Goal: Information Seeking & Learning: Get advice/opinions

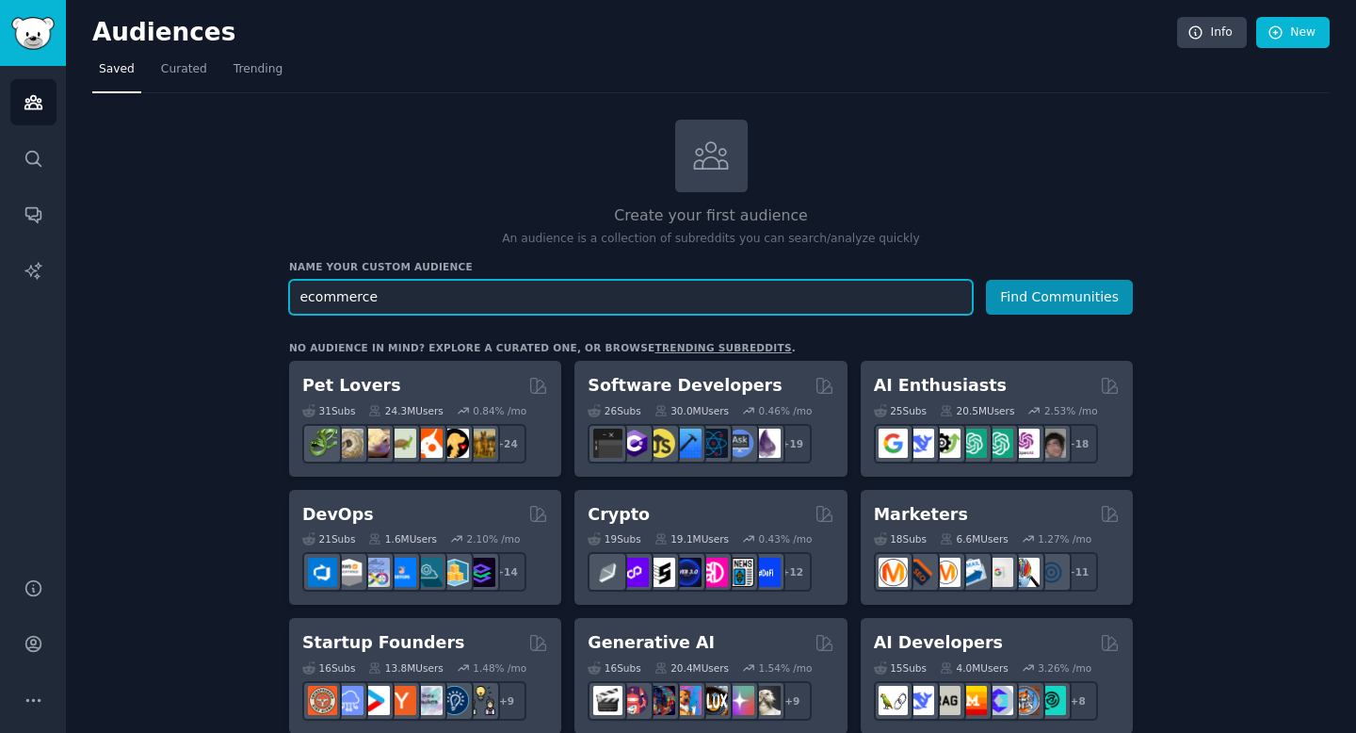
type input "ecommerce"
click at [986, 280] on button "Find Communities" at bounding box center [1059, 297] width 147 height 35
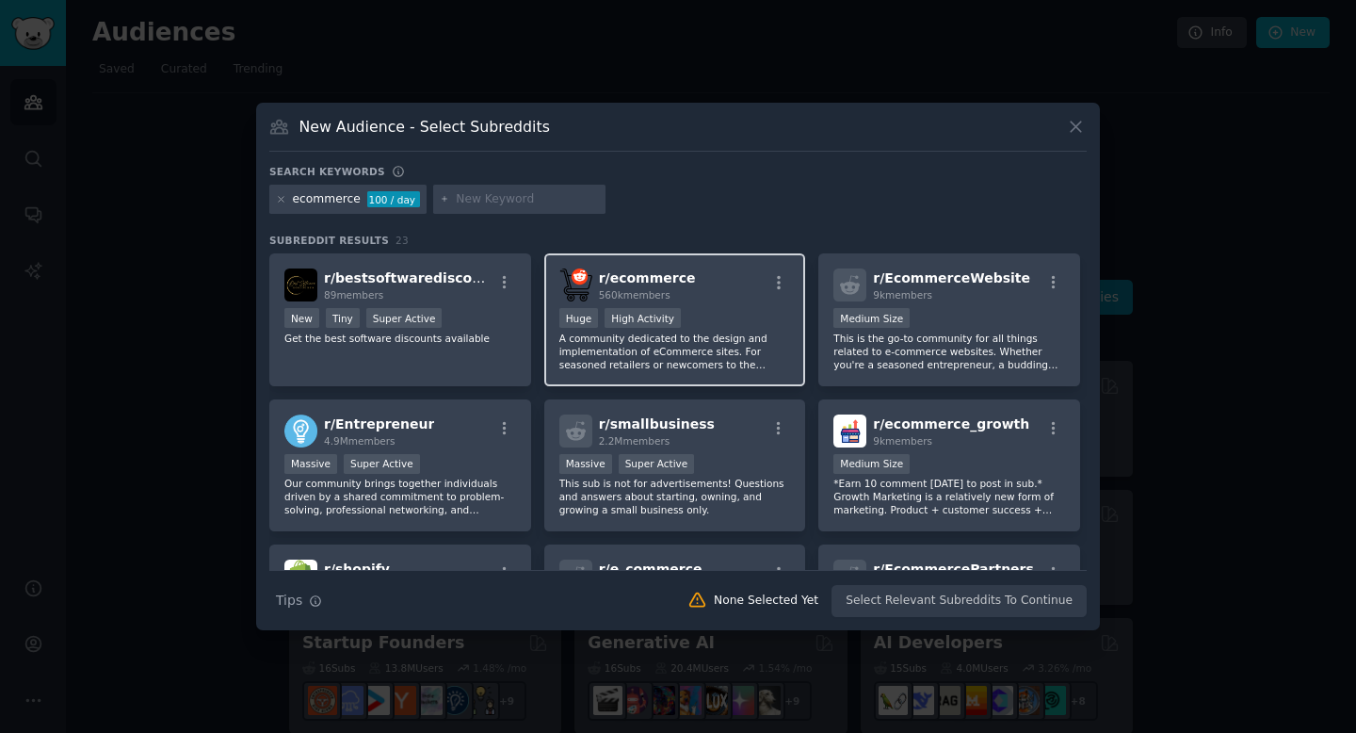
click at [676, 293] on div "560k members" at bounding box center [647, 294] width 97 height 13
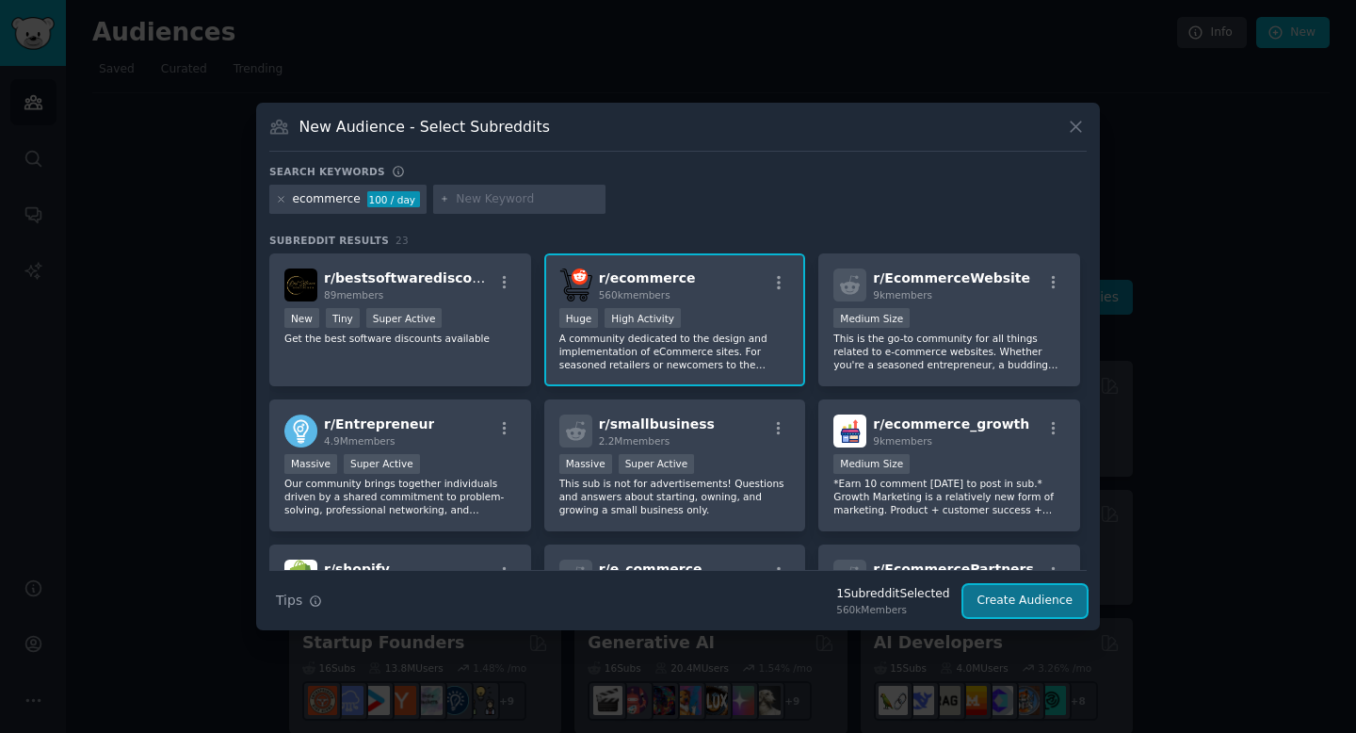
click at [1051, 594] on button "Create Audience" at bounding box center [1025, 601] width 124 height 32
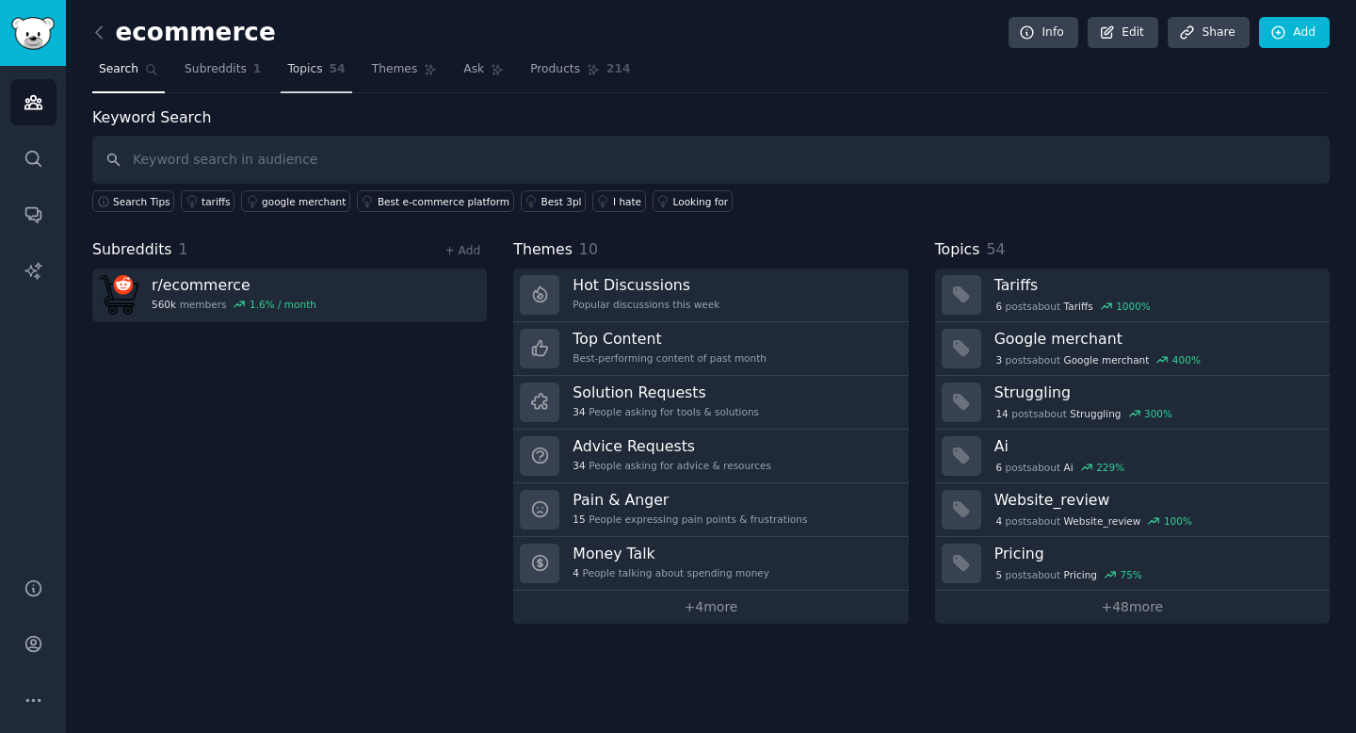
click at [299, 71] on span "Topics" at bounding box center [304, 69] width 35 height 17
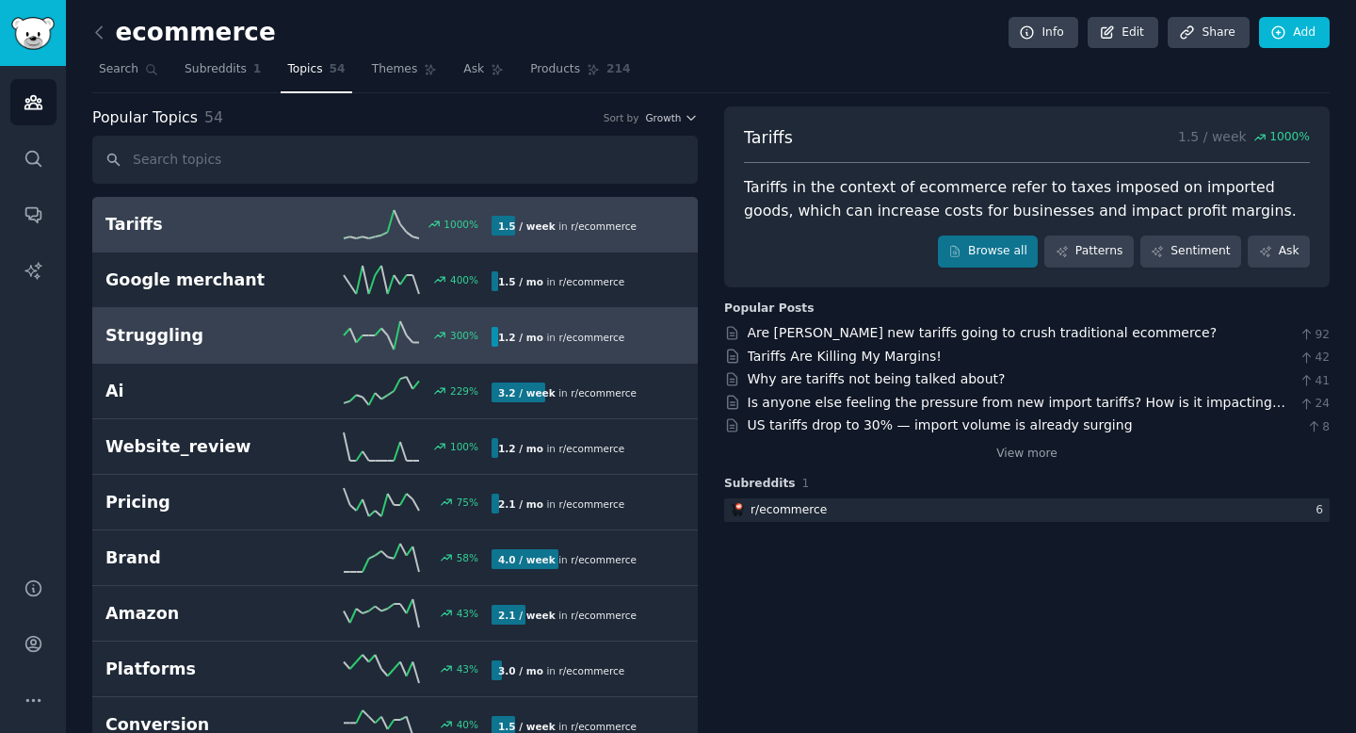
click at [413, 329] on icon at bounding box center [381, 335] width 75 height 28
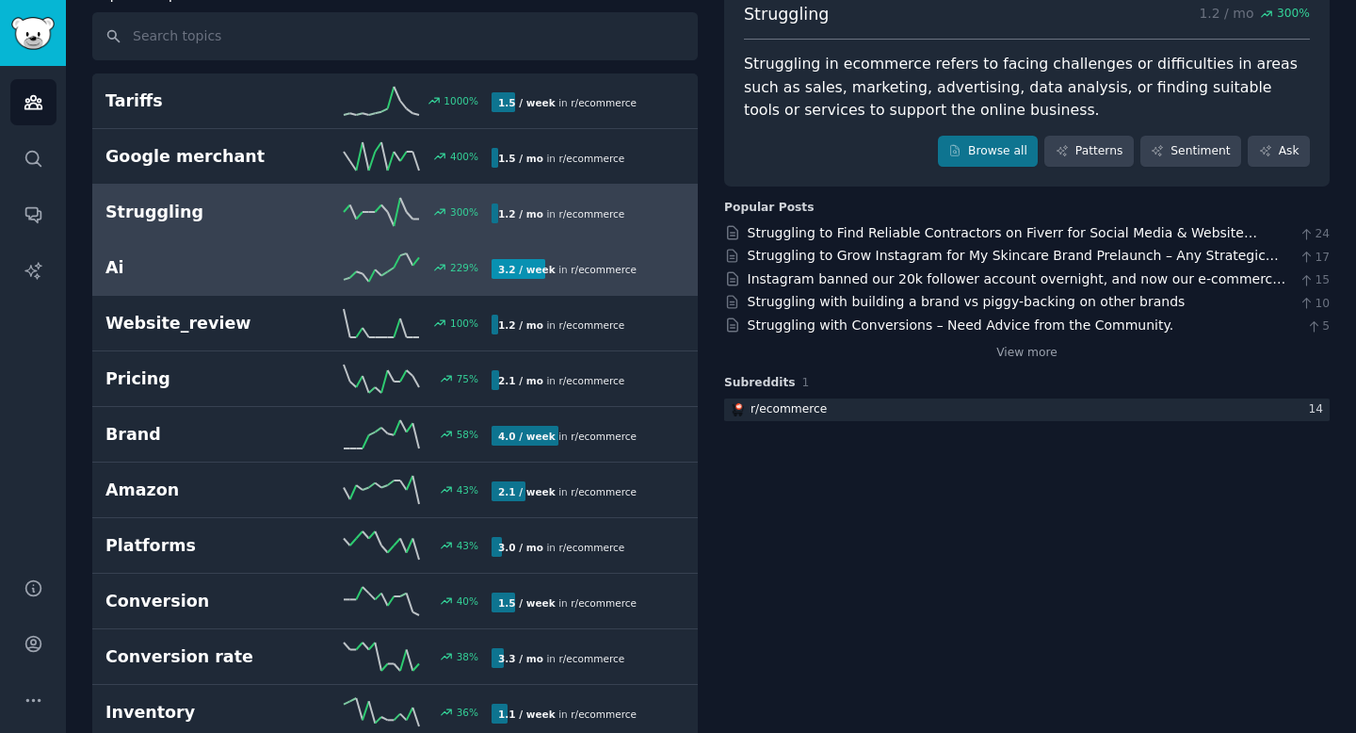
scroll to position [124, 0]
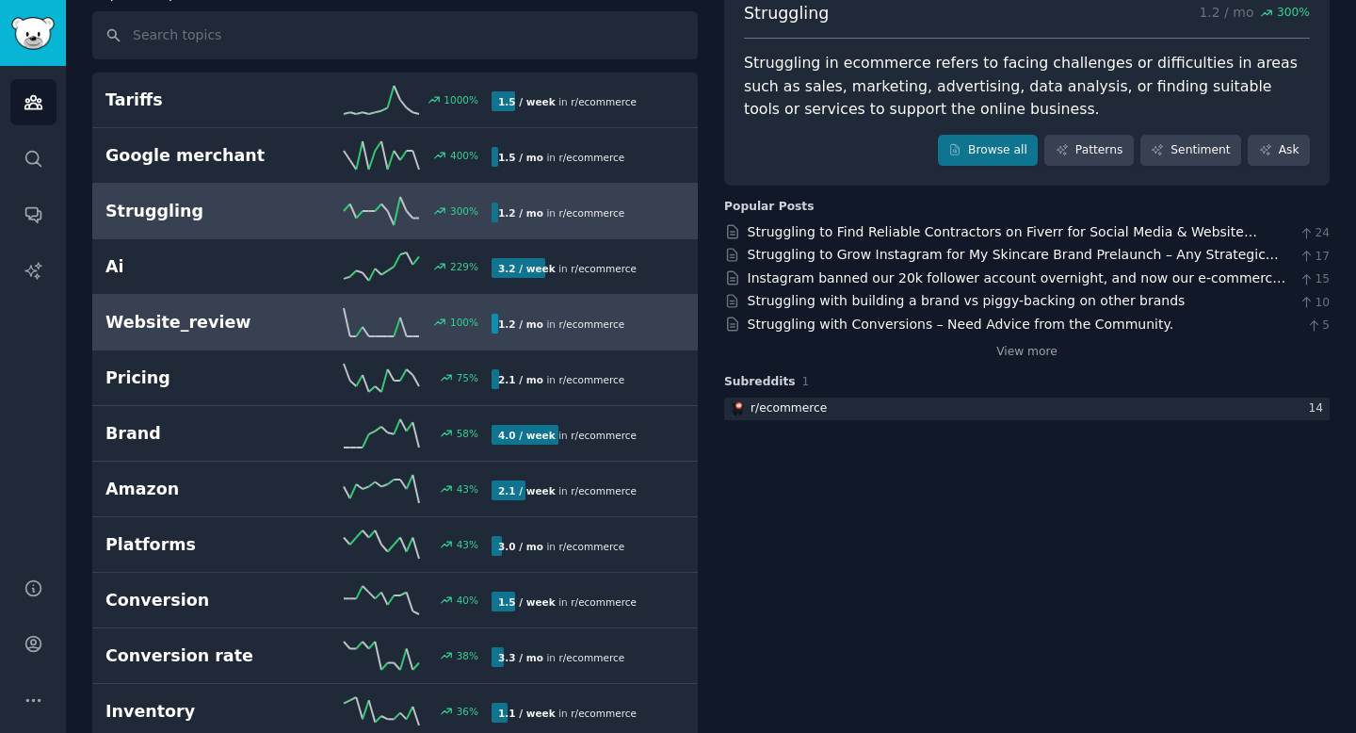
click at [305, 326] on div "100 %" at bounding box center [395, 322] width 193 height 28
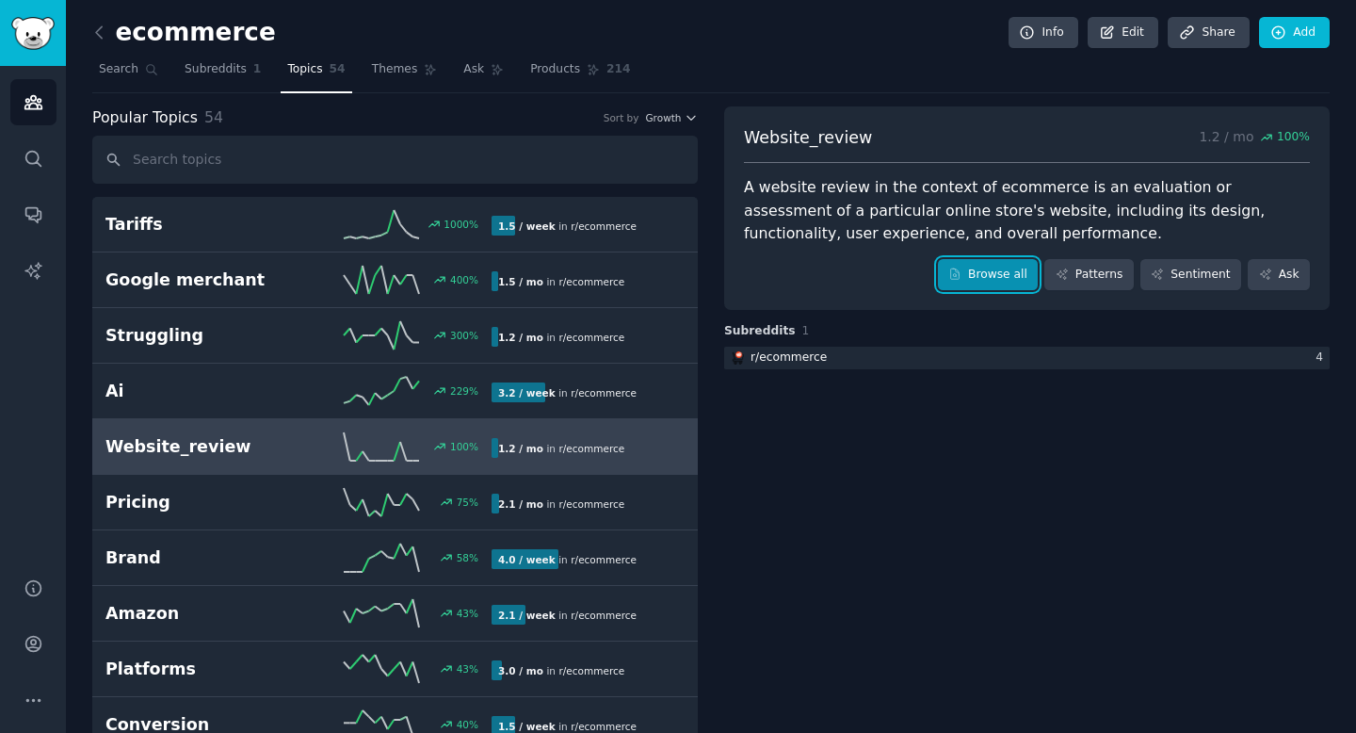
click at [1016, 288] on link "Browse all" at bounding box center [988, 275] width 101 height 32
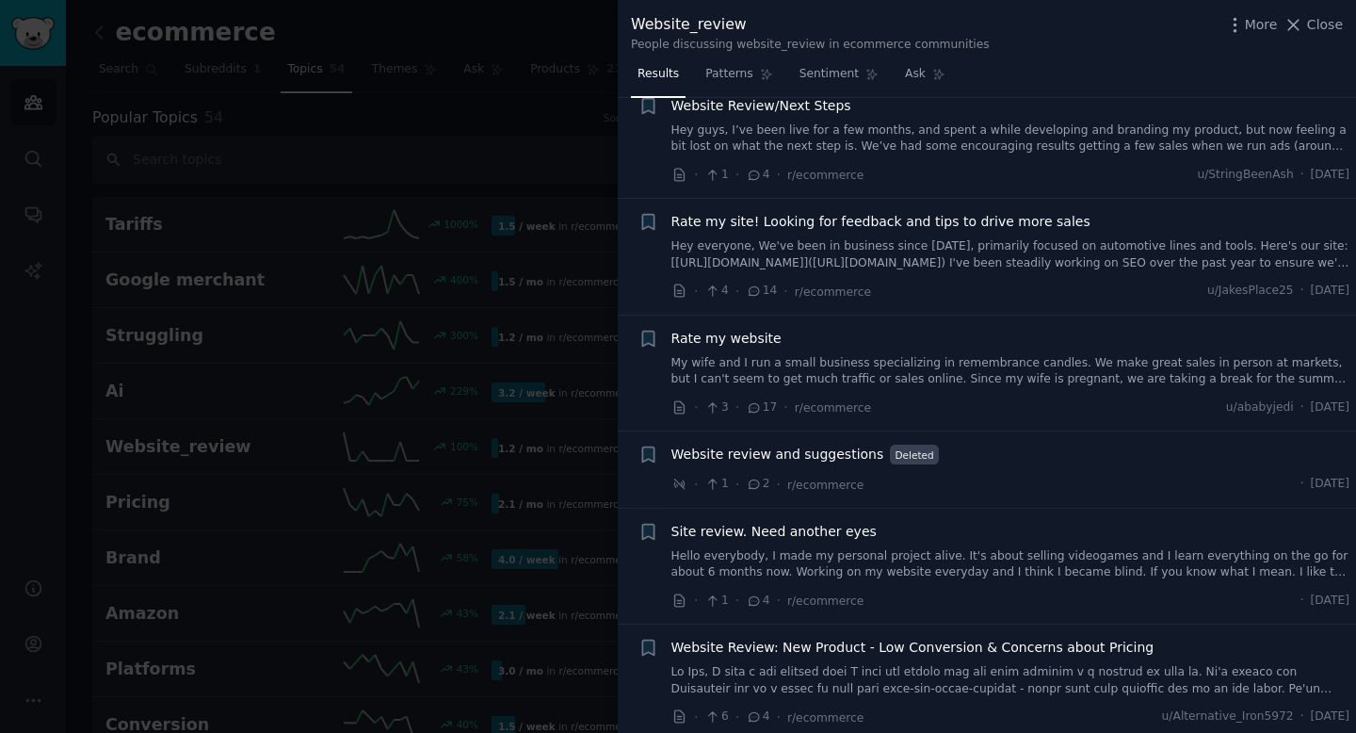
scroll to position [164, 0]
click at [1327, 16] on span "Close" at bounding box center [1325, 25] width 36 height 20
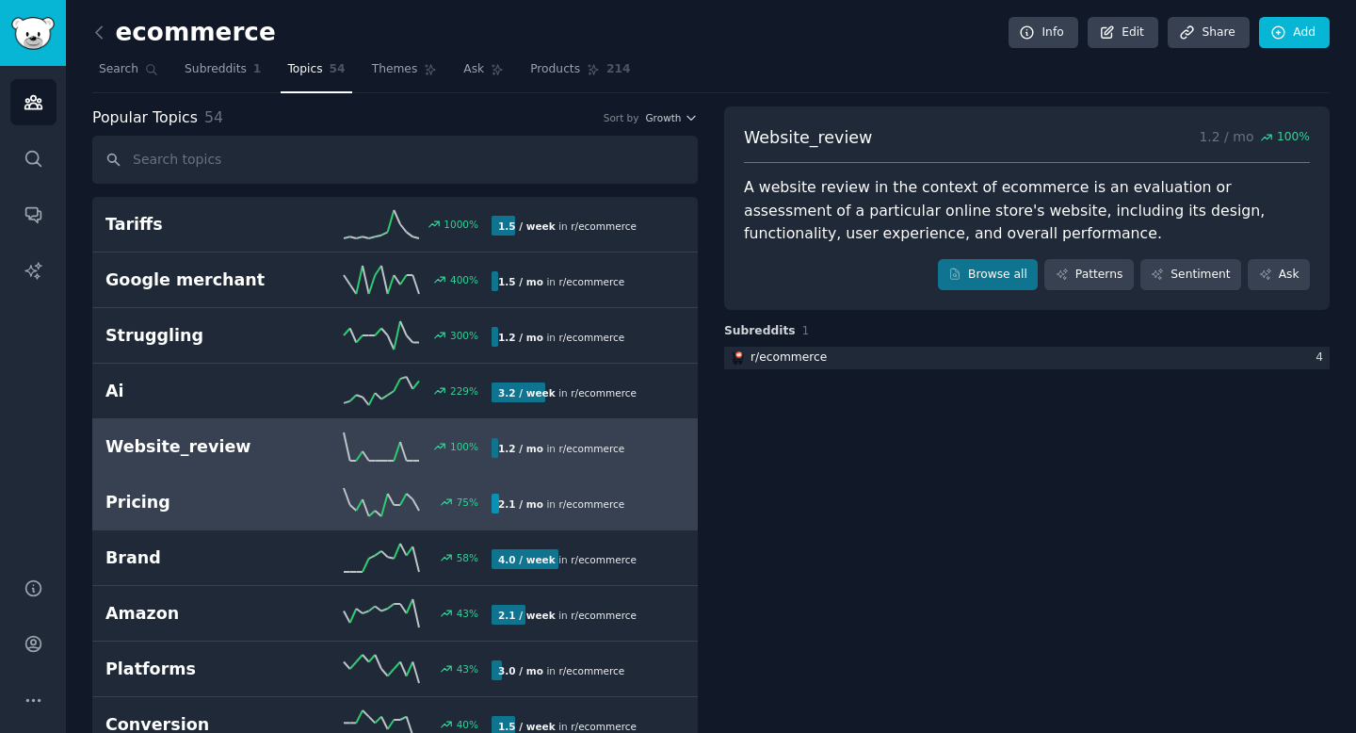
click at [344, 508] on icon at bounding box center [381, 502] width 75 height 28
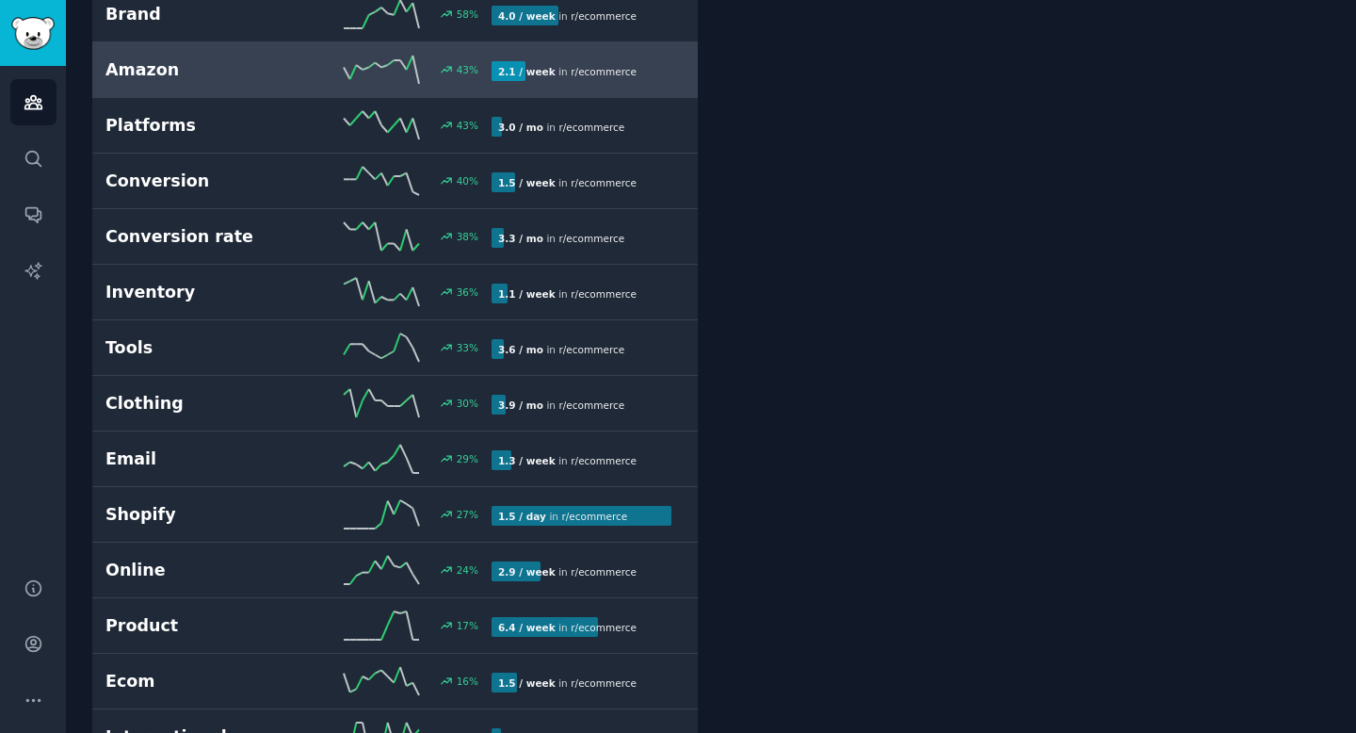
scroll to position [545, 0]
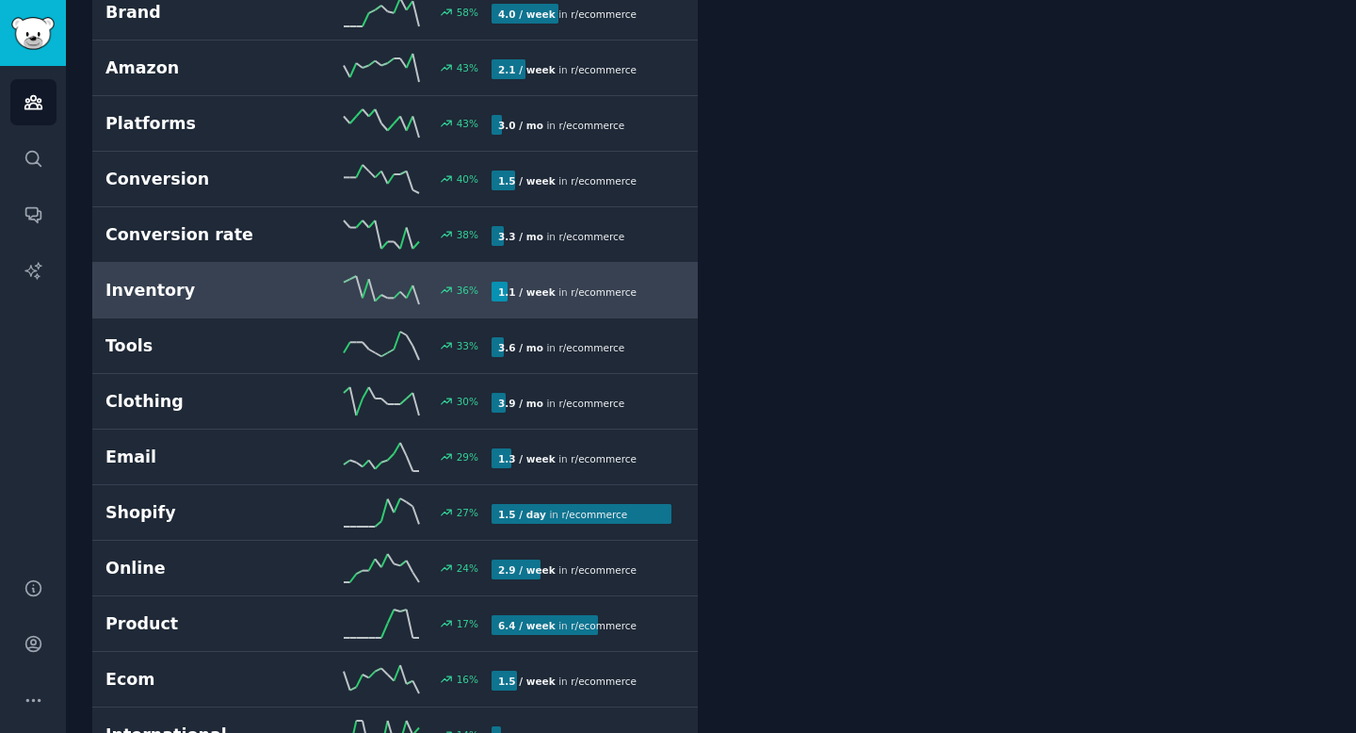
click at [325, 349] on div "33 %" at bounding box center [395, 346] width 193 height 28
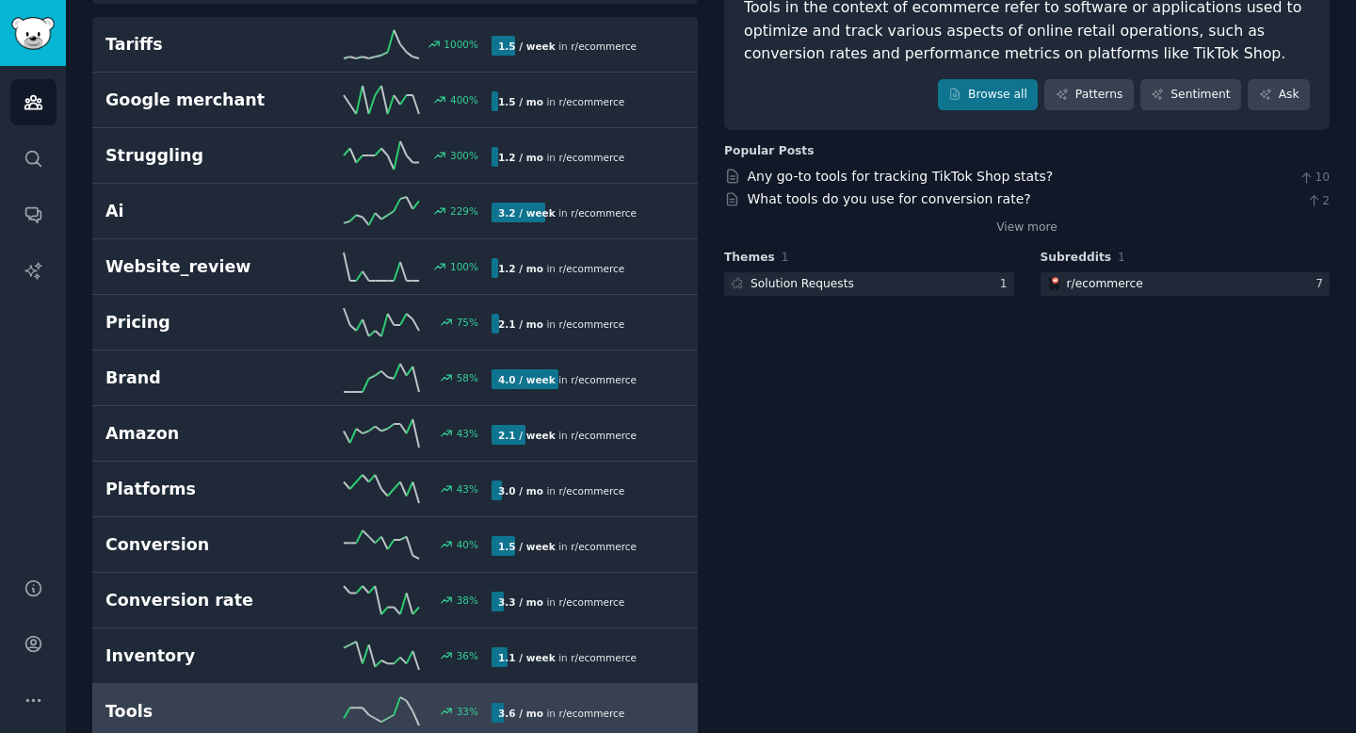
scroll to position [182, 0]
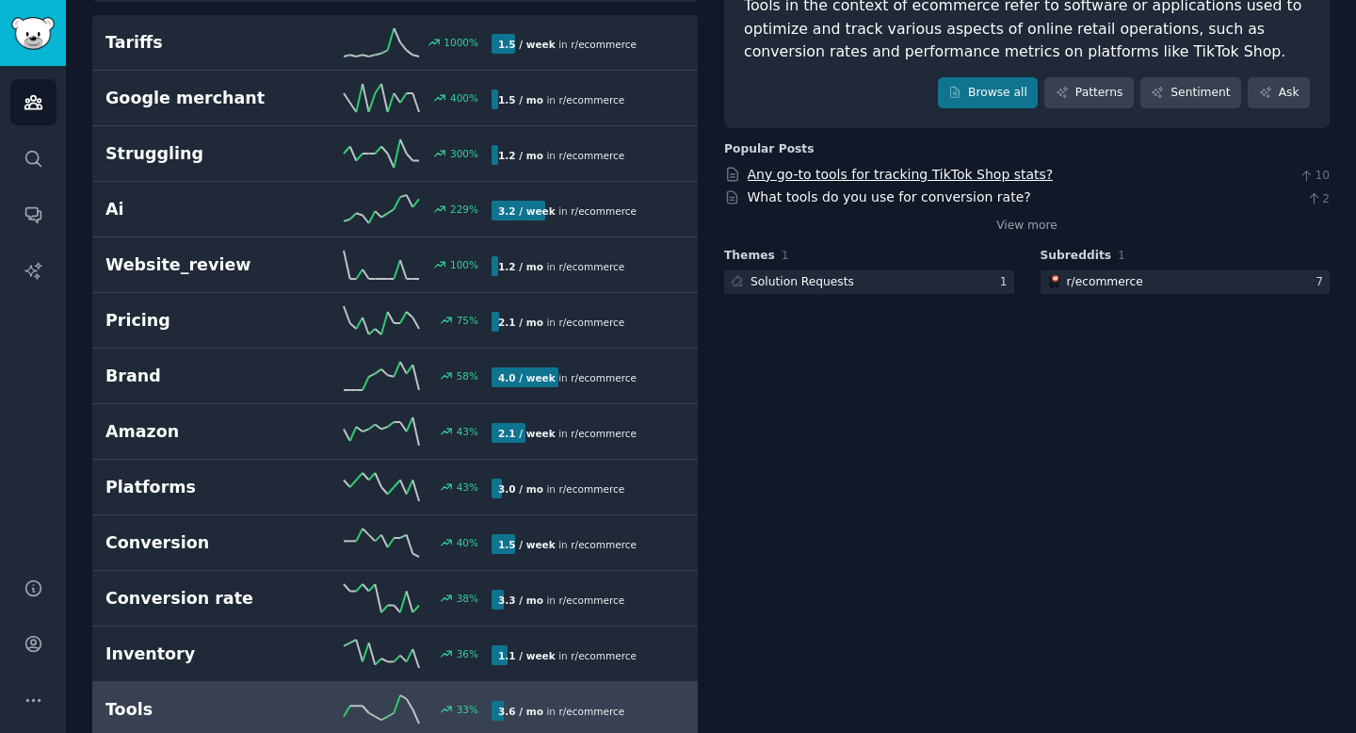
click at [904, 172] on link "Any go-to tools for tracking TikTok Shop stats?" at bounding box center [901, 174] width 306 height 15
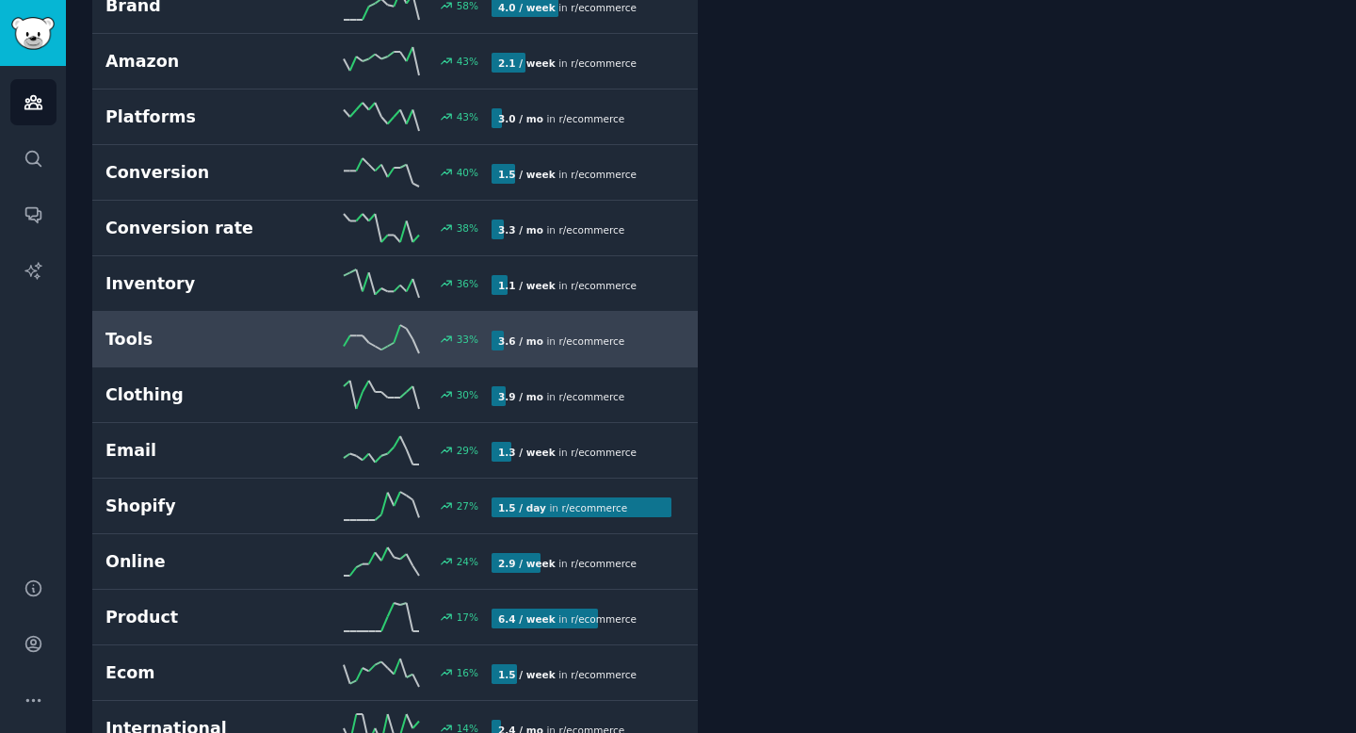
scroll to position [0, 0]
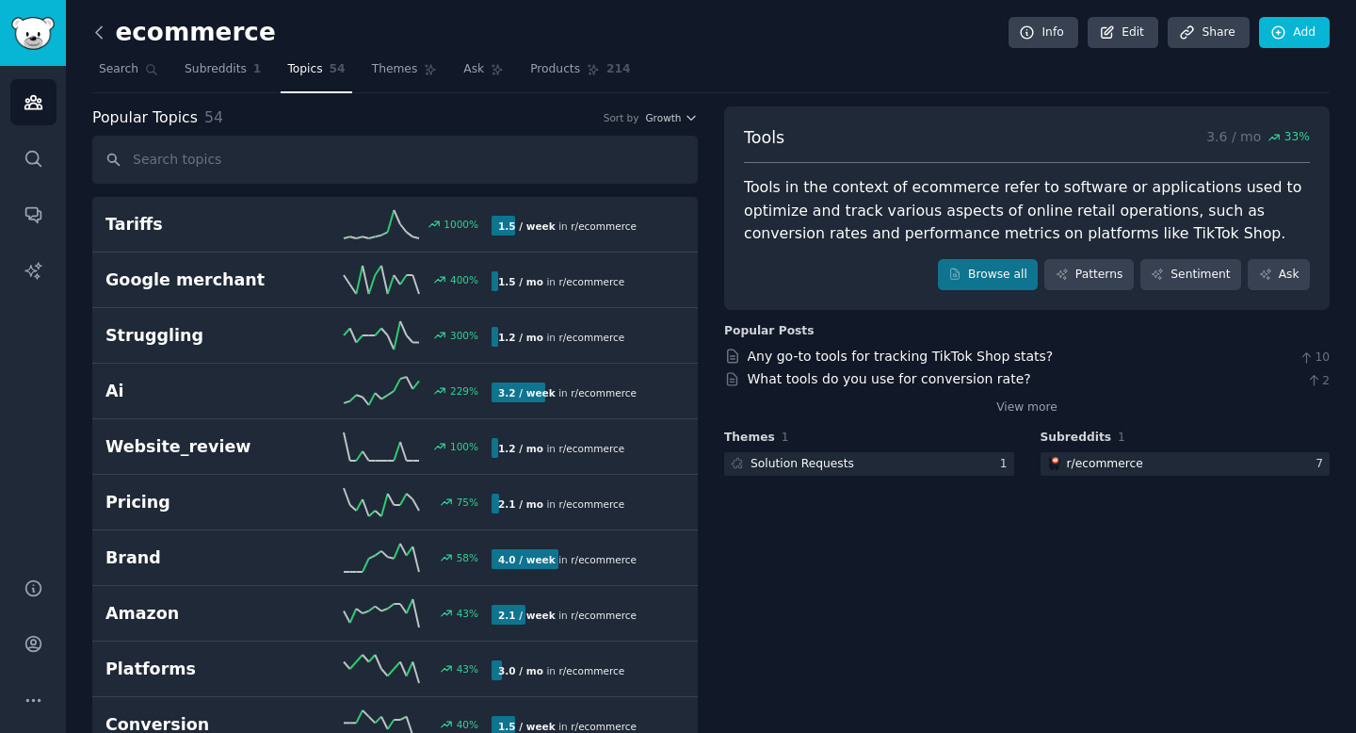
click at [98, 32] on icon at bounding box center [99, 33] width 20 height 20
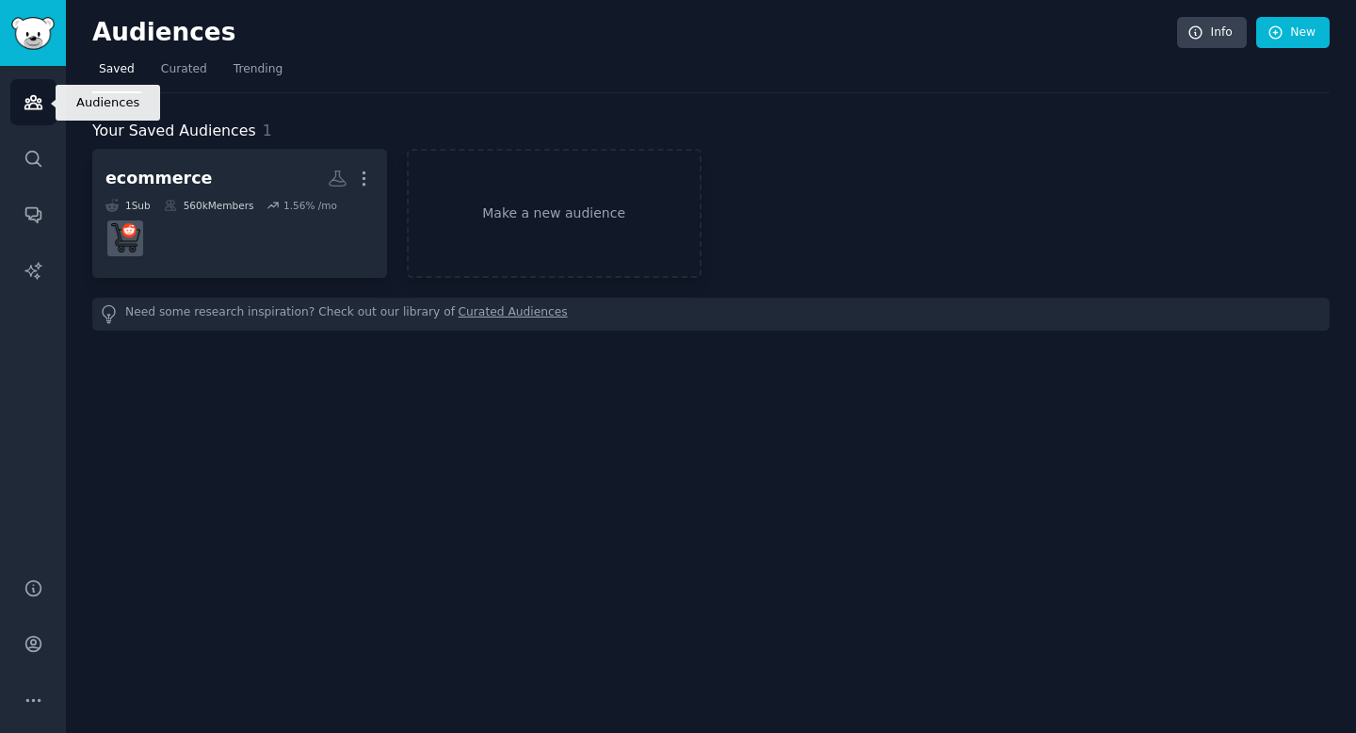
click at [36, 105] on icon "Sidebar" at bounding box center [32, 102] width 17 height 13
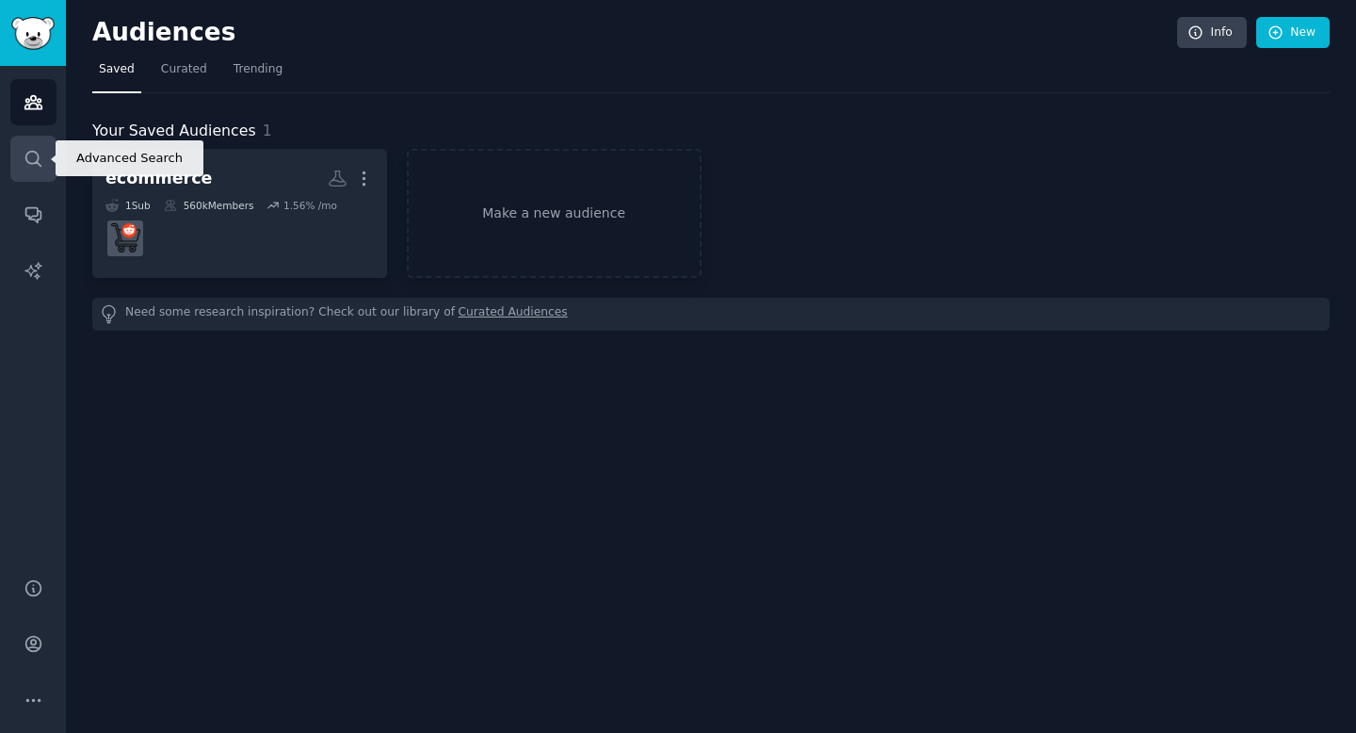
click at [36, 156] on icon "Sidebar" at bounding box center [34, 159] width 20 height 20
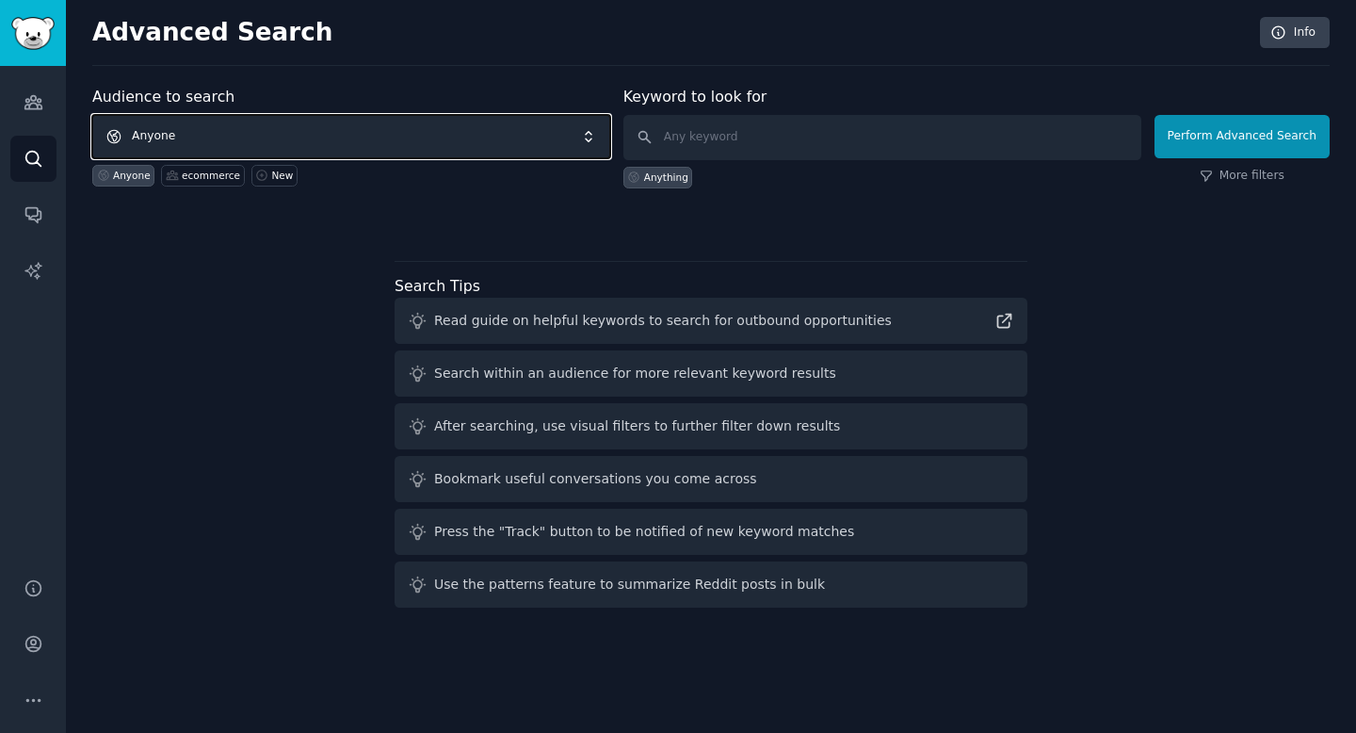
click at [313, 126] on span "Anyone" at bounding box center [351, 136] width 518 height 43
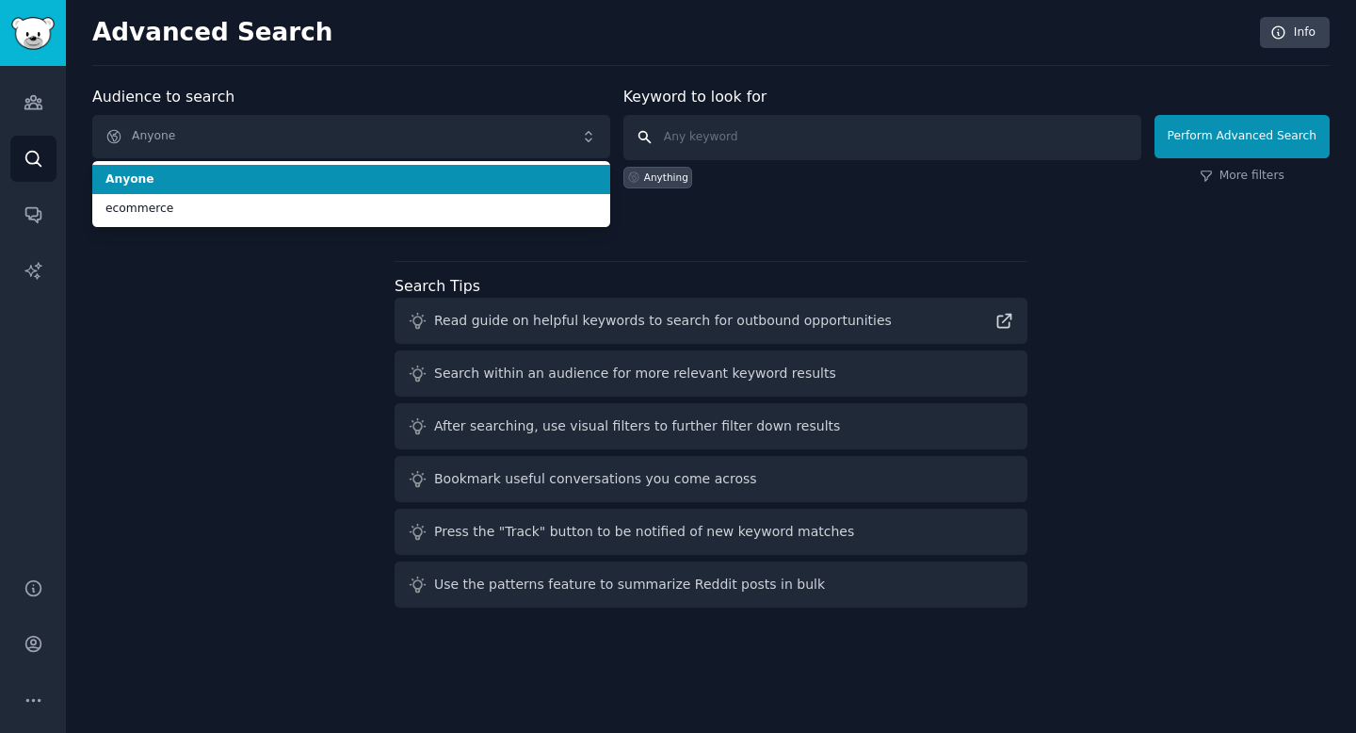
click at [739, 137] on input "text" at bounding box center [882, 137] width 518 height 45
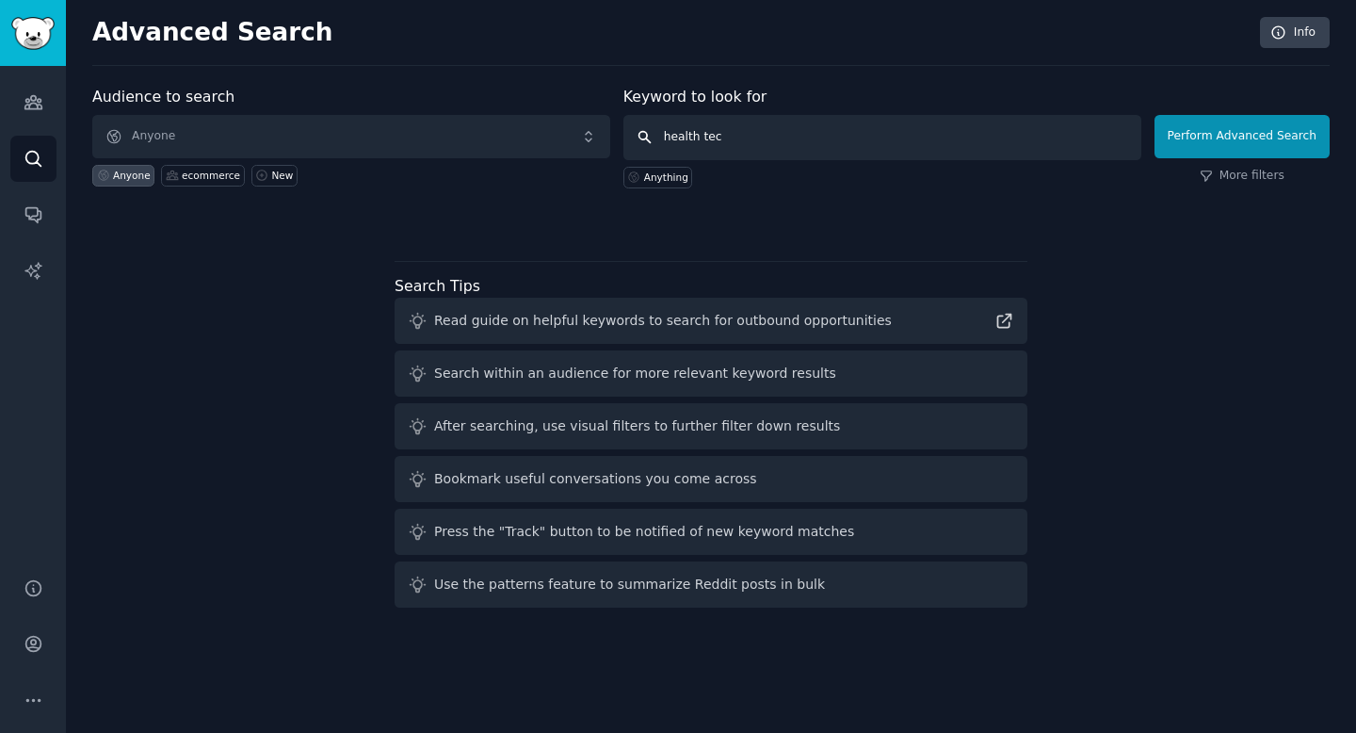
type input "health tech"
click button "Perform Advanced Search" at bounding box center [1242, 136] width 175 height 43
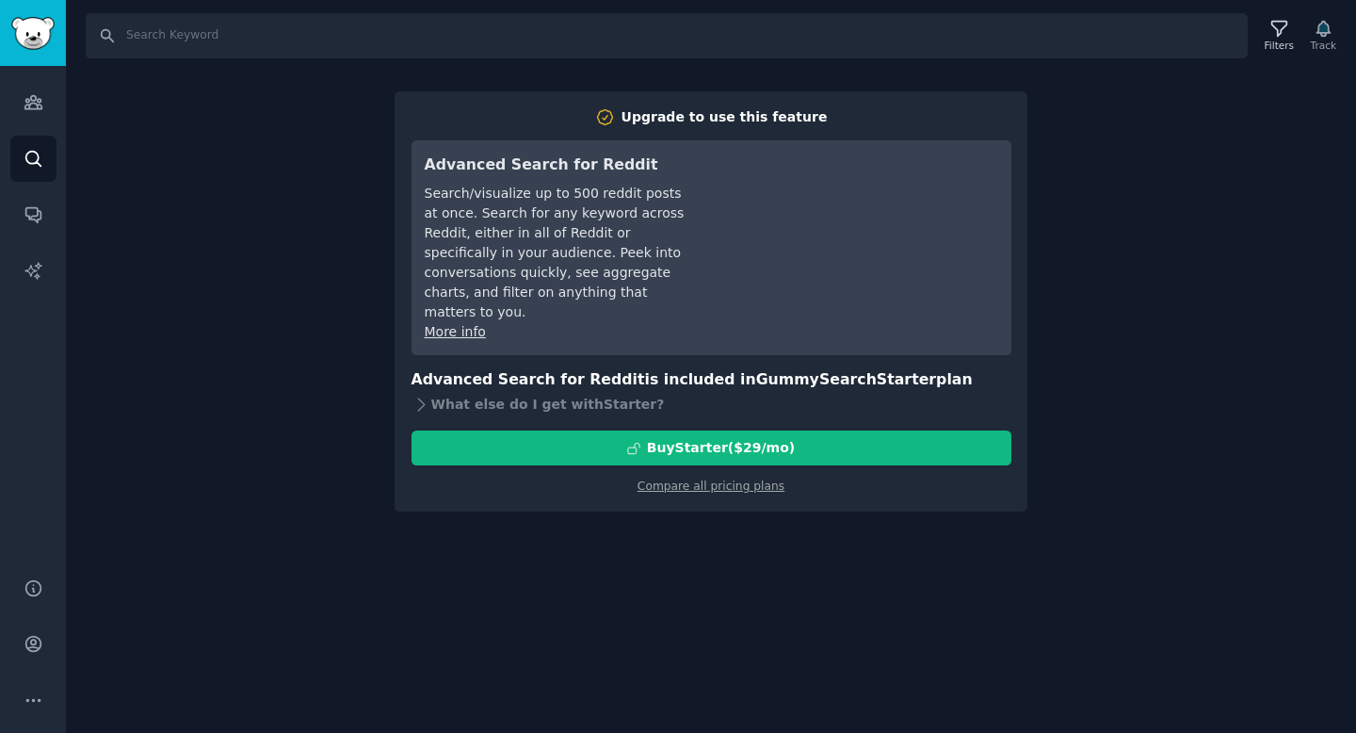
click at [1083, 298] on div "Search Filters Track Upgrade to use this feature Advanced Search for Reddit Sea…" at bounding box center [711, 366] width 1290 height 733
click at [41, 169] on link "Search" at bounding box center [33, 159] width 46 height 46
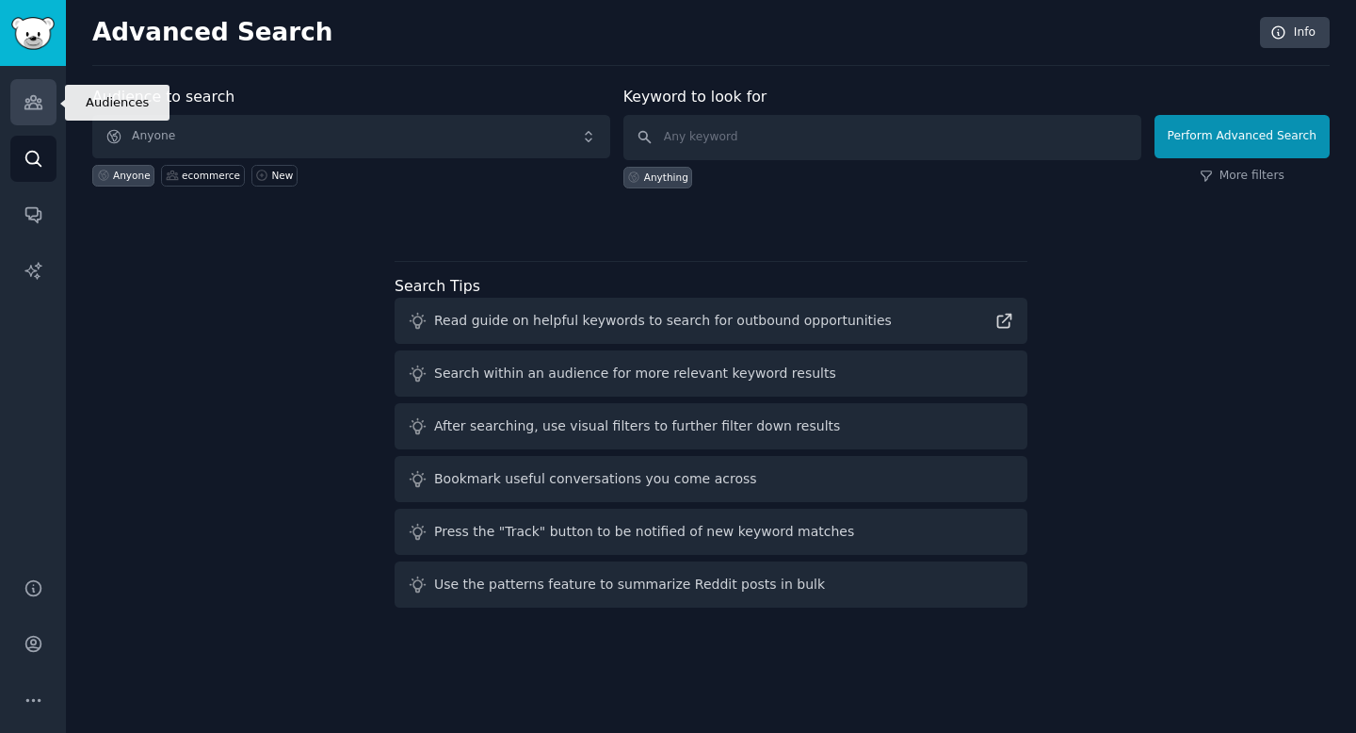
click at [33, 107] on icon "Sidebar" at bounding box center [32, 102] width 17 height 13
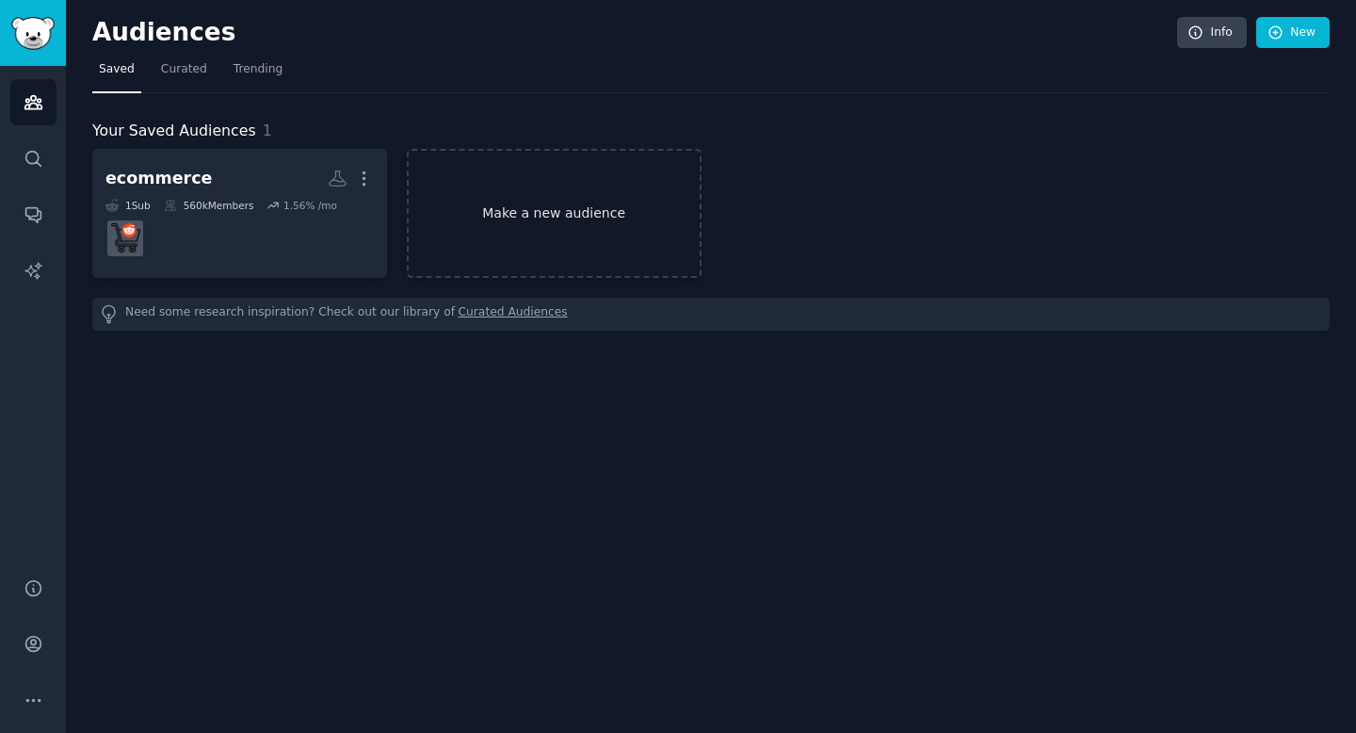
click at [511, 197] on link "Make a new audience" at bounding box center [554, 213] width 295 height 129
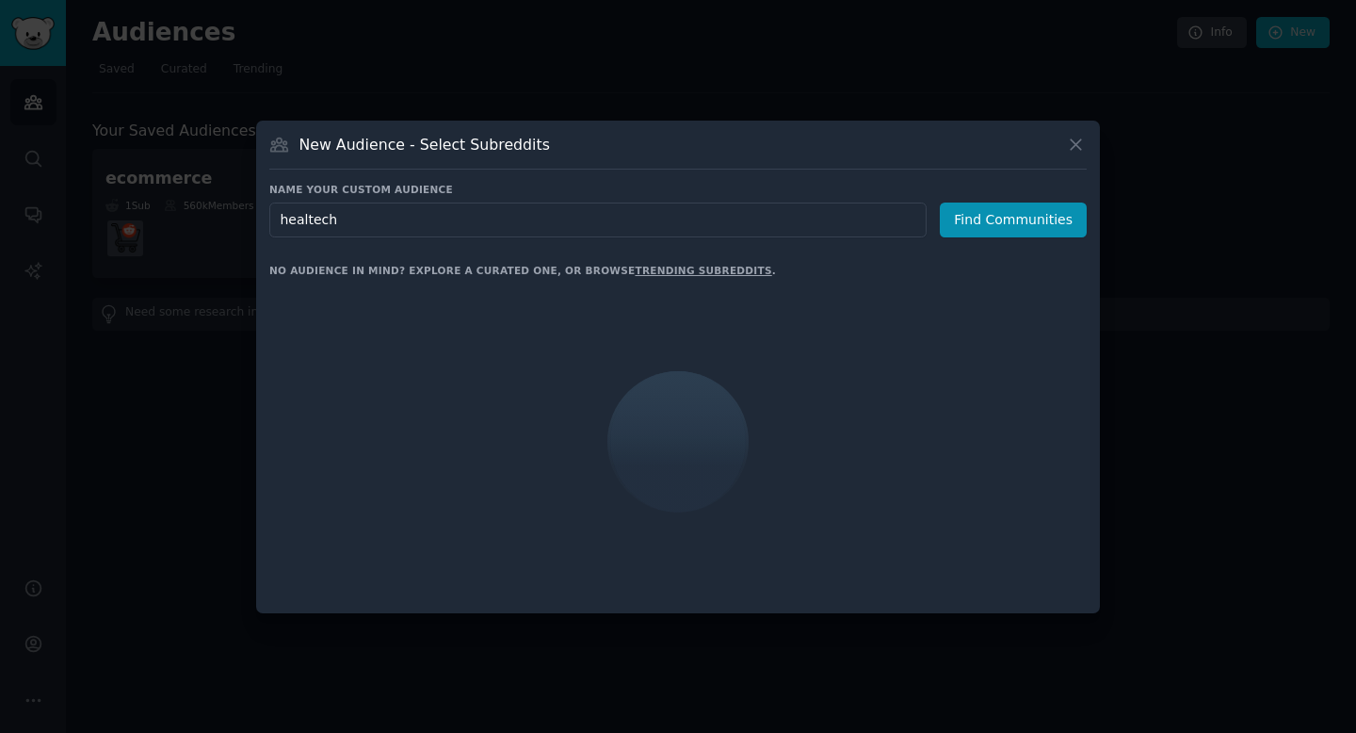
click at [308, 222] on input "healtech" at bounding box center [597, 219] width 657 height 35
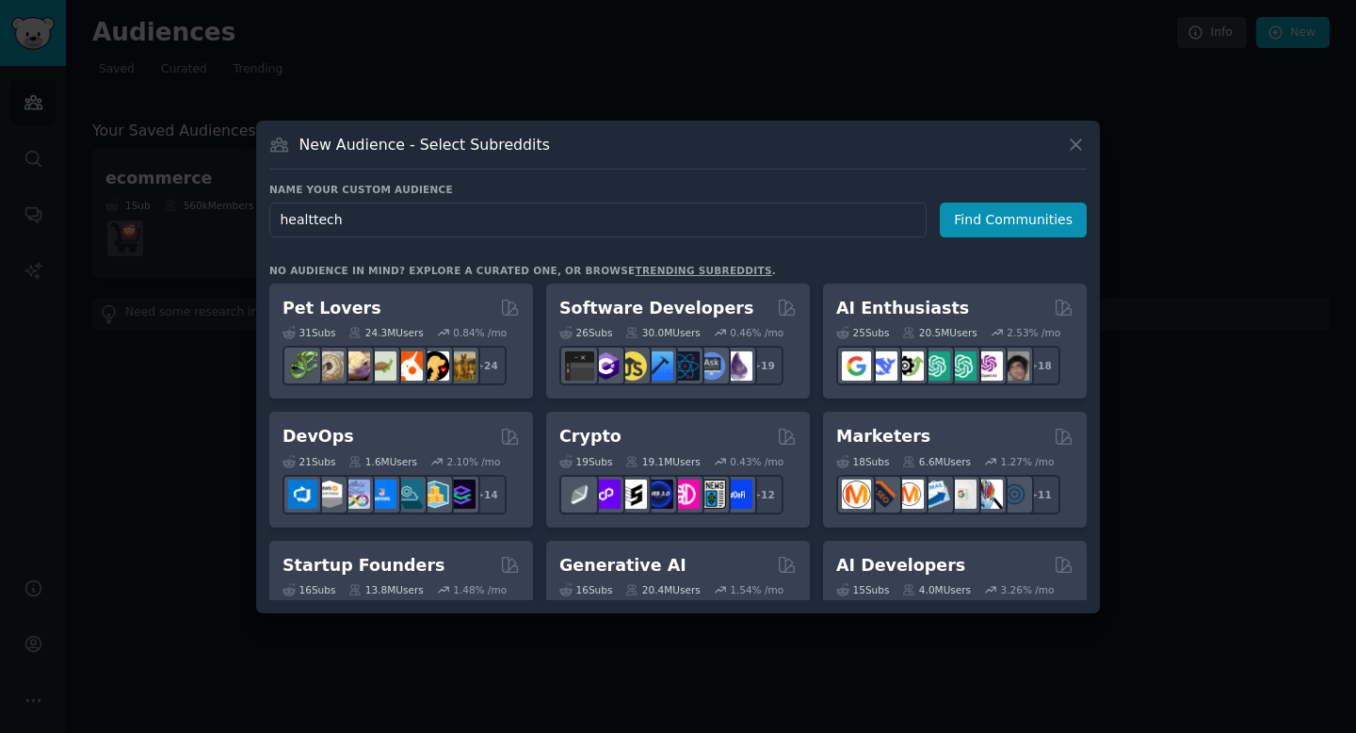
type input "healthtech"
click button "Find Communities" at bounding box center [1013, 219] width 147 height 35
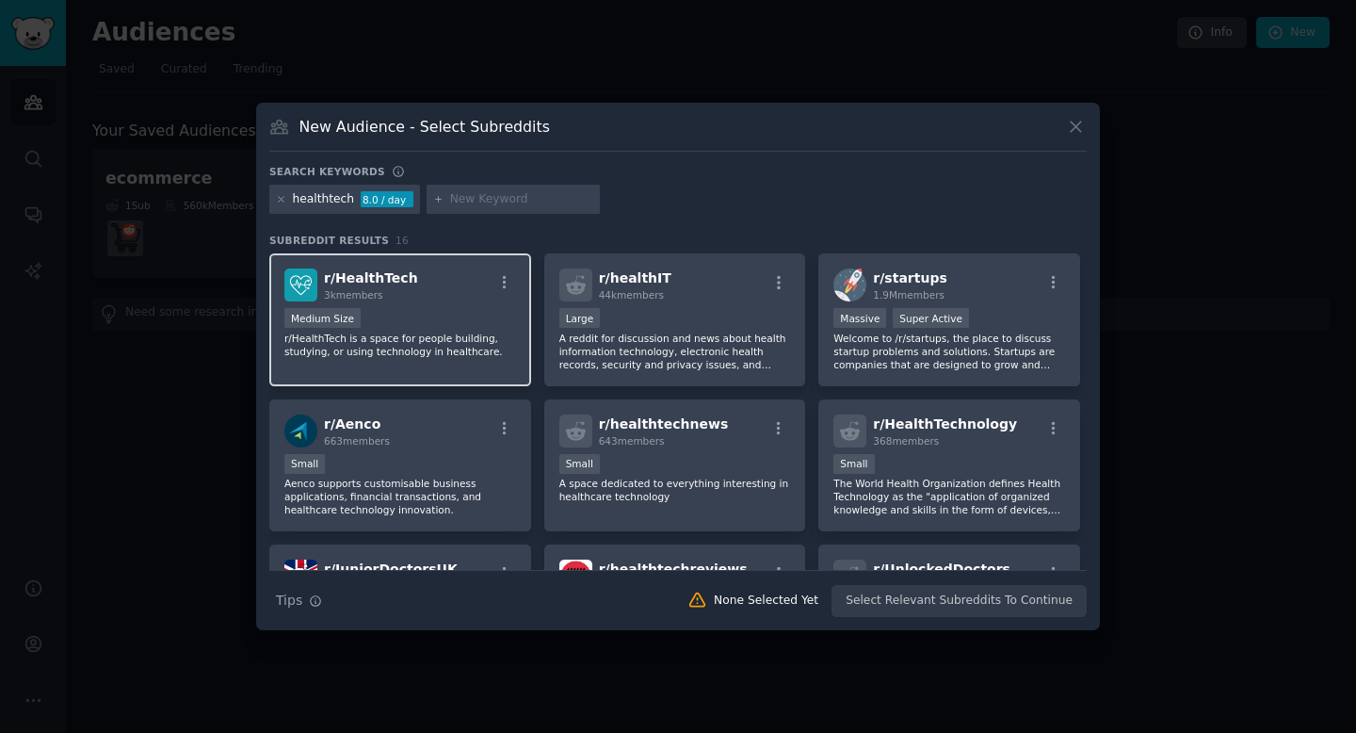
click at [459, 295] on div "r/ HealthTech 3k members" at bounding box center [400, 284] width 232 height 33
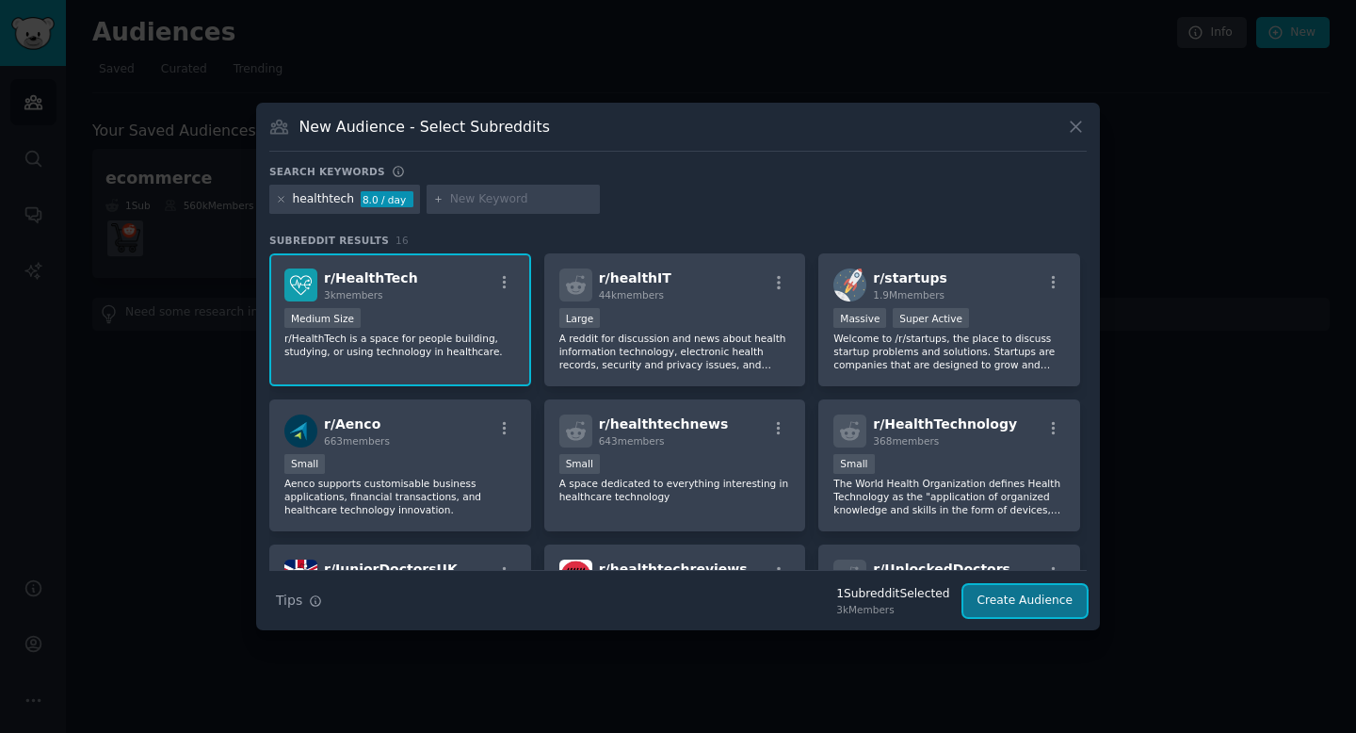
click at [1032, 609] on button "Create Audience" at bounding box center [1025, 601] width 124 height 32
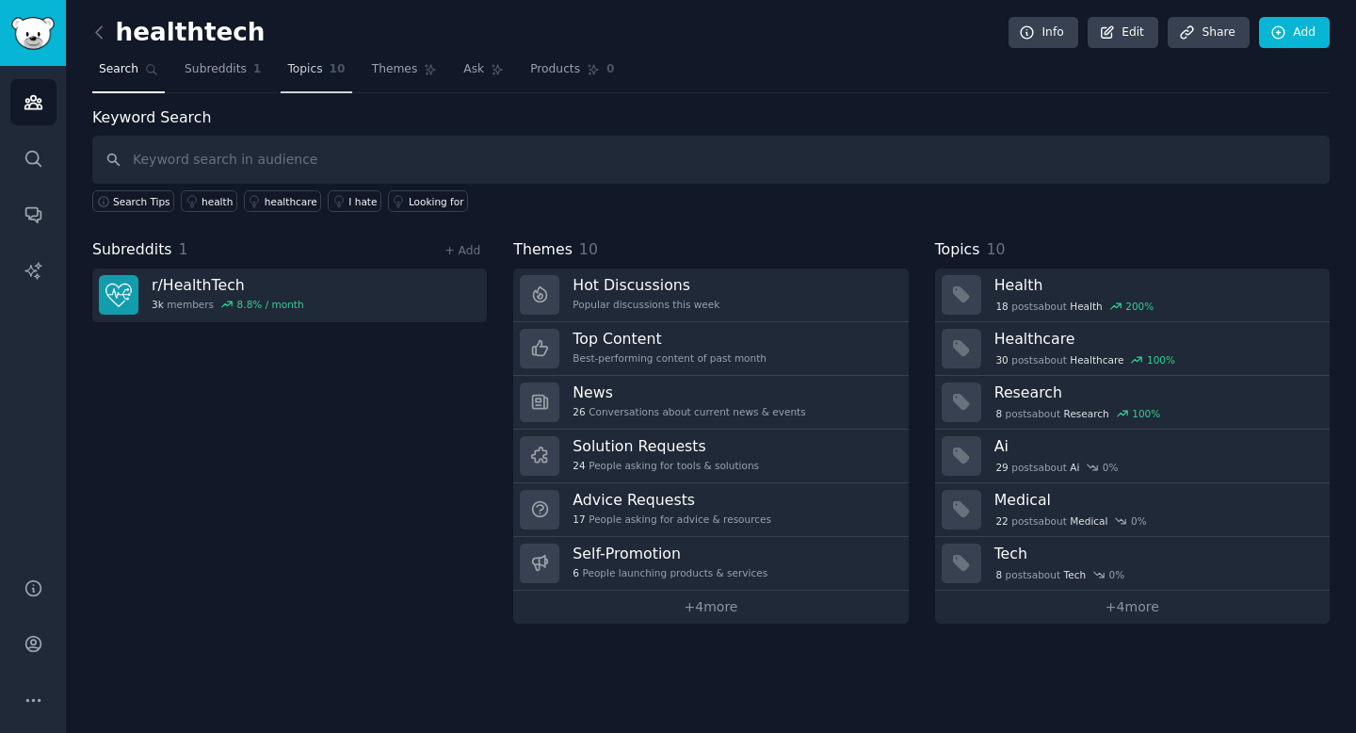
click at [300, 61] on span "Topics" at bounding box center [304, 69] width 35 height 17
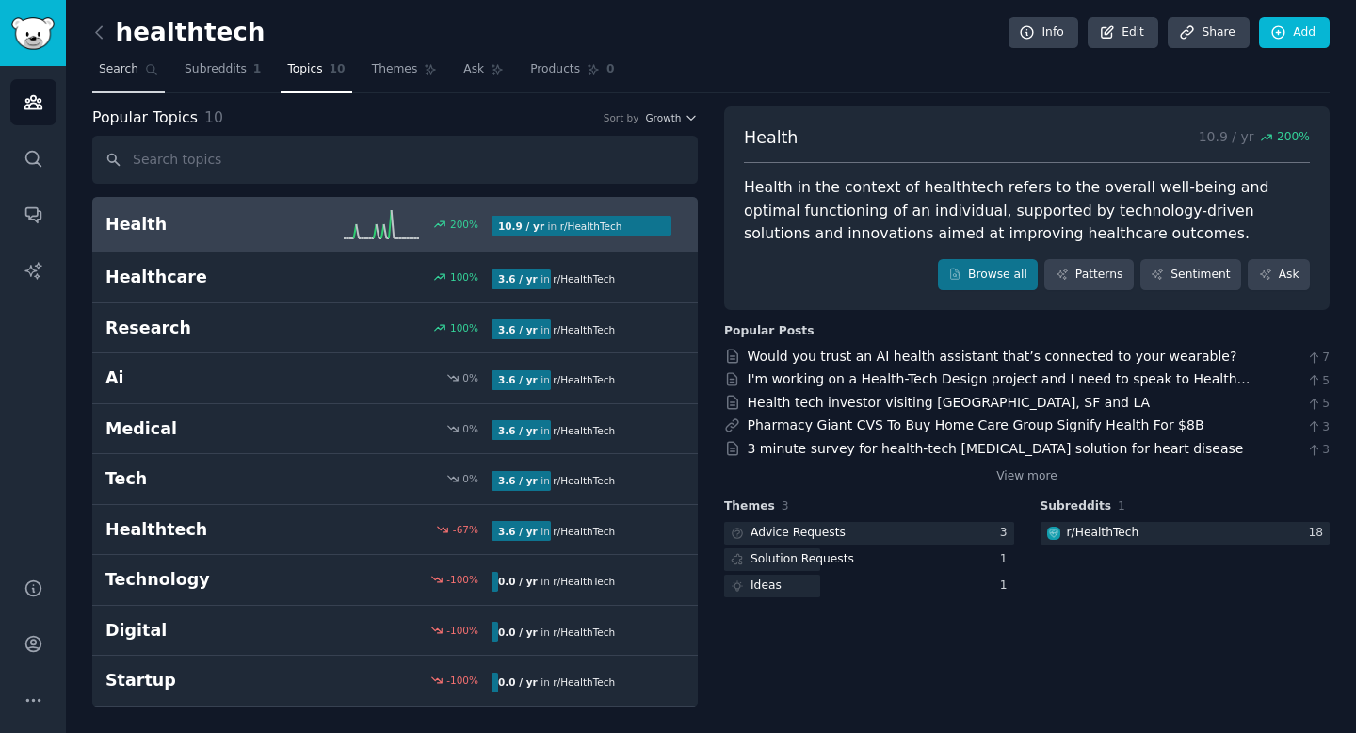
click at [120, 75] on span "Search" at bounding box center [119, 69] width 40 height 17
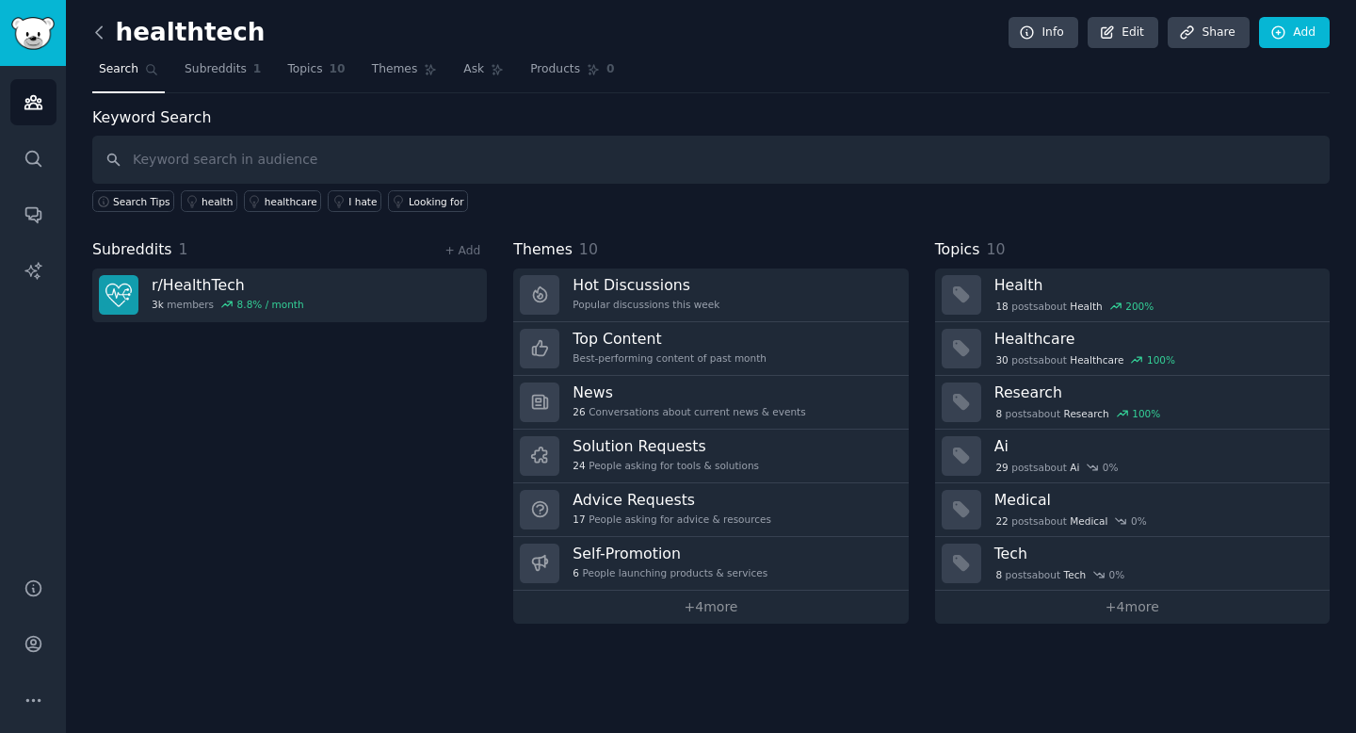
click at [99, 33] on icon at bounding box center [99, 33] width 20 height 20
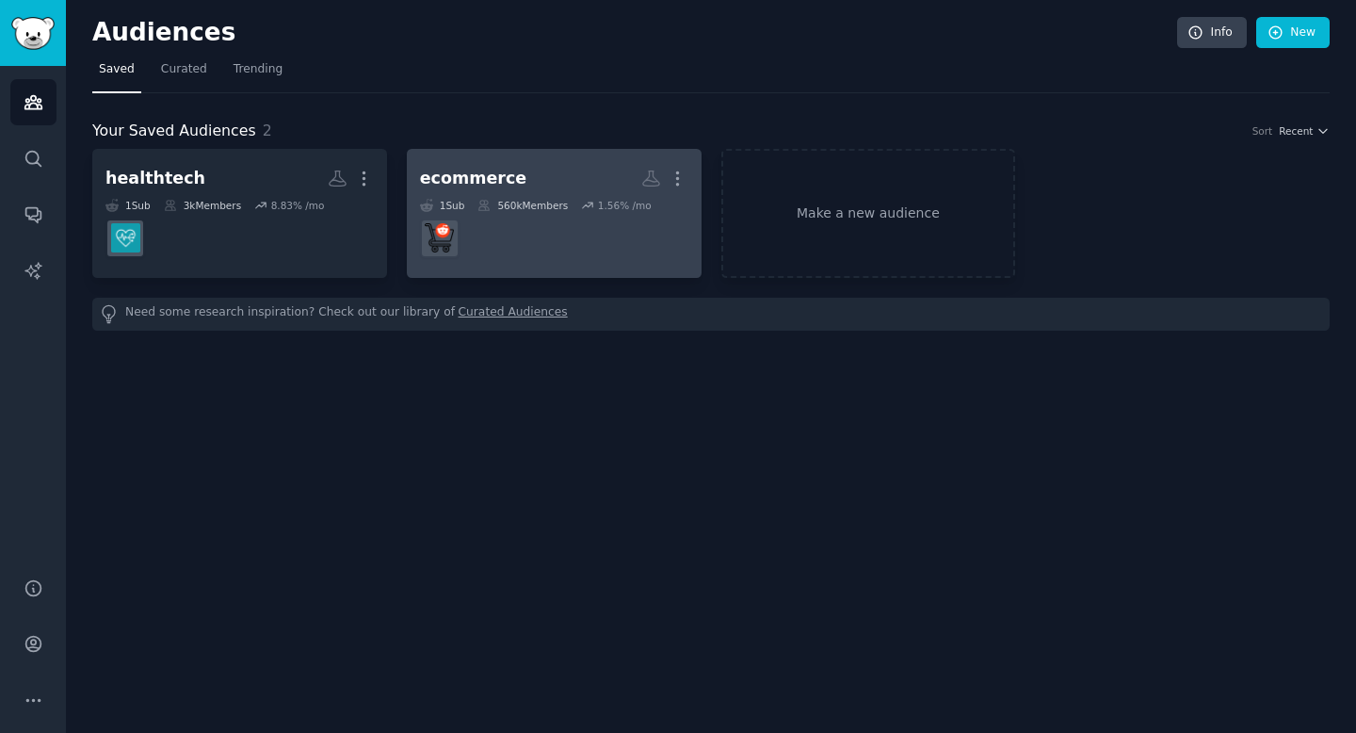
click at [547, 268] on link "ecommerce More 1 Sub 560k Members 1.56 % /mo r/ecommerce" at bounding box center [554, 213] width 295 height 129
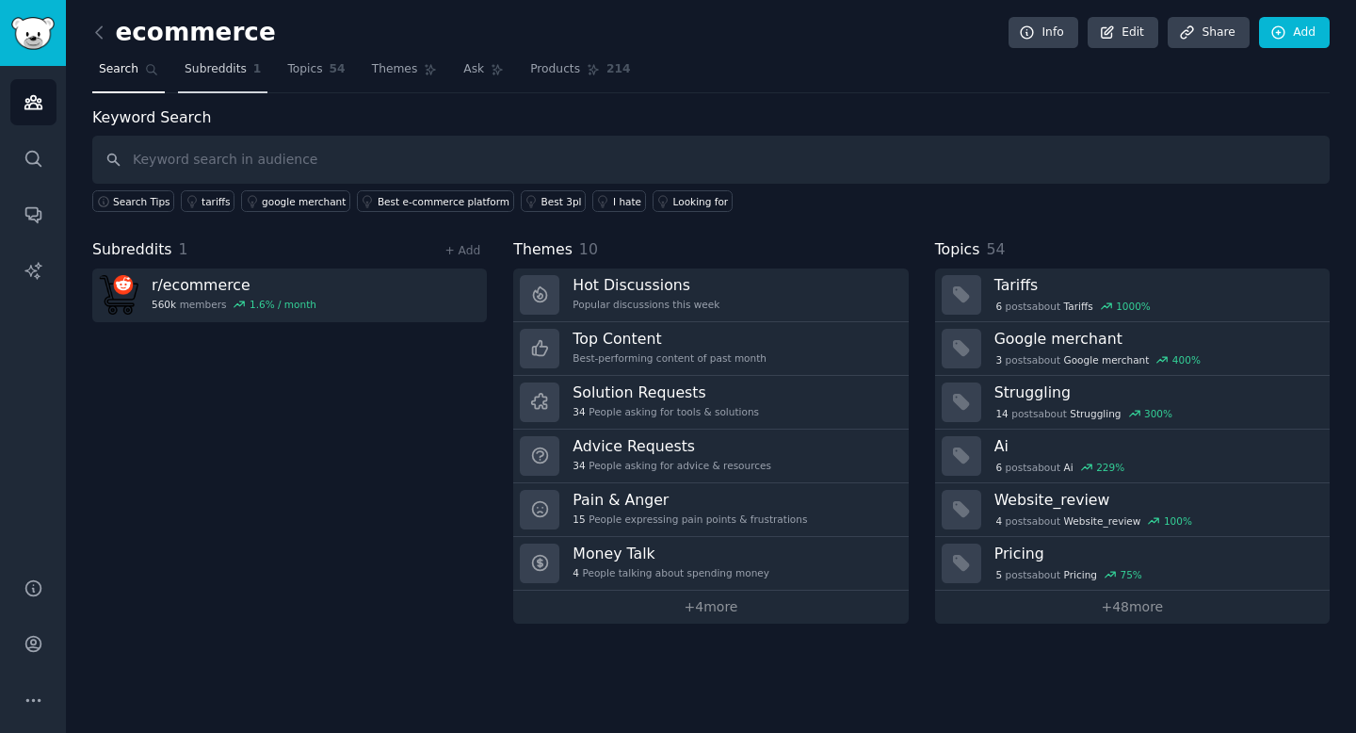
click at [245, 73] on link "Subreddits 1" at bounding box center [222, 74] width 89 height 39
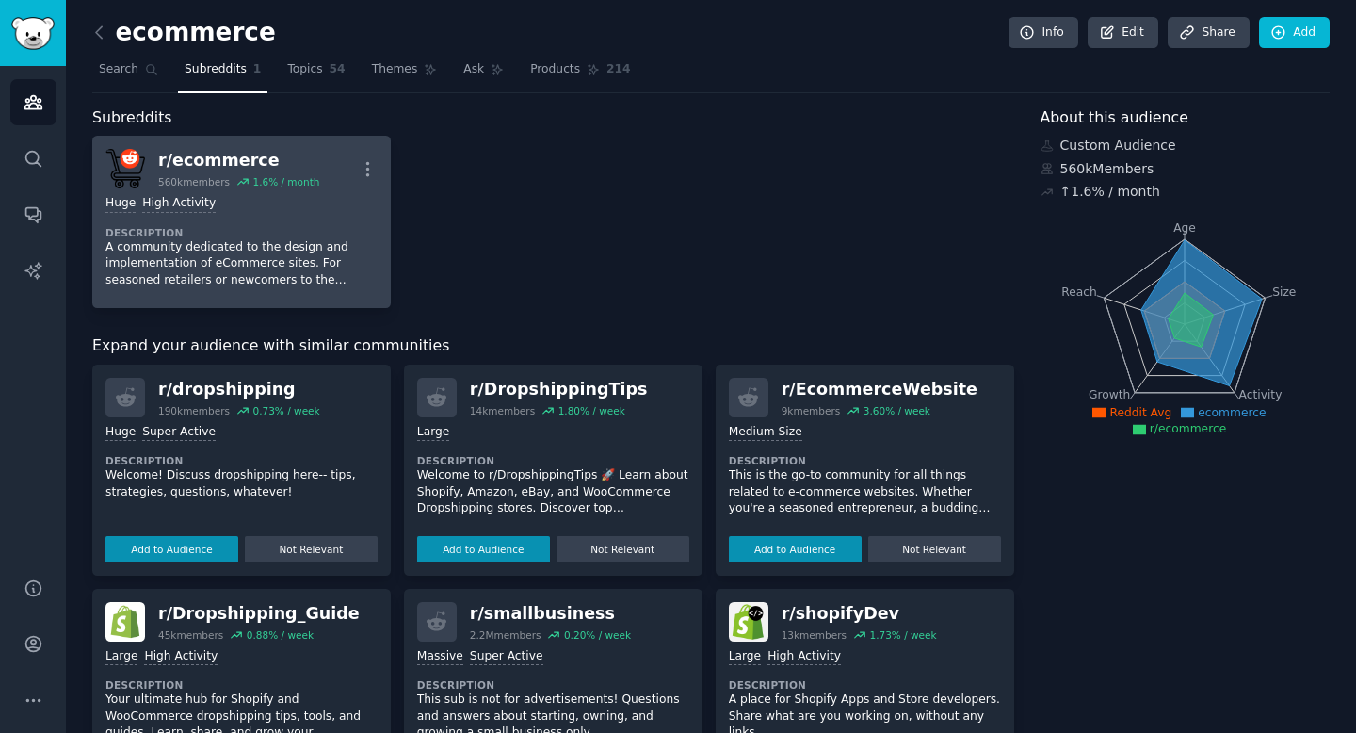
click at [194, 149] on div "r/ ecommerce" at bounding box center [238, 161] width 161 height 24
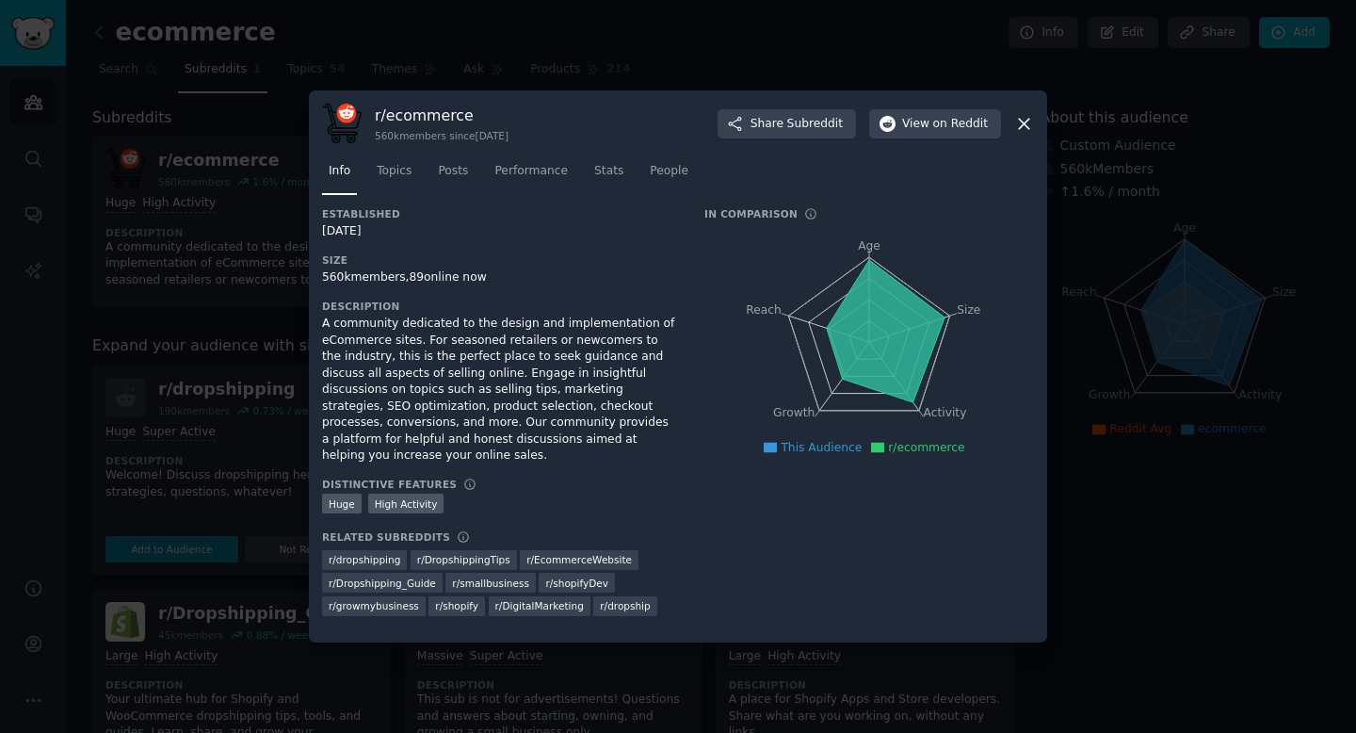
click at [222, 126] on div at bounding box center [678, 366] width 1356 height 733
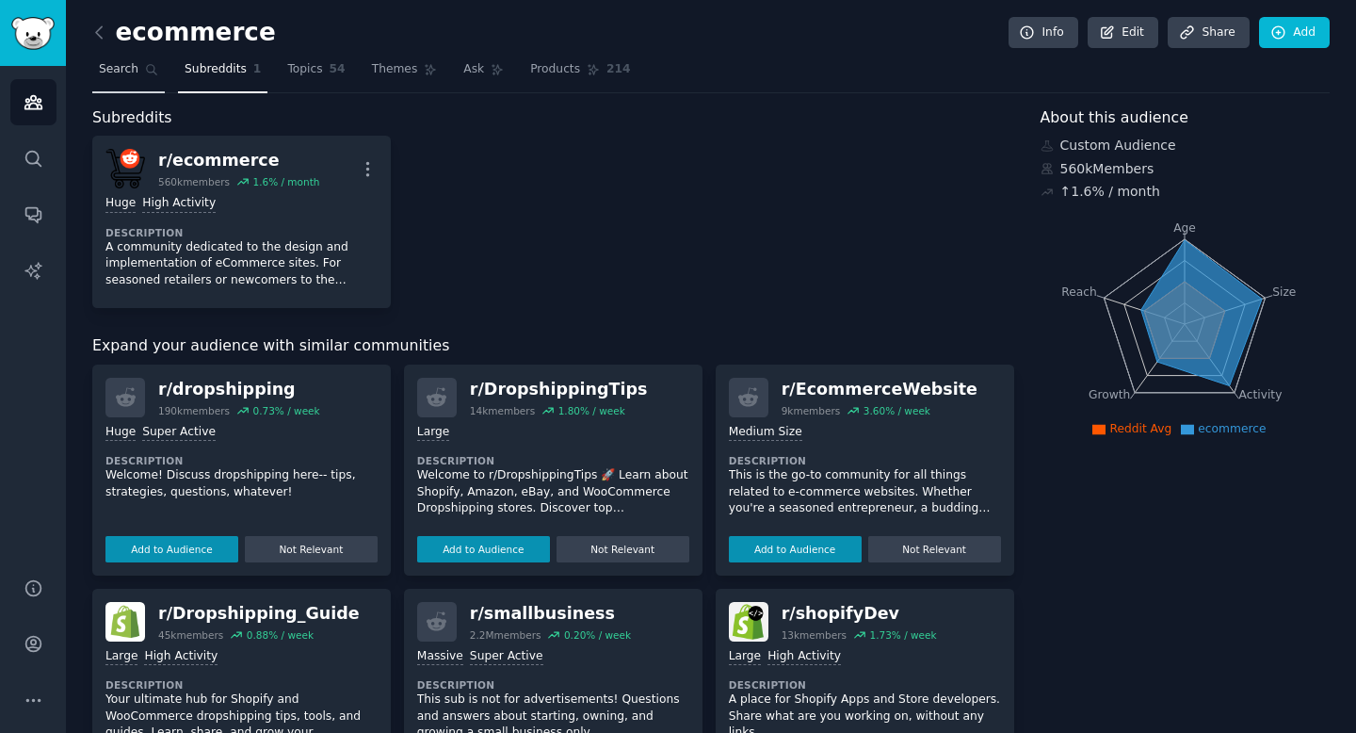
click at [125, 67] on span "Search" at bounding box center [119, 69] width 40 height 17
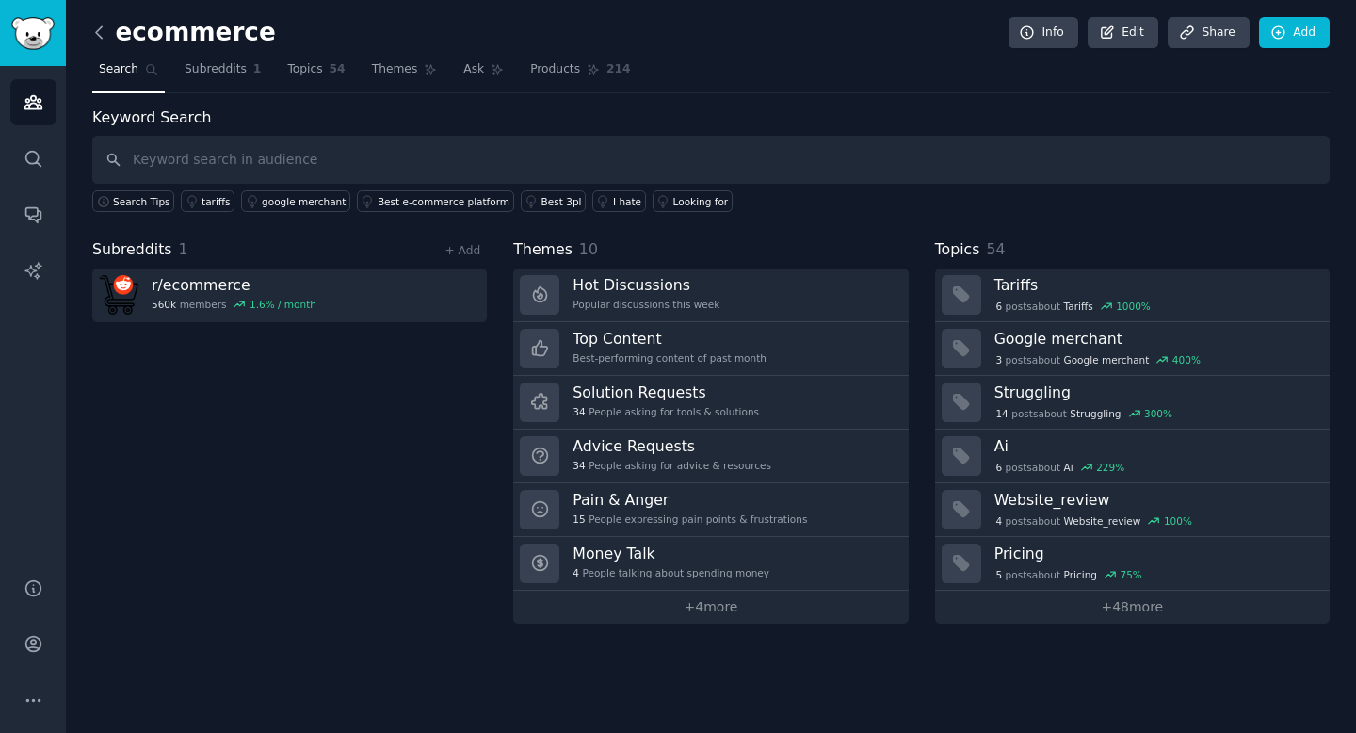
click at [107, 28] on icon at bounding box center [99, 33] width 20 height 20
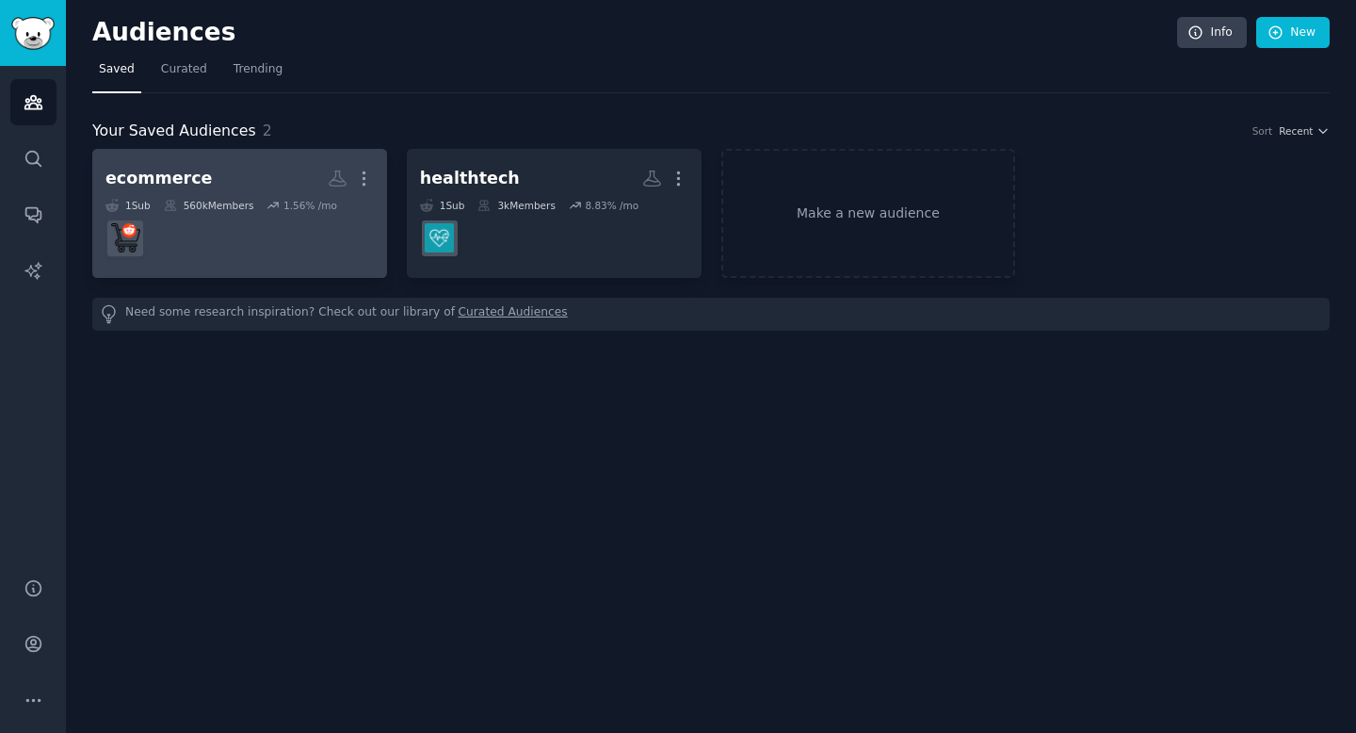
click at [162, 192] on h2 "ecommerce More" at bounding box center [239, 178] width 268 height 33
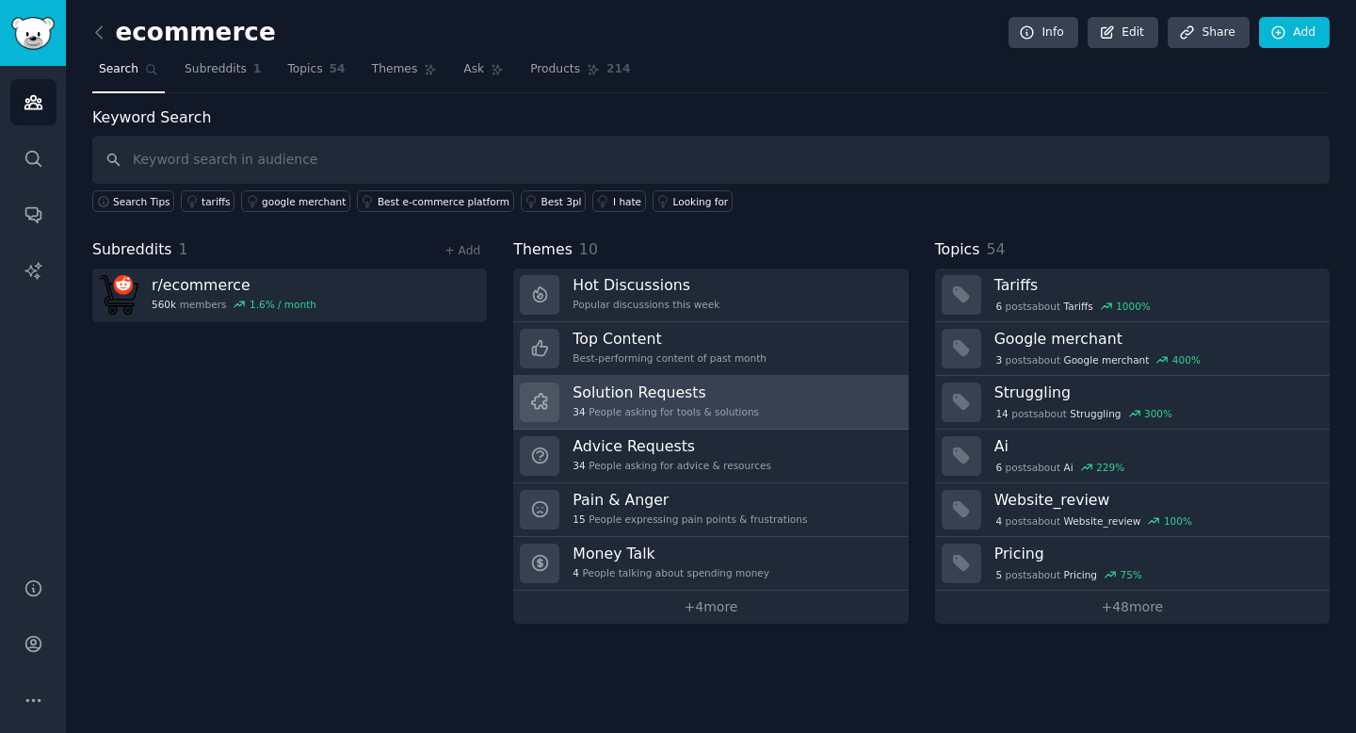
click at [674, 396] on h3 "Solution Requests" at bounding box center [666, 392] width 186 height 20
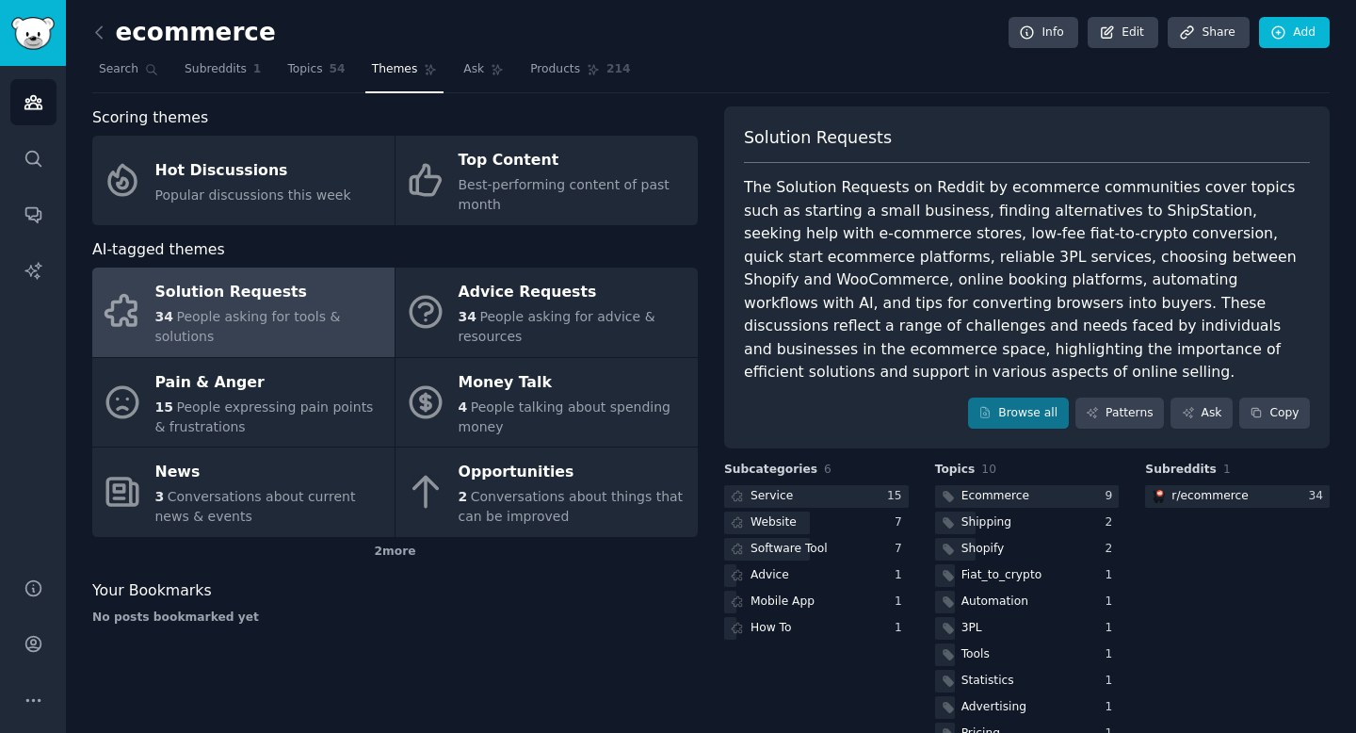
scroll to position [19, 0]
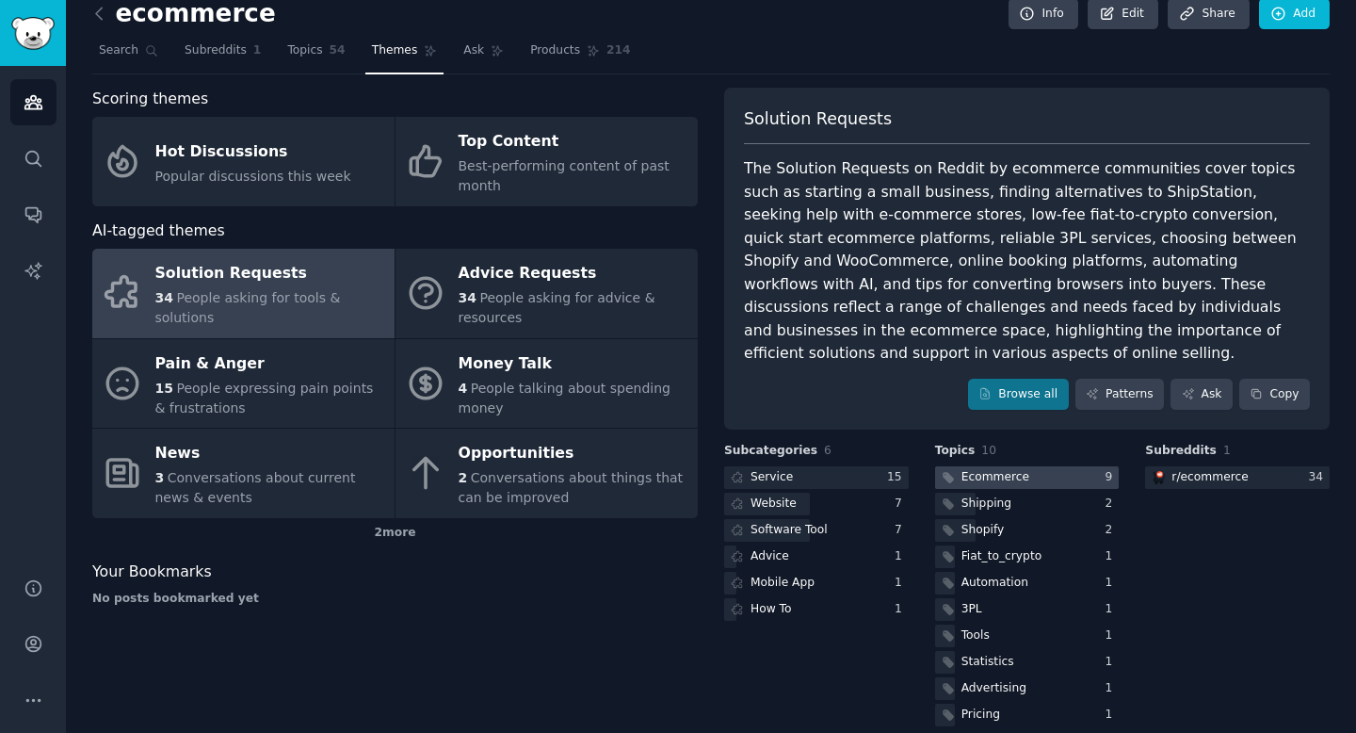
click at [1005, 469] on div "Ecommerce" at bounding box center [996, 477] width 68 height 17
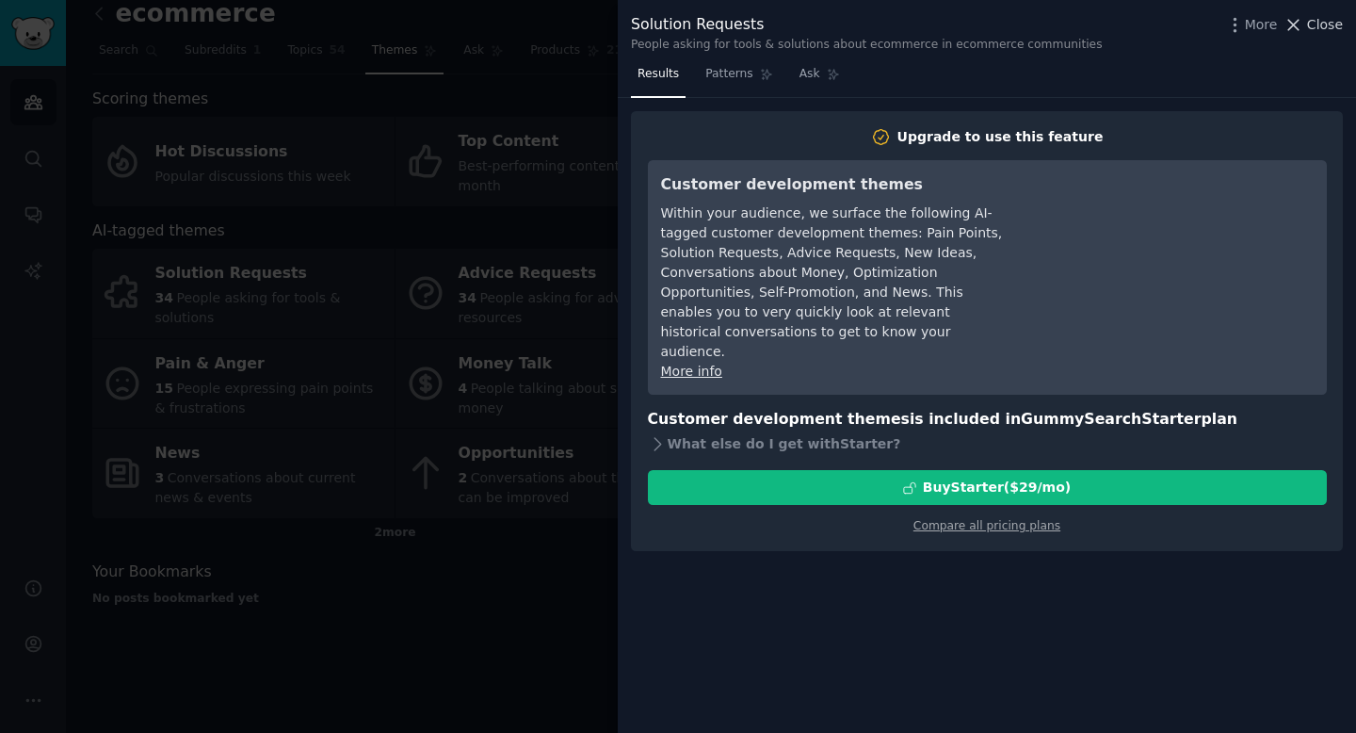
click at [1325, 26] on span "Close" at bounding box center [1325, 25] width 36 height 20
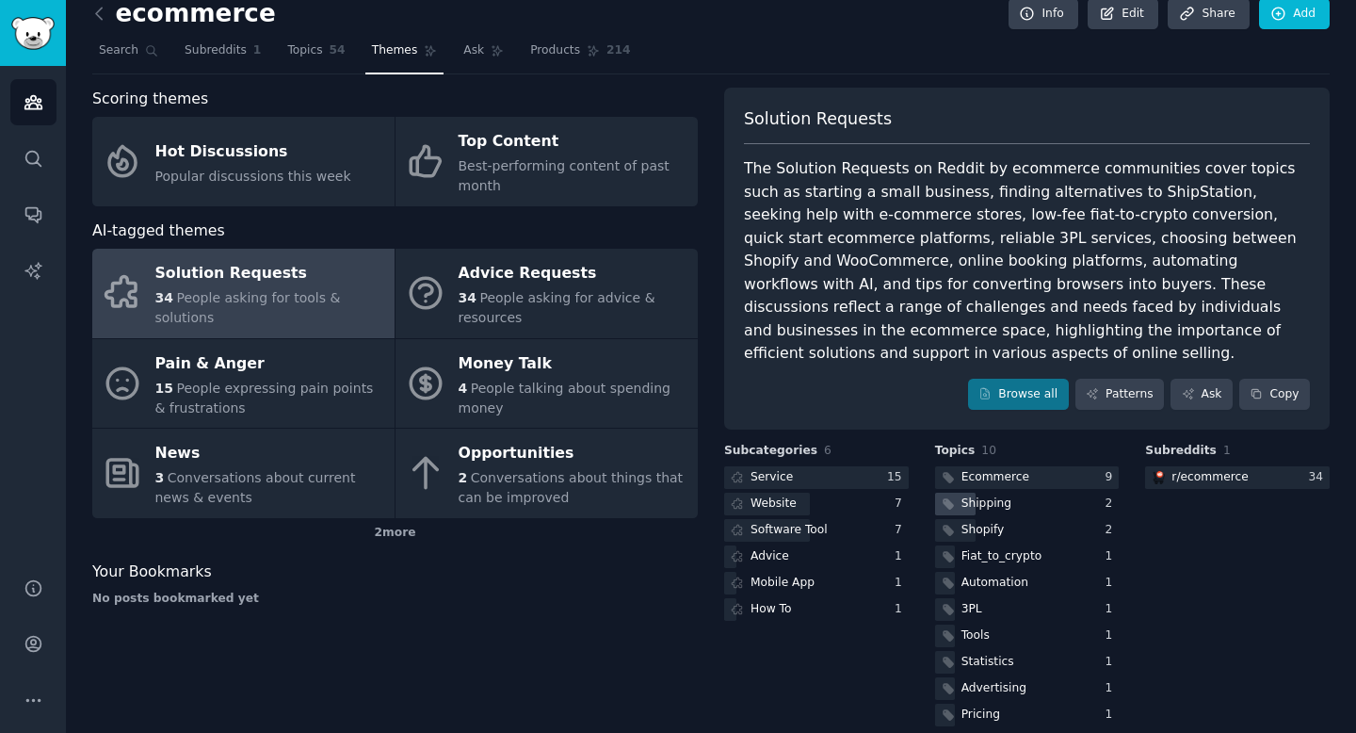
click at [997, 495] on div "Shipping" at bounding box center [987, 503] width 50 height 17
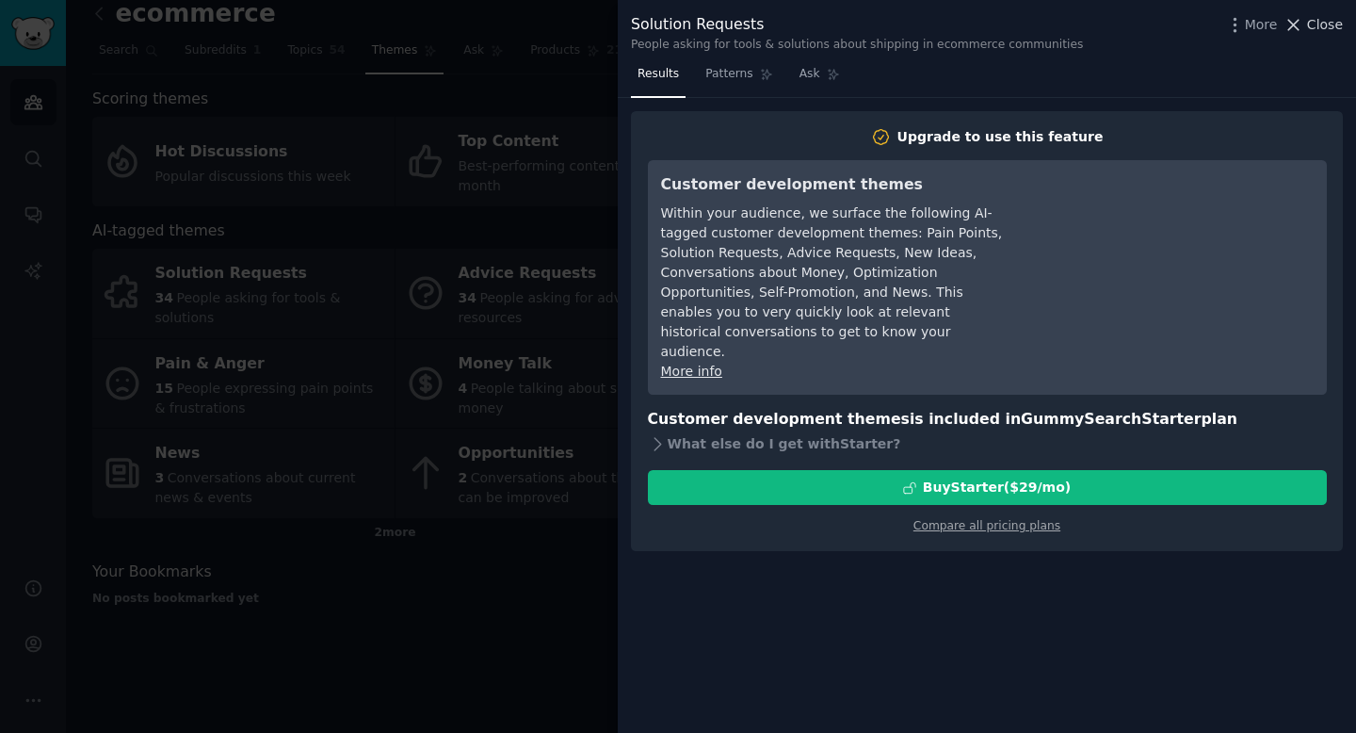
click at [1325, 26] on span "Close" at bounding box center [1325, 25] width 36 height 20
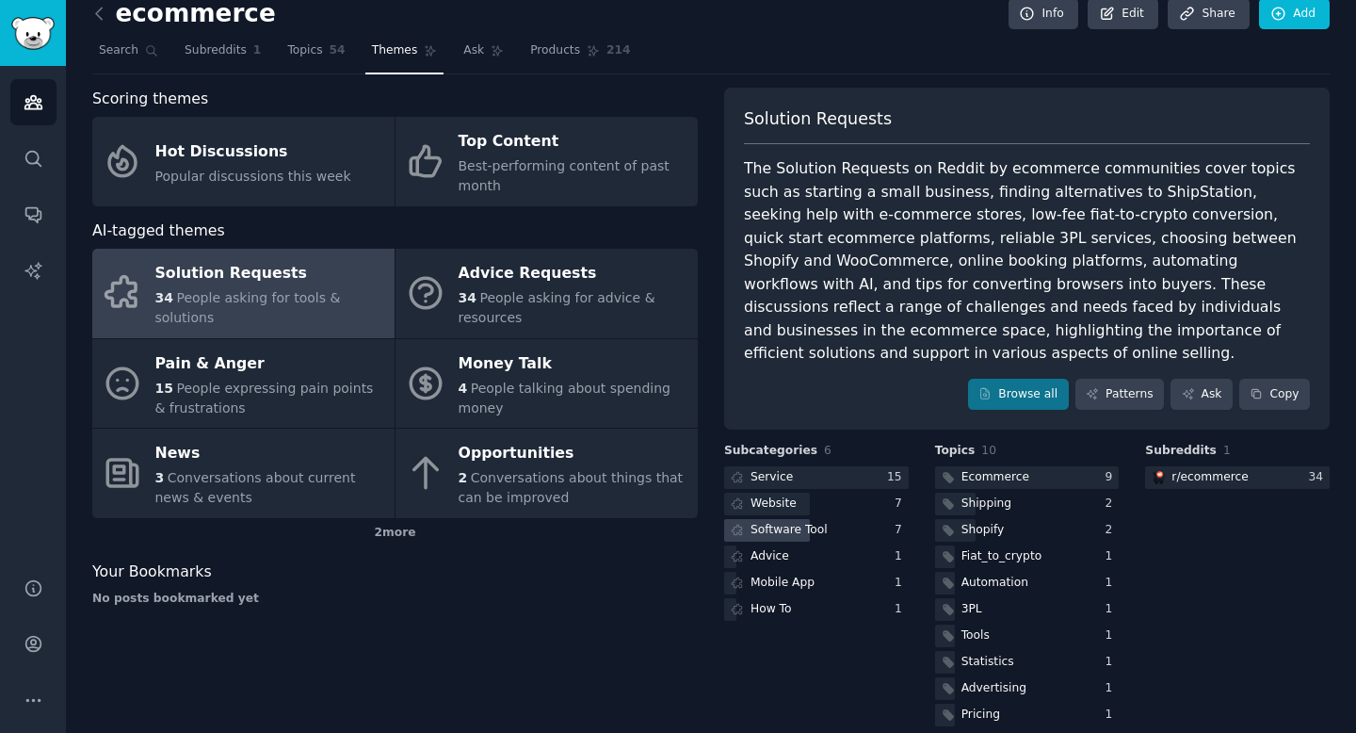
click at [852, 519] on div "Software Tool" at bounding box center [816, 531] width 185 height 24
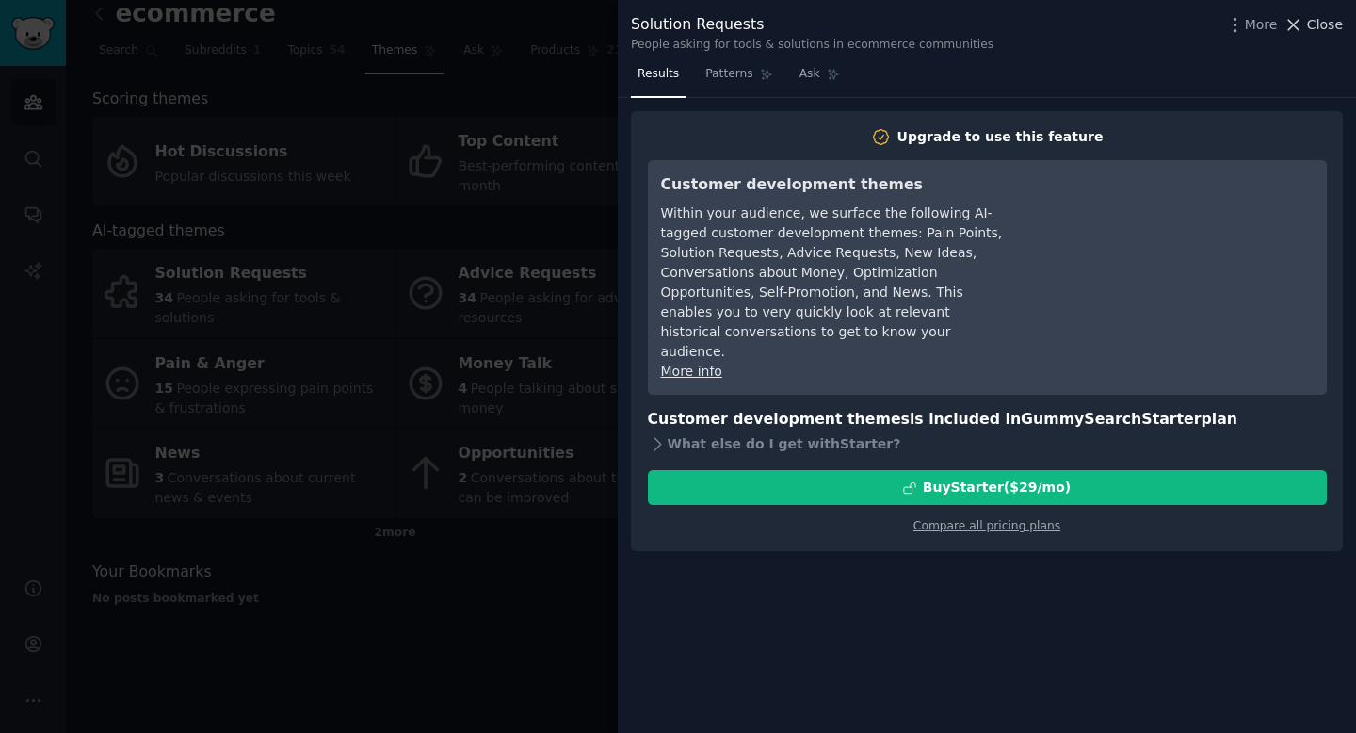
click at [1325, 30] on span "Close" at bounding box center [1325, 25] width 36 height 20
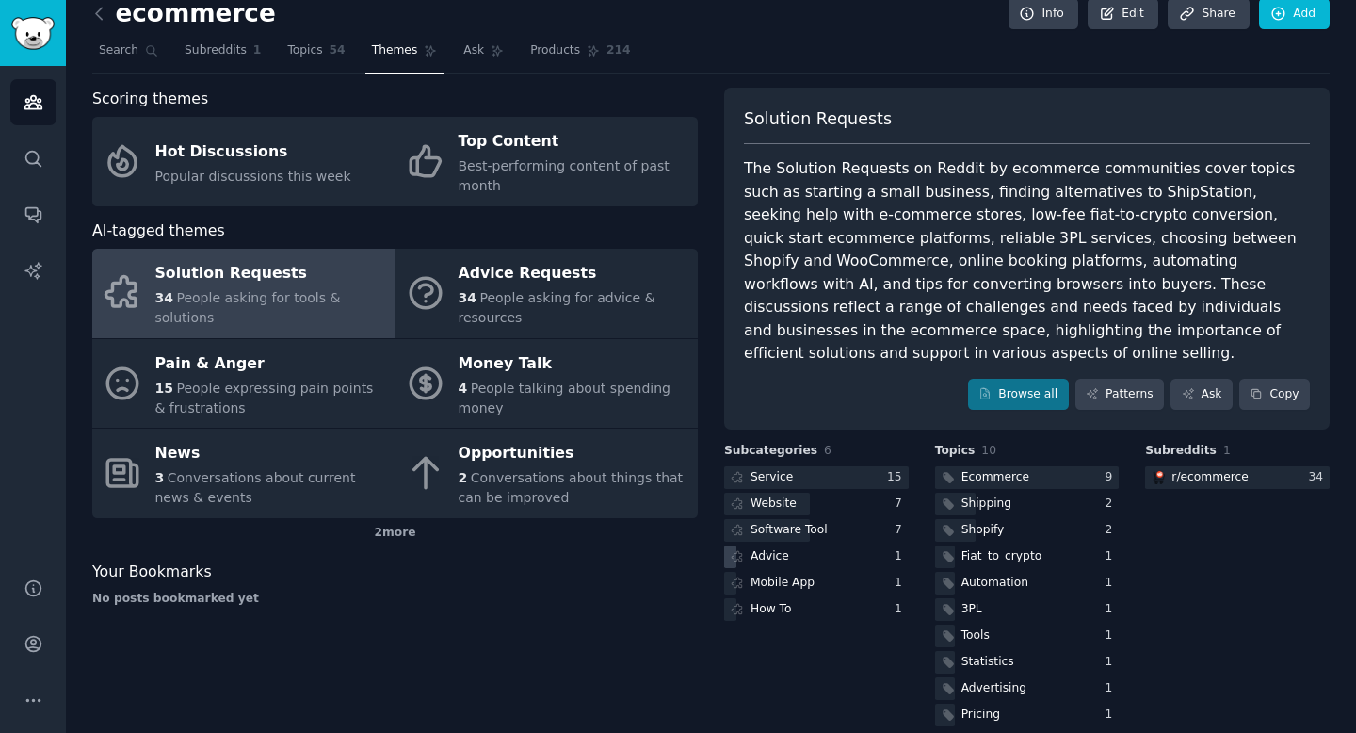
click at [882, 545] on div "Advice" at bounding box center [816, 557] width 185 height 24
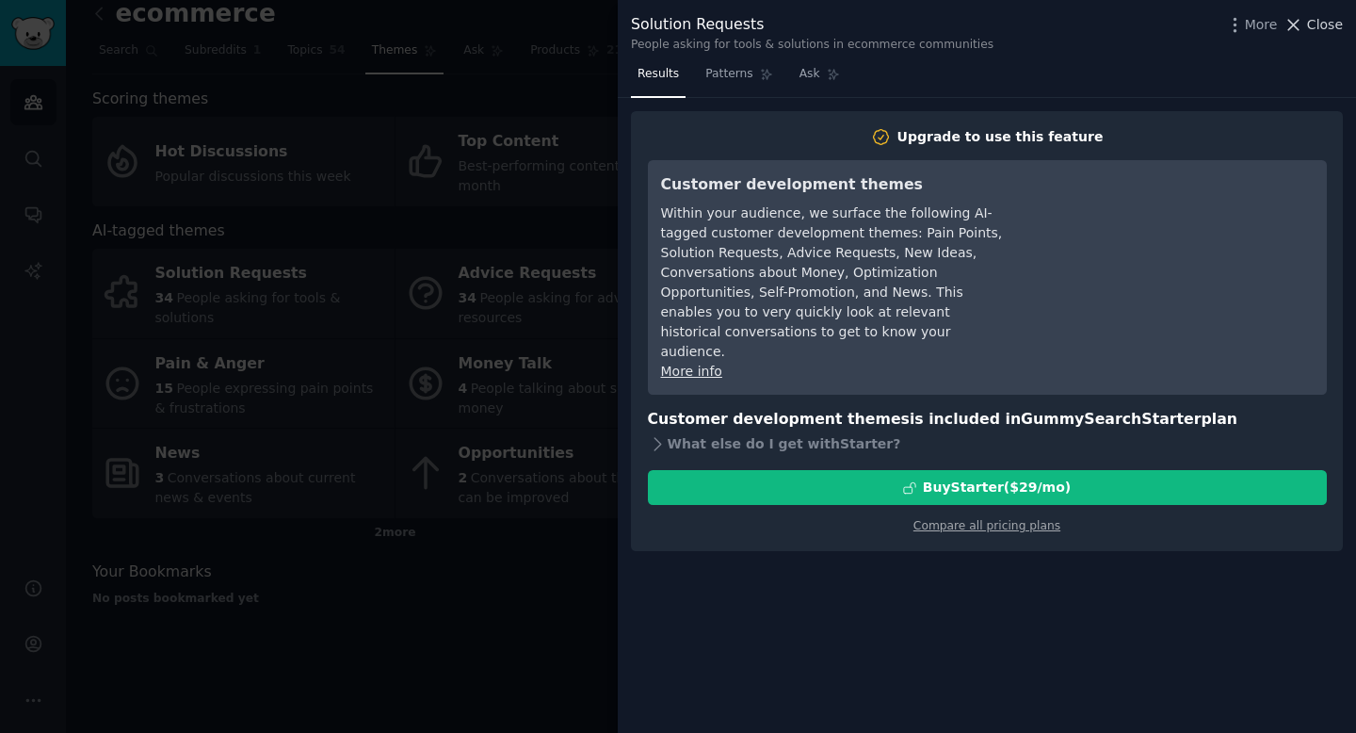
click at [1339, 24] on span "Close" at bounding box center [1325, 25] width 36 height 20
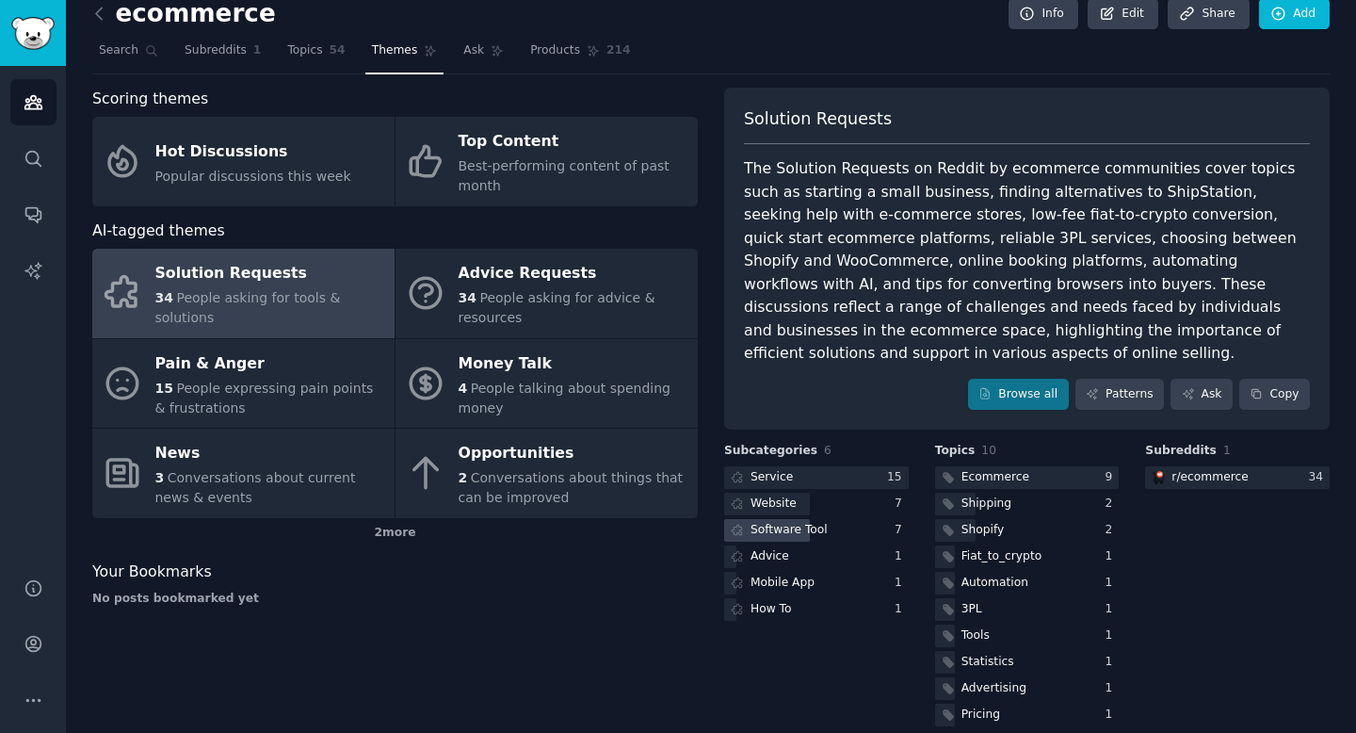
click at [825, 519] on div "Software Tool" at bounding box center [777, 531] width 106 height 24
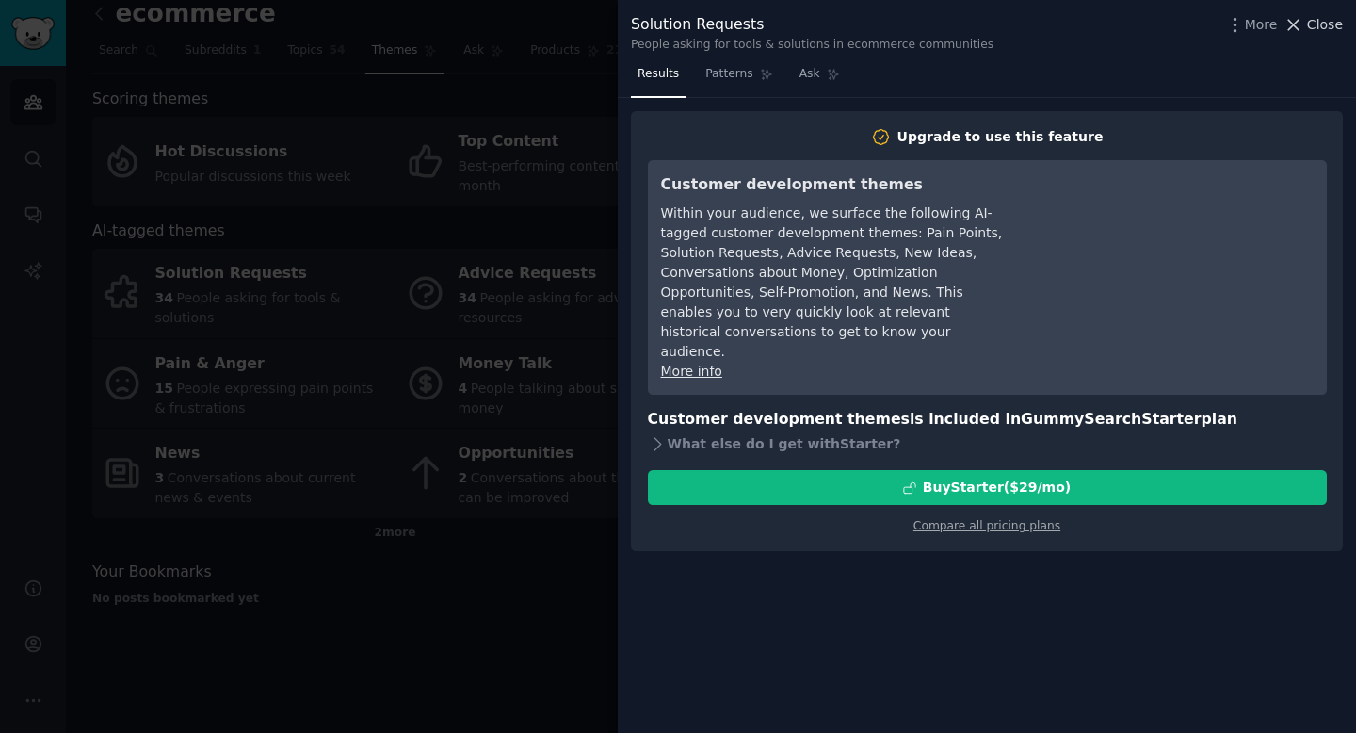
click at [1319, 32] on span "Close" at bounding box center [1325, 25] width 36 height 20
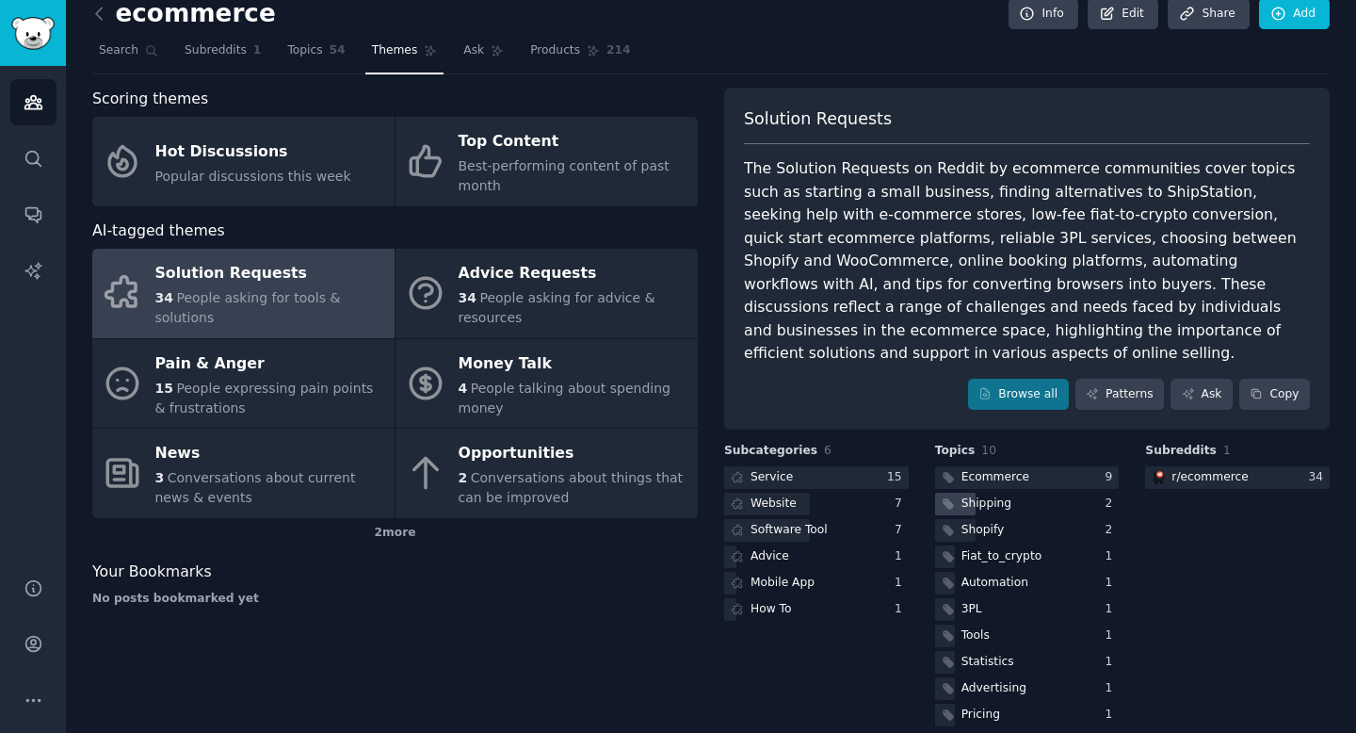
click at [1076, 493] on div "Shipping" at bounding box center [1027, 505] width 185 height 24
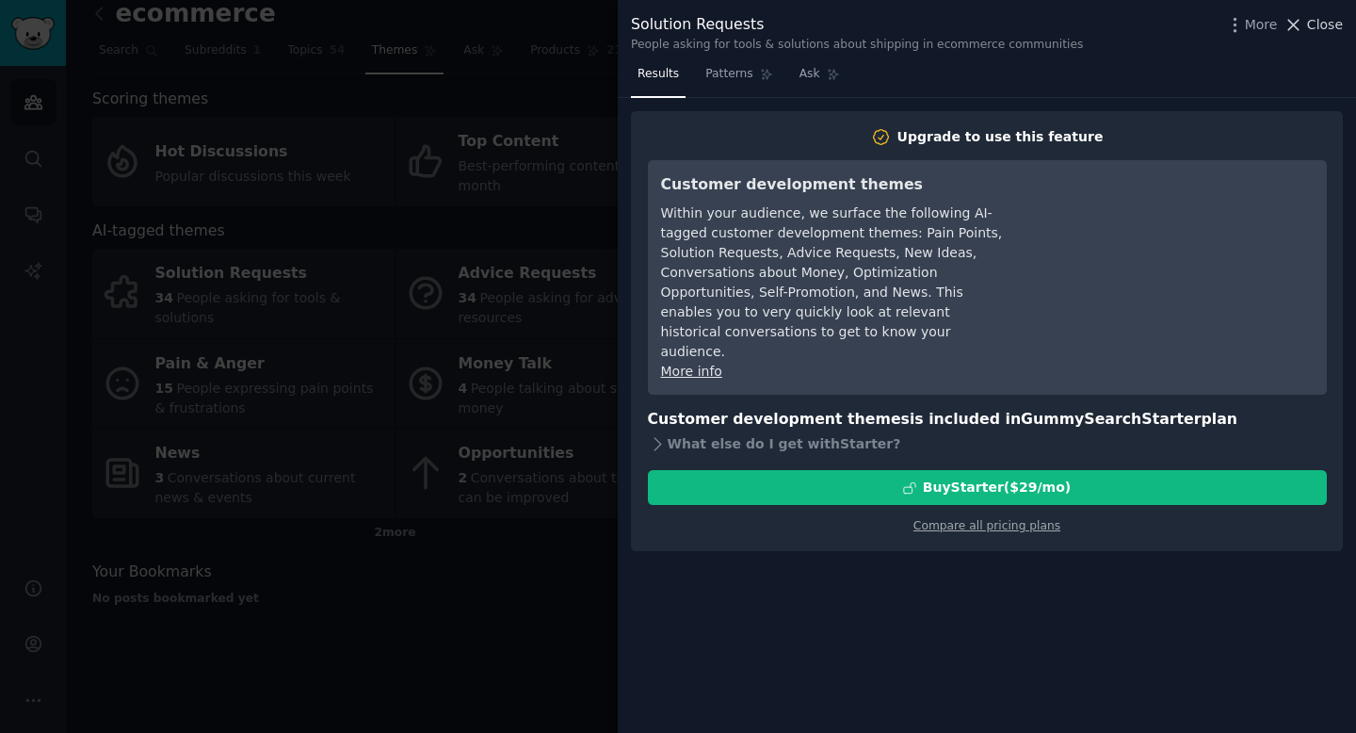
click at [1317, 24] on span "Close" at bounding box center [1325, 25] width 36 height 20
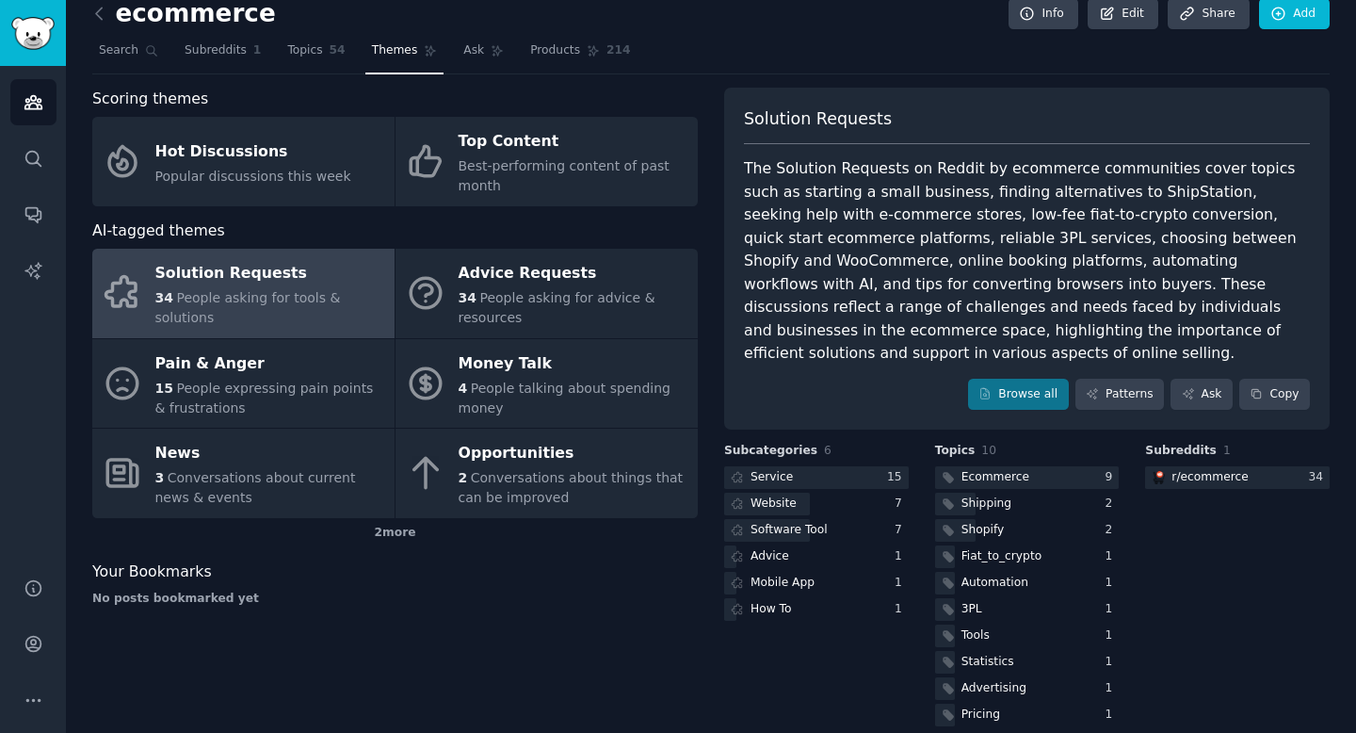
click at [228, 75] on div "ecommerce Info Edit Share Add Search Subreddits 1 Topics 54 Themes Ask Products…" at bounding box center [711, 369] width 1238 height 722
click at [228, 71] on link "Subreddits 1" at bounding box center [222, 55] width 89 height 39
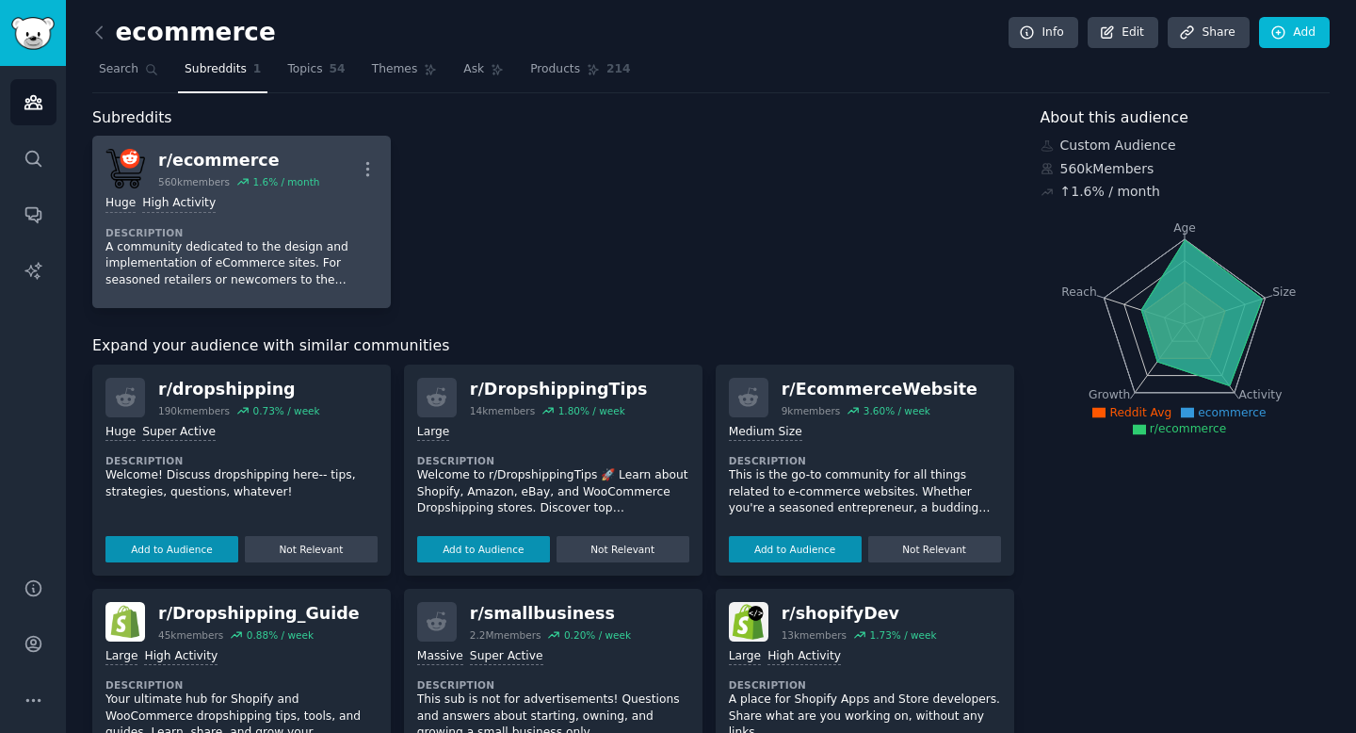
click at [267, 136] on link "r/ ecommerce 560k members 1.6 % / month More Huge High Activity Description A c…" at bounding box center [241, 222] width 299 height 172
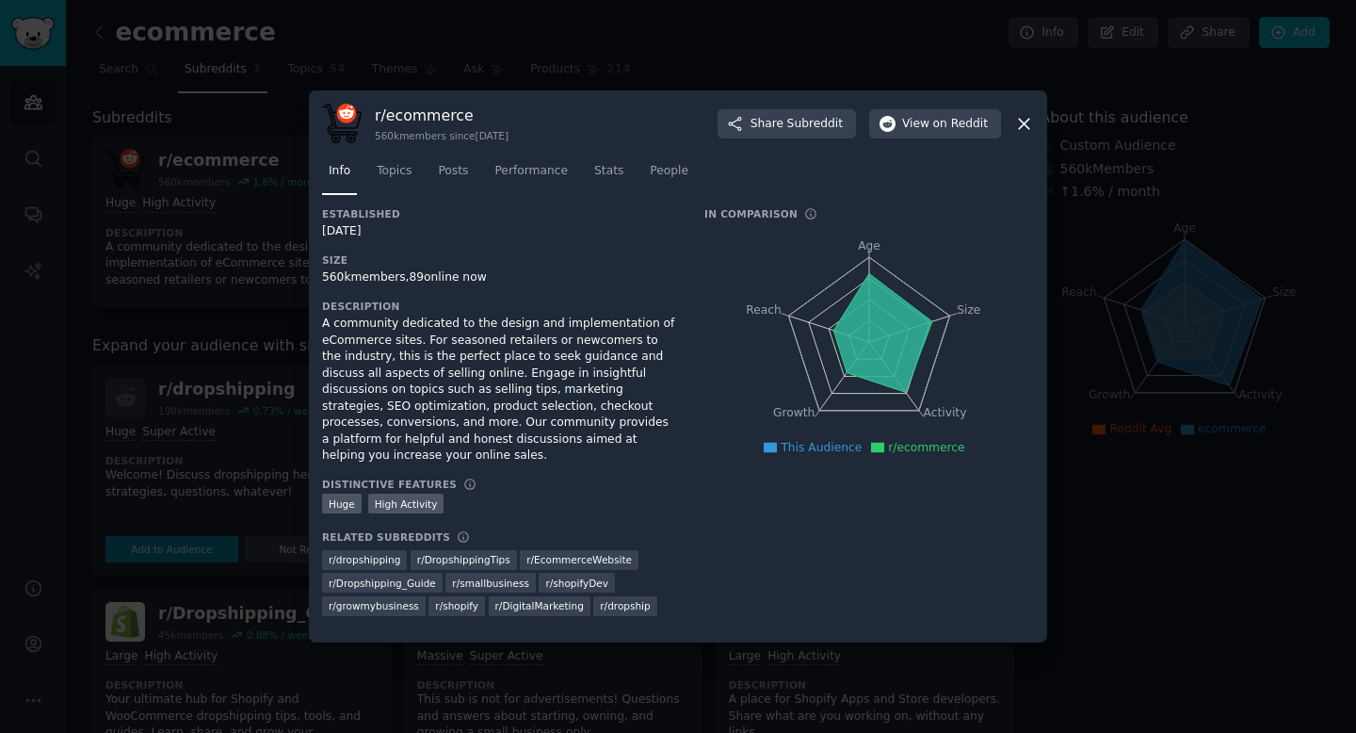
click at [413, 41] on div at bounding box center [678, 366] width 1356 height 733
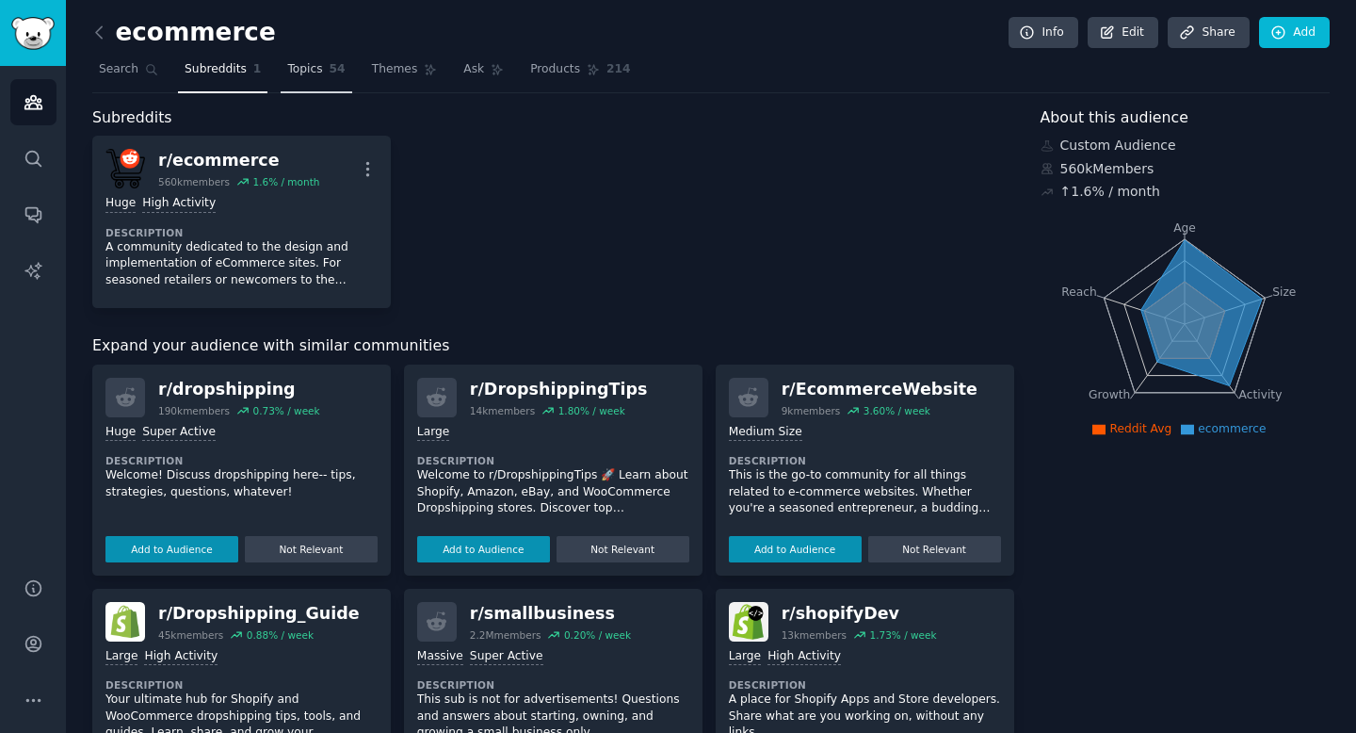
click at [318, 70] on span "Topics" at bounding box center [304, 69] width 35 height 17
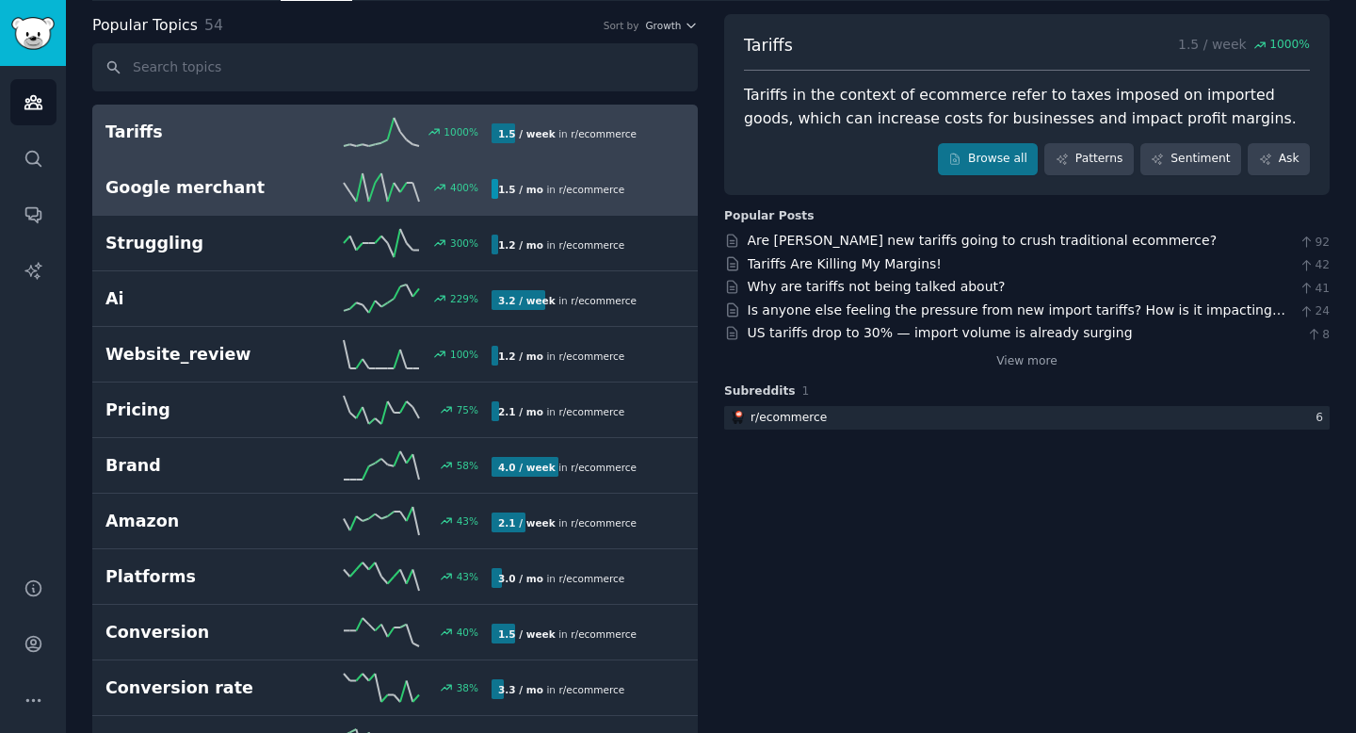
scroll to position [115, 0]
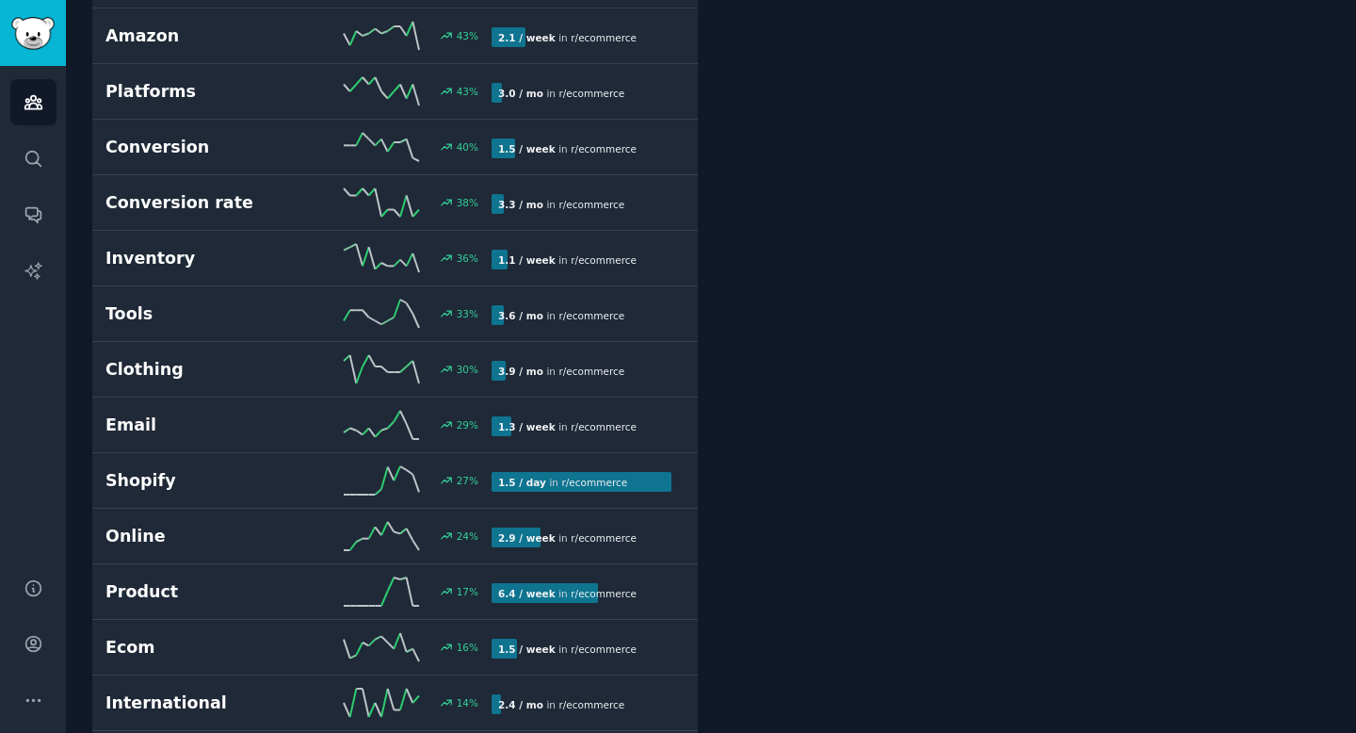
click at [412, 305] on icon at bounding box center [381, 313] width 75 height 28
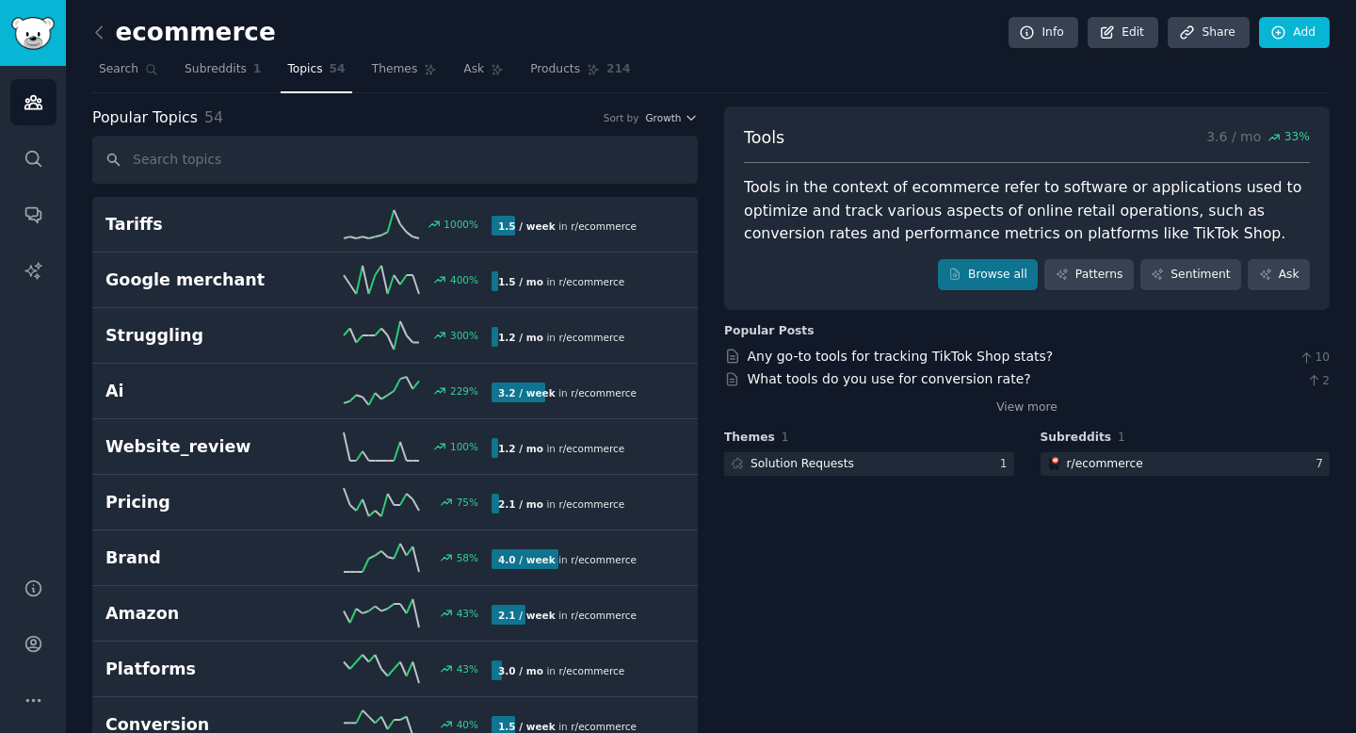
scroll to position [2, 0]
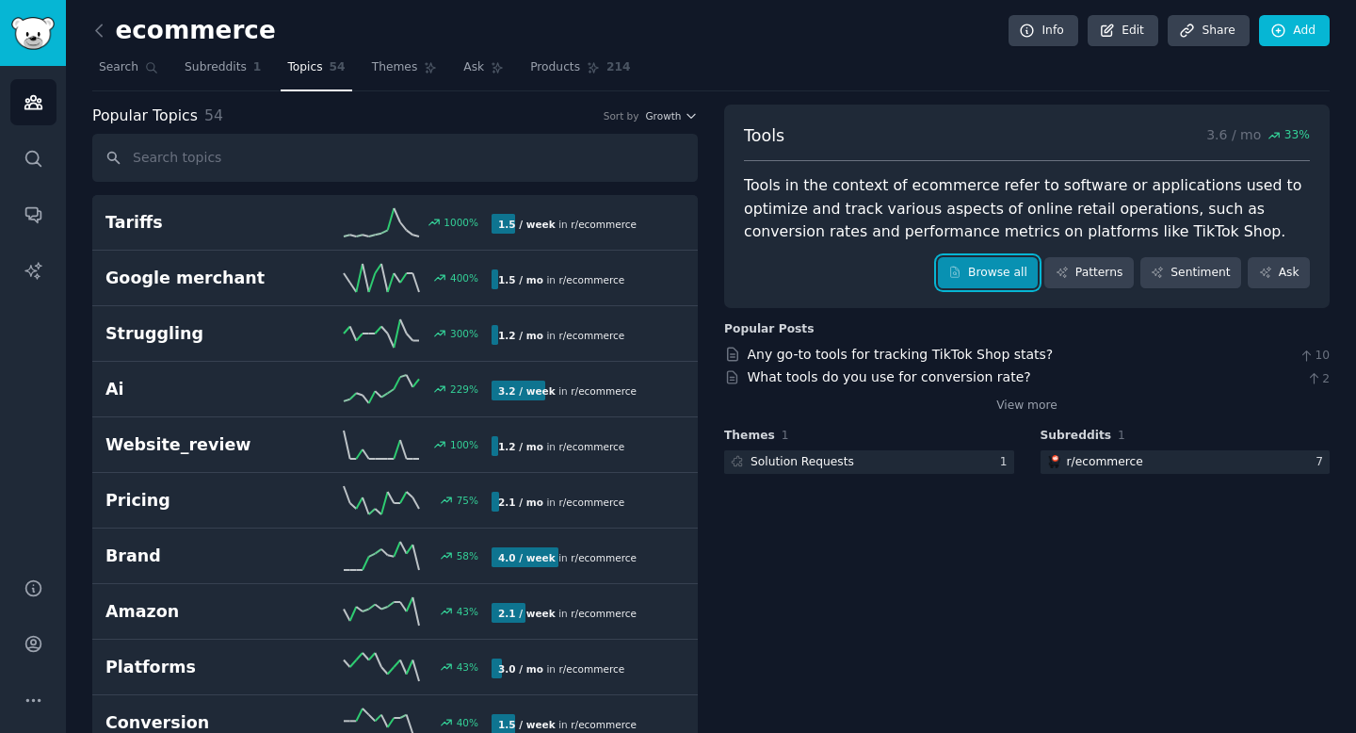
click at [989, 275] on link "Browse all" at bounding box center [988, 273] width 101 height 32
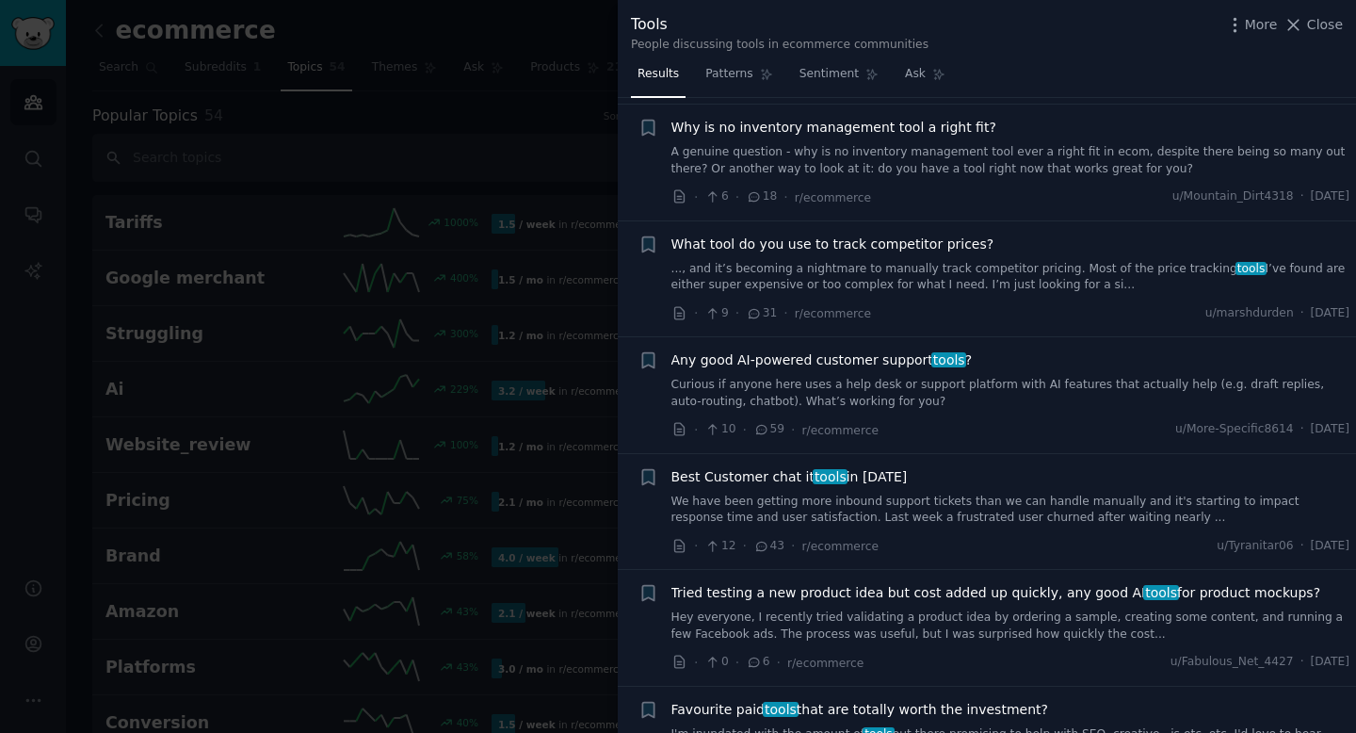
scroll to position [1315, 0]
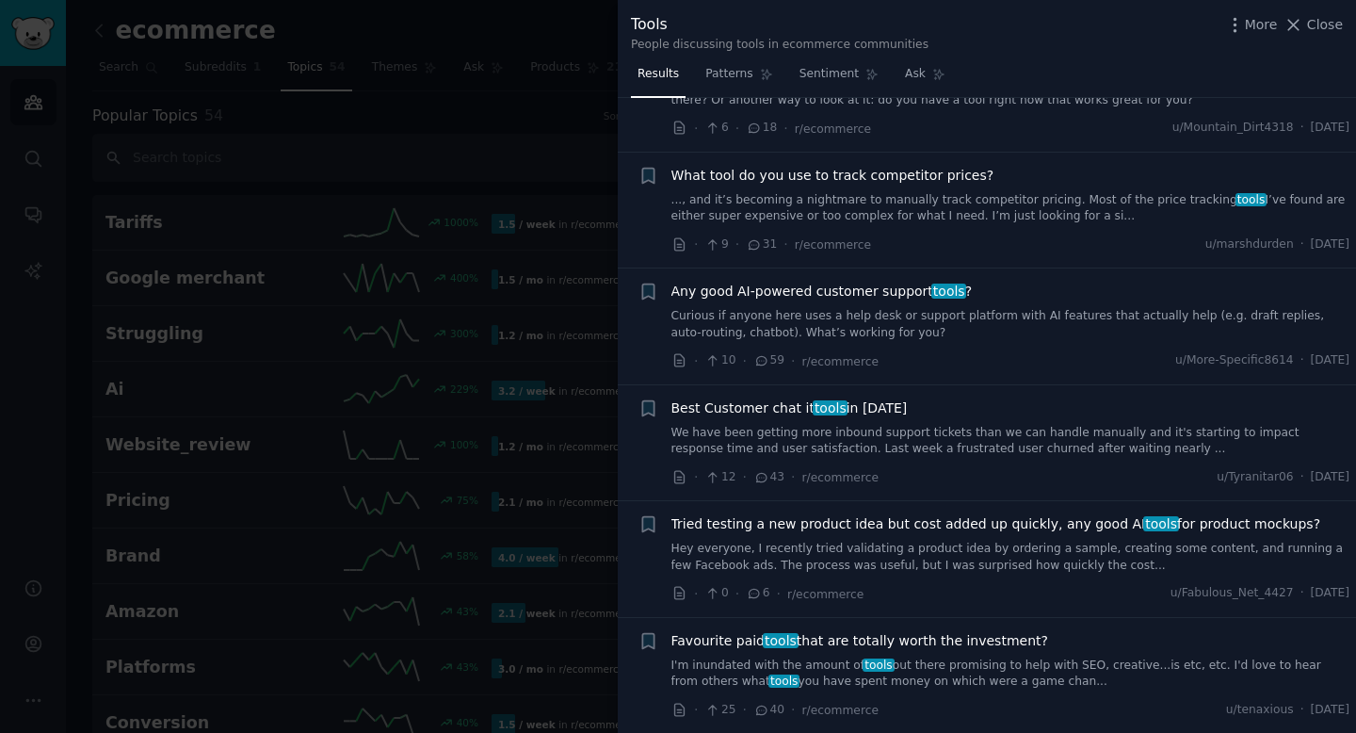
click at [931, 295] on span "tools" at bounding box center [948, 290] width 35 height 15
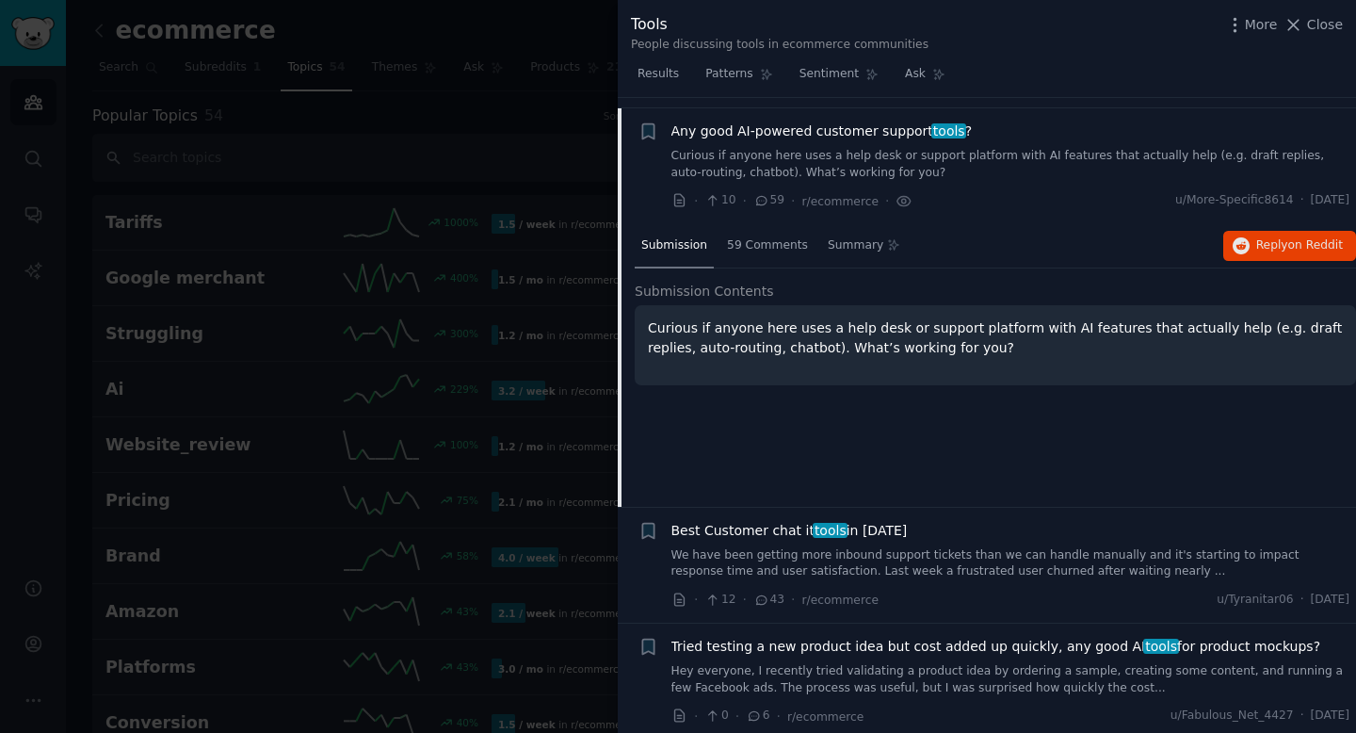
scroll to position [1485, 0]
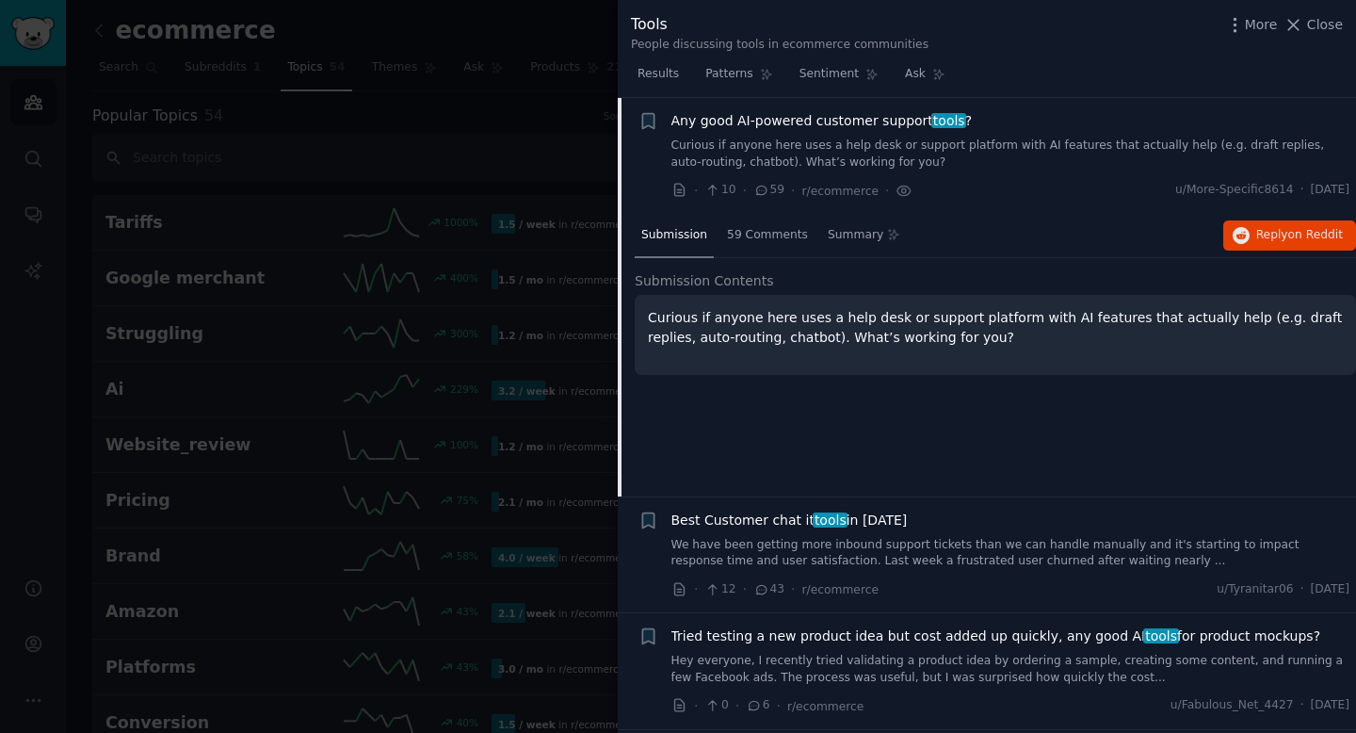
click at [819, 121] on span "Any good AI-powered customer support tools ?" at bounding box center [822, 121] width 301 height 20
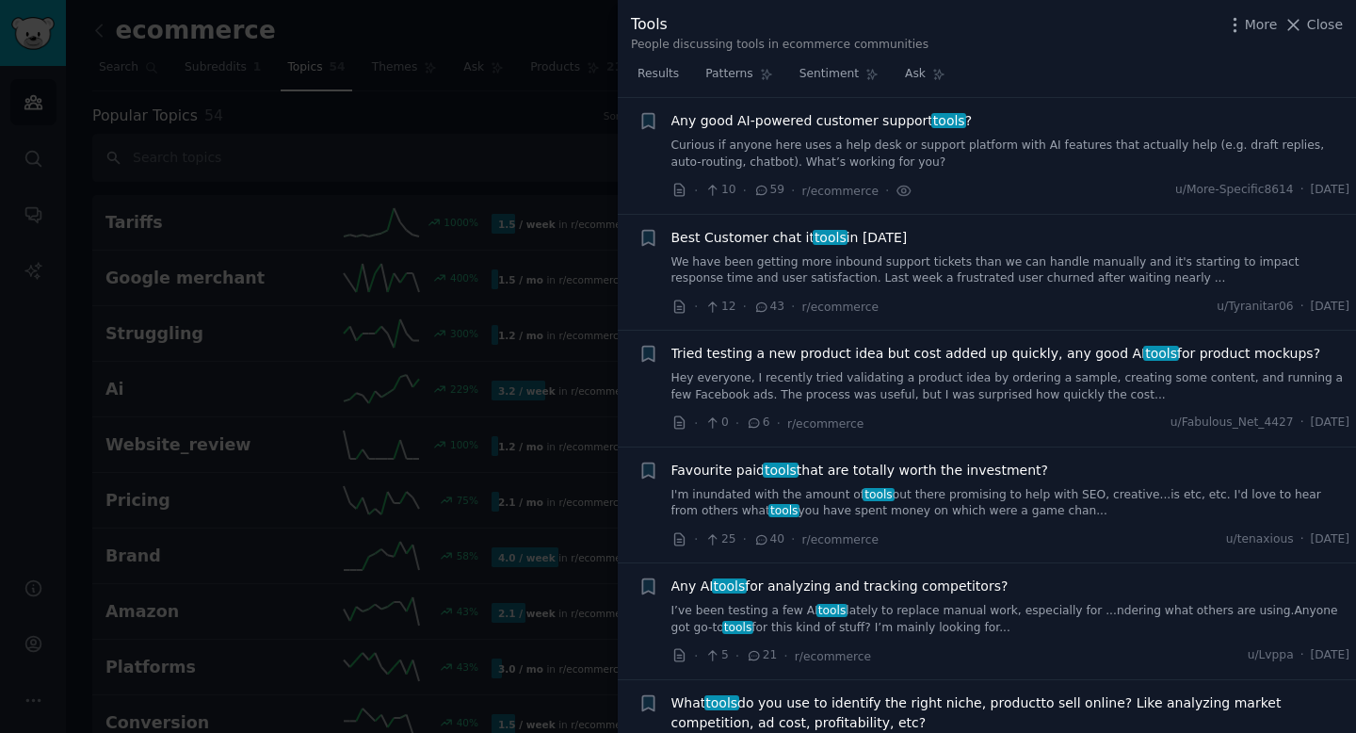
click at [819, 121] on span "Any good AI-powered customer support tools ?" at bounding box center [822, 121] width 301 height 20
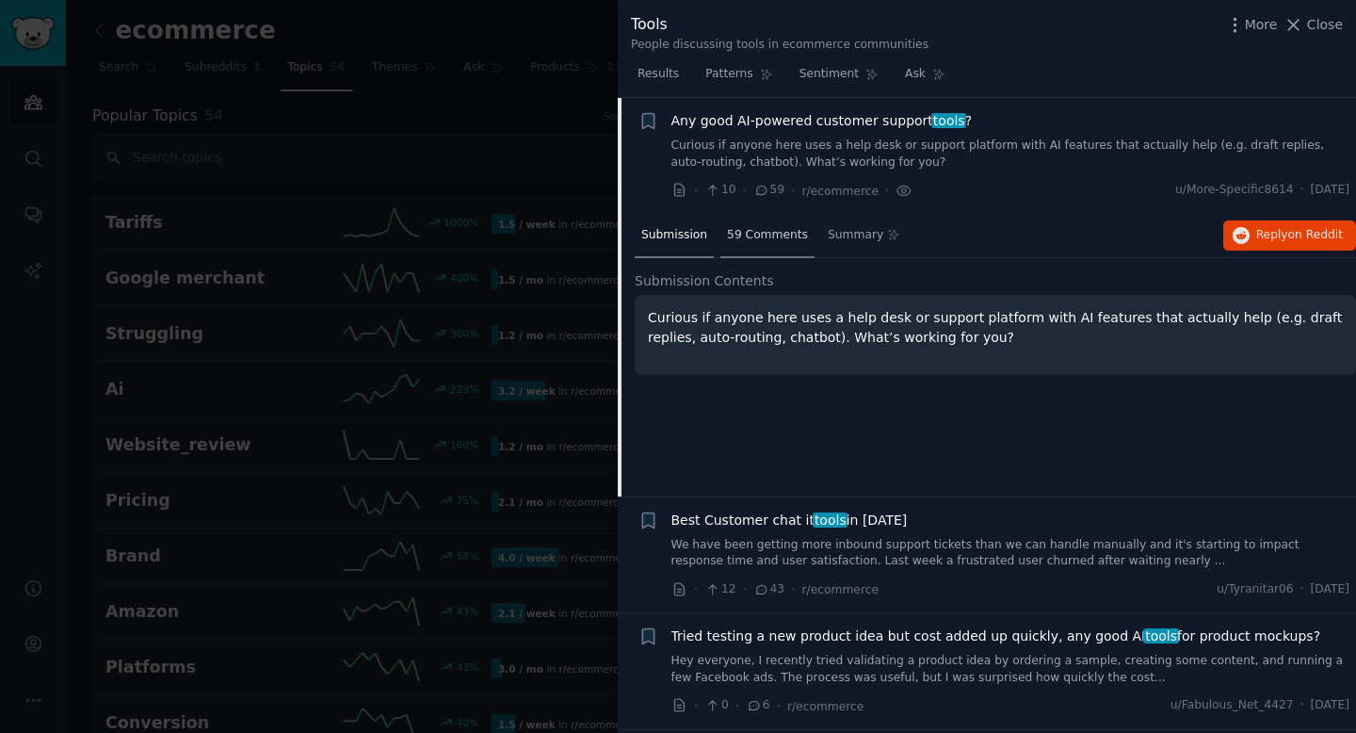
click at [764, 237] on span "59 Comments" at bounding box center [767, 235] width 81 height 17
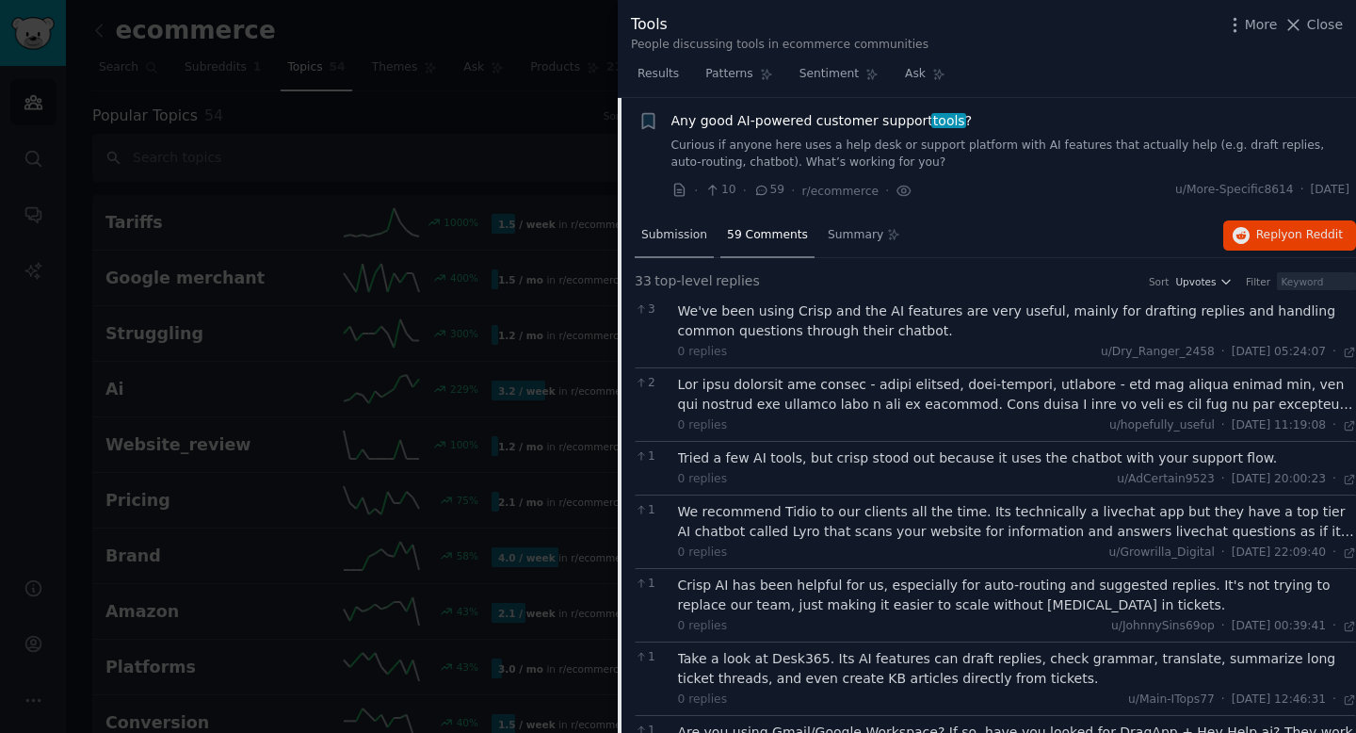
click at [676, 242] on span "Submission" at bounding box center [674, 235] width 66 height 17
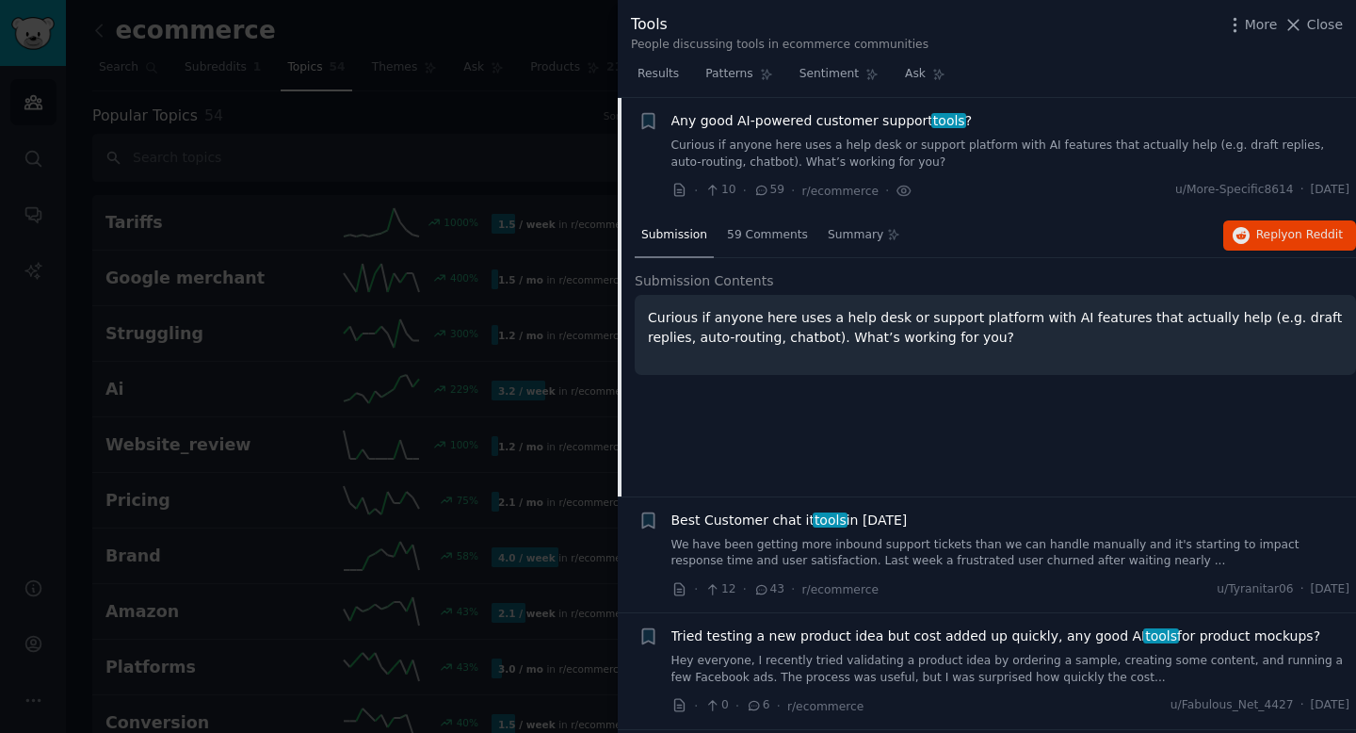
click at [830, 117] on span "Any good AI-powered customer support tools ?" at bounding box center [822, 121] width 301 height 20
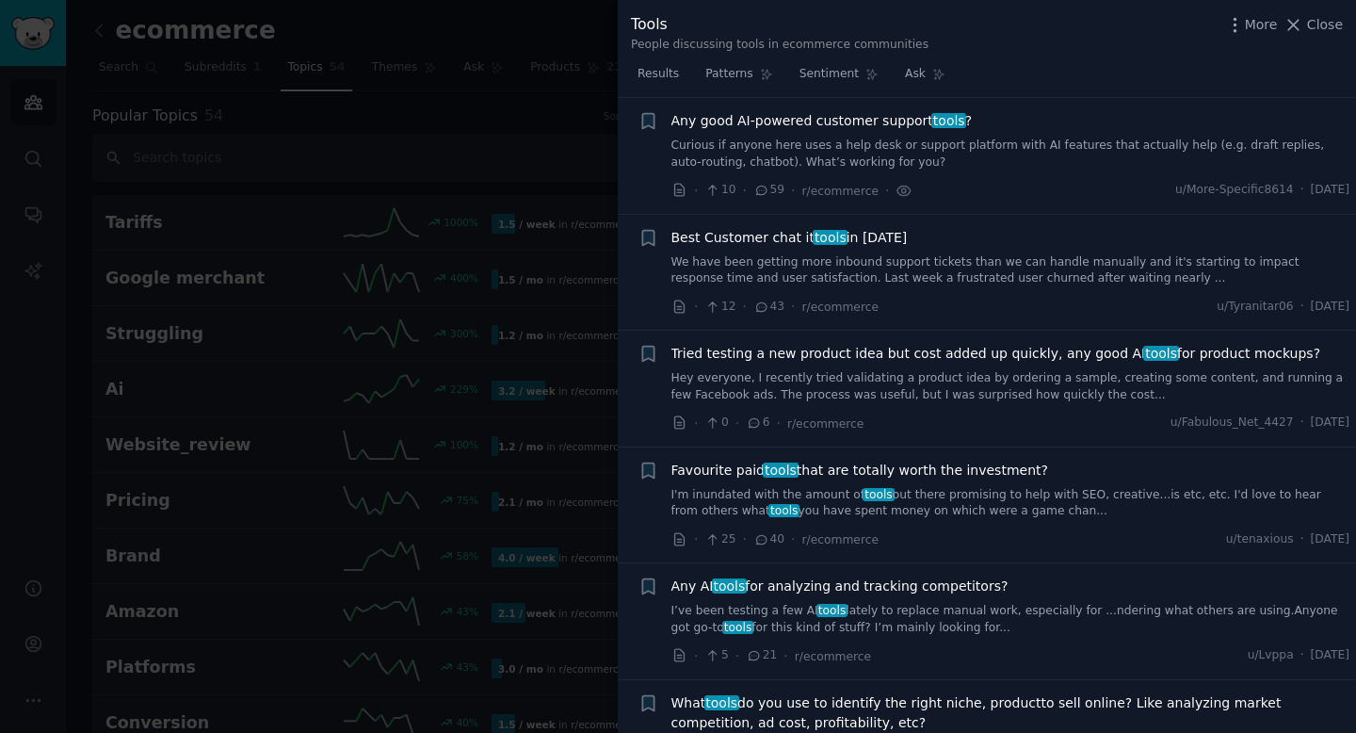
click at [830, 117] on span "Any good AI-powered customer support tools ?" at bounding box center [822, 121] width 301 height 20
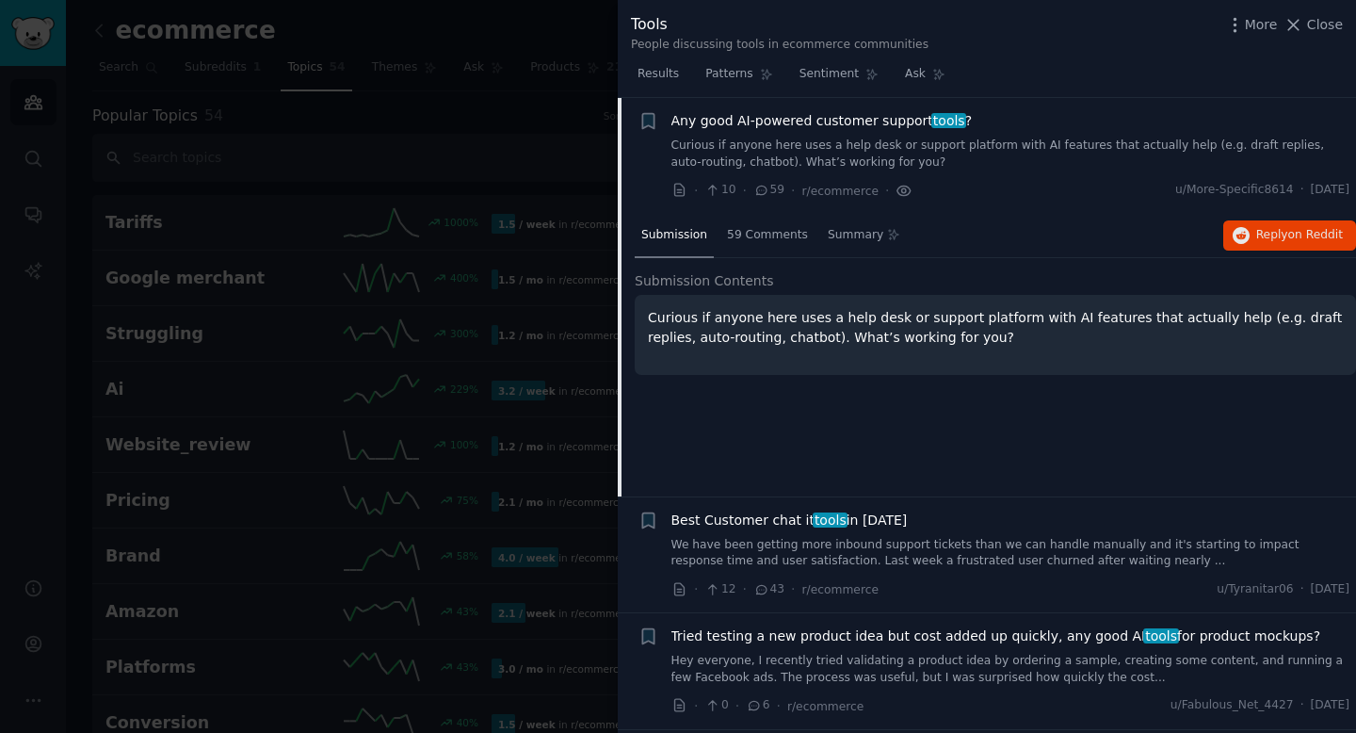
click at [897, 188] on icon at bounding box center [904, 191] width 17 height 20
click at [1241, 228] on icon "button" at bounding box center [1241, 235] width 17 height 17
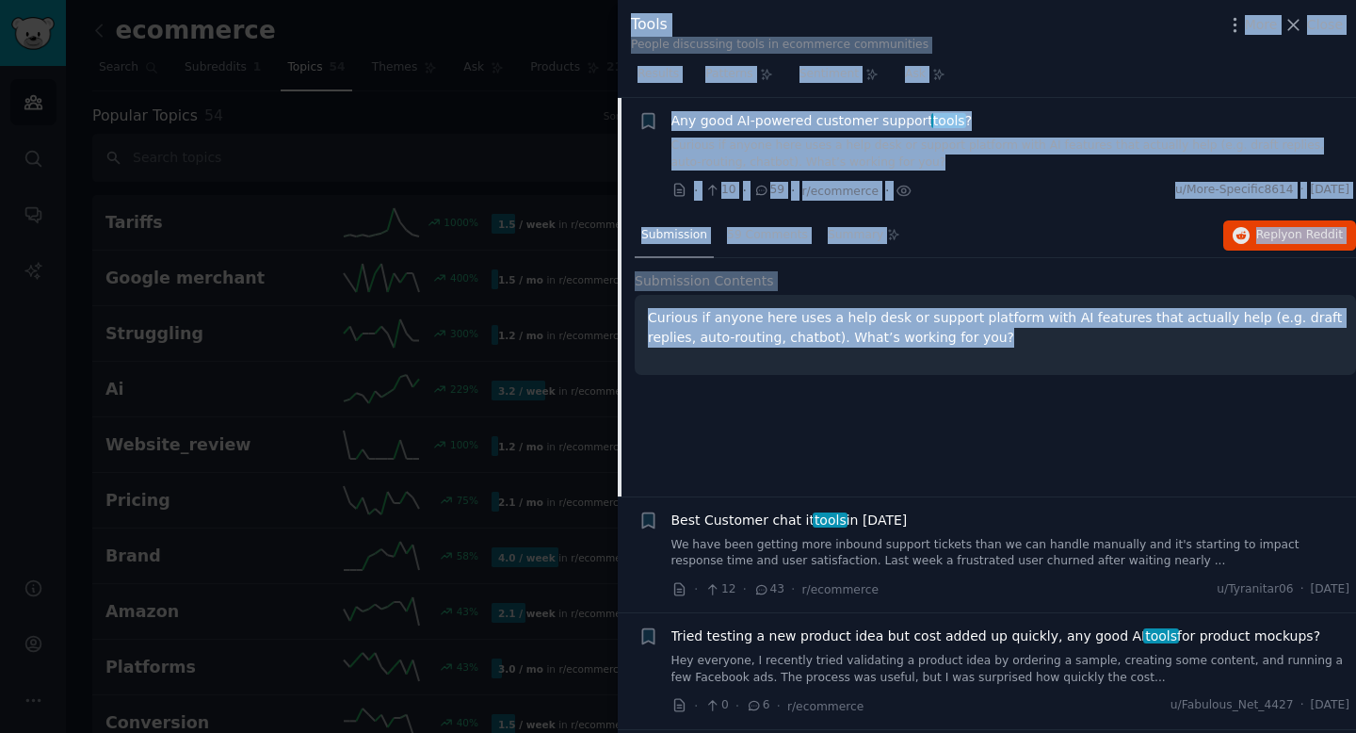
drag, startPoint x: 562, startPoint y: 277, endPoint x: 761, endPoint y: 389, distance: 228.1
click at [761, 388] on div "Tools People discussing tools in ecommerce communities More Close Results Patte…" at bounding box center [678, 366] width 1356 height 733
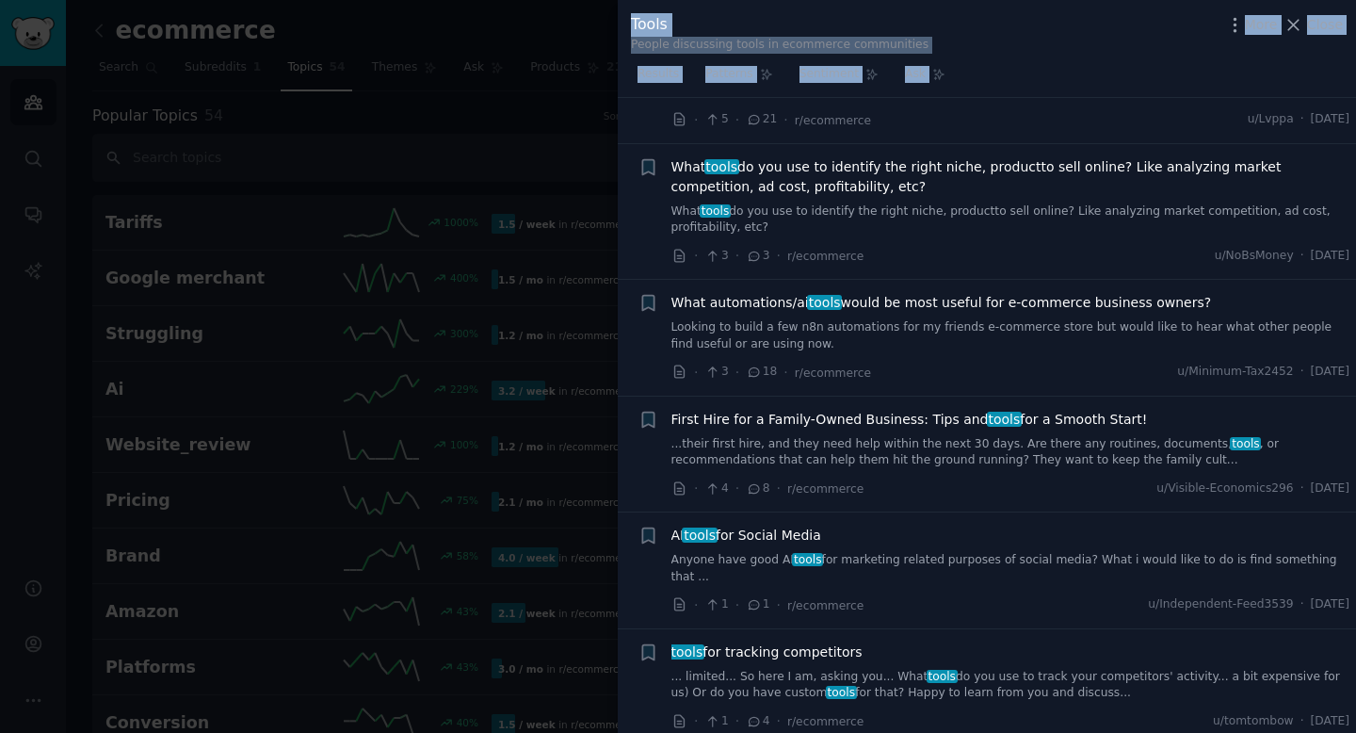
scroll to position [2328, 0]
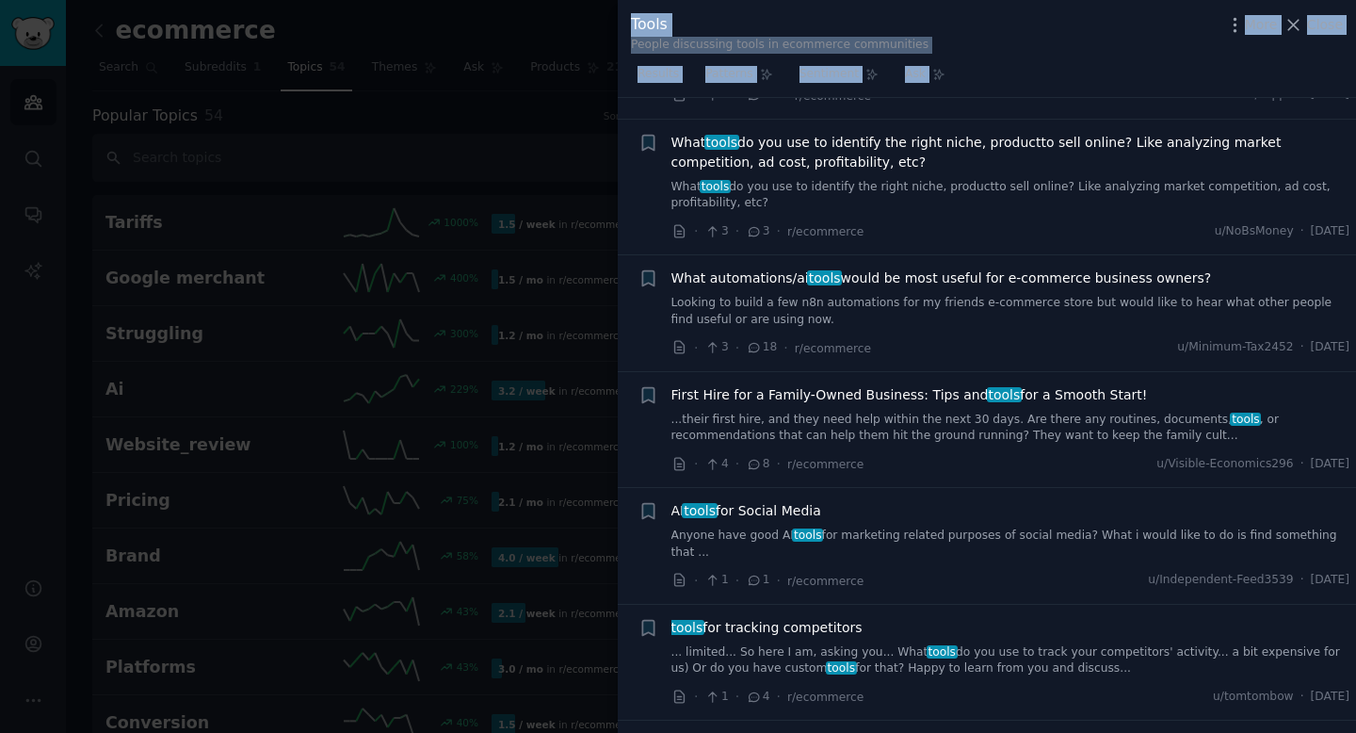
click at [520, 424] on div at bounding box center [678, 366] width 1356 height 733
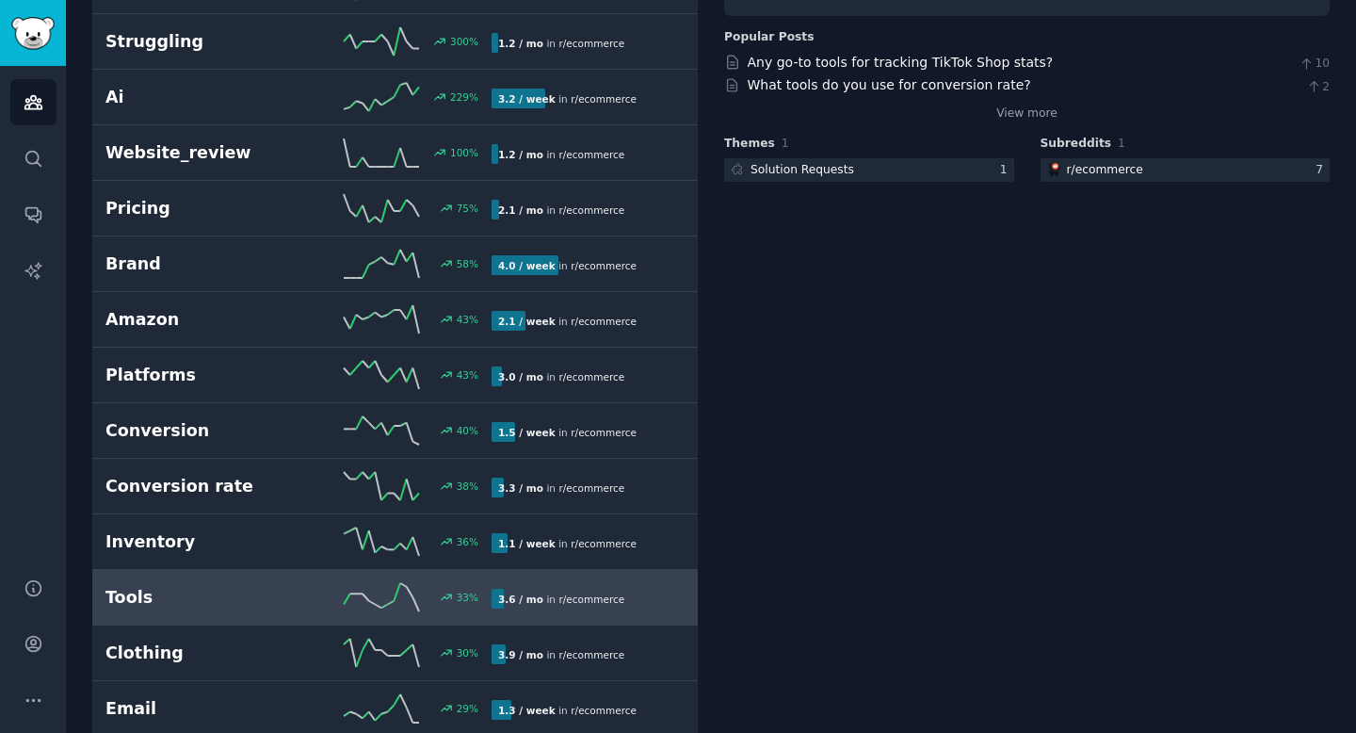
scroll to position [299, 0]
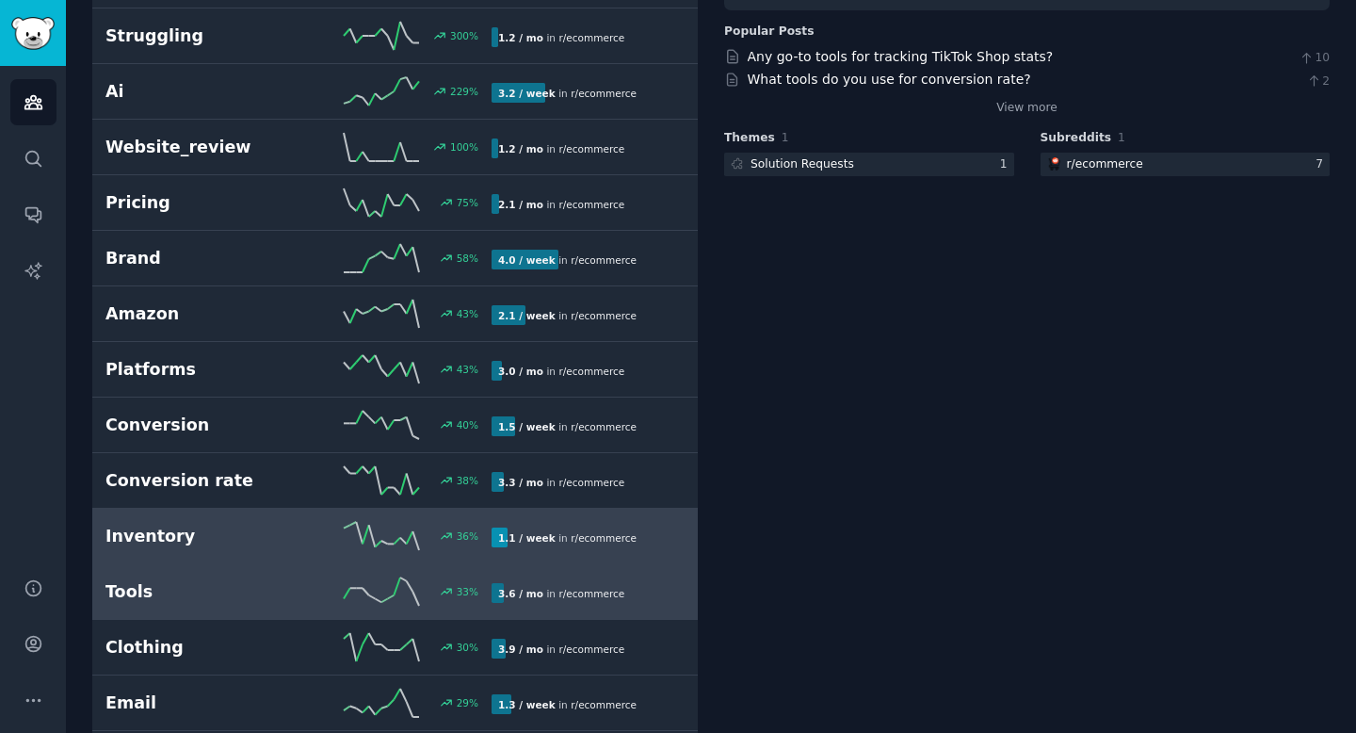
click at [495, 550] on link "Inventory 36 % 1.1 / week in r/ ecommerce" at bounding box center [395, 537] width 606 height 56
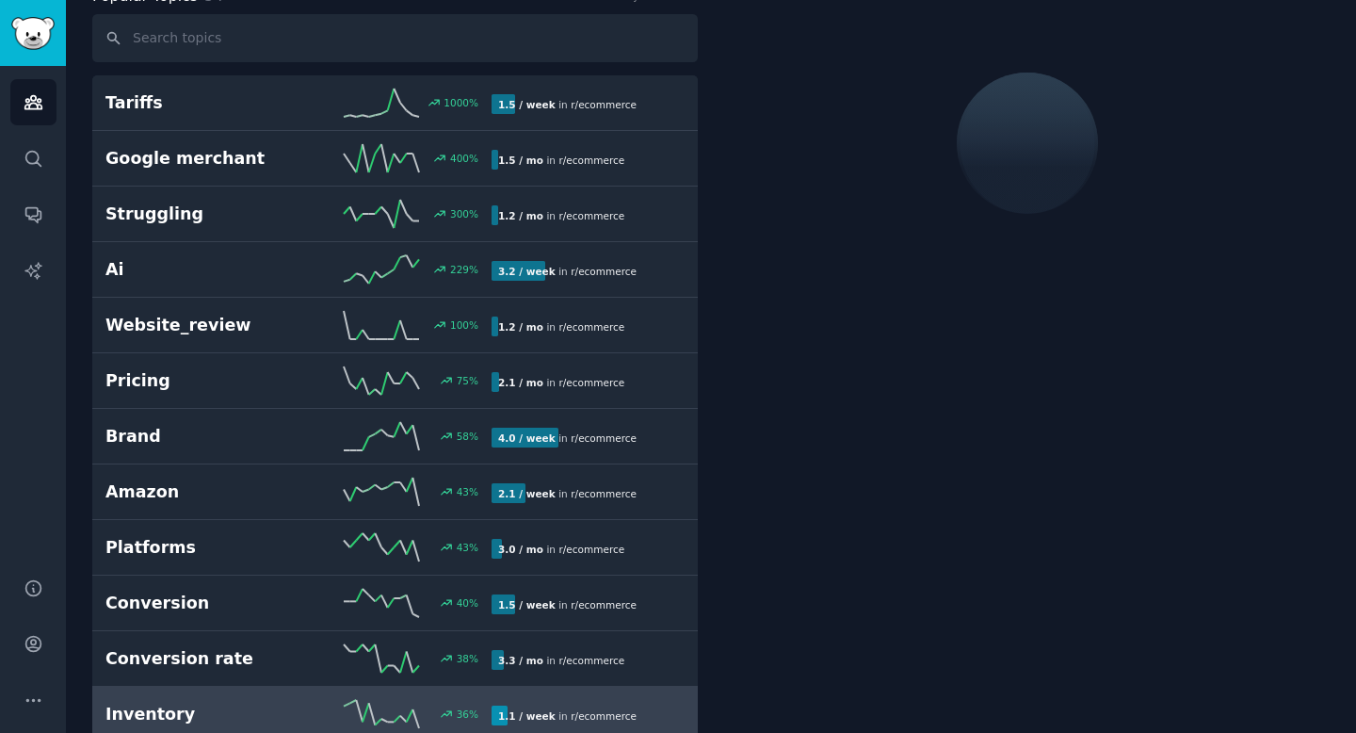
scroll to position [105, 0]
